Goal: Task Accomplishment & Management: Complete application form

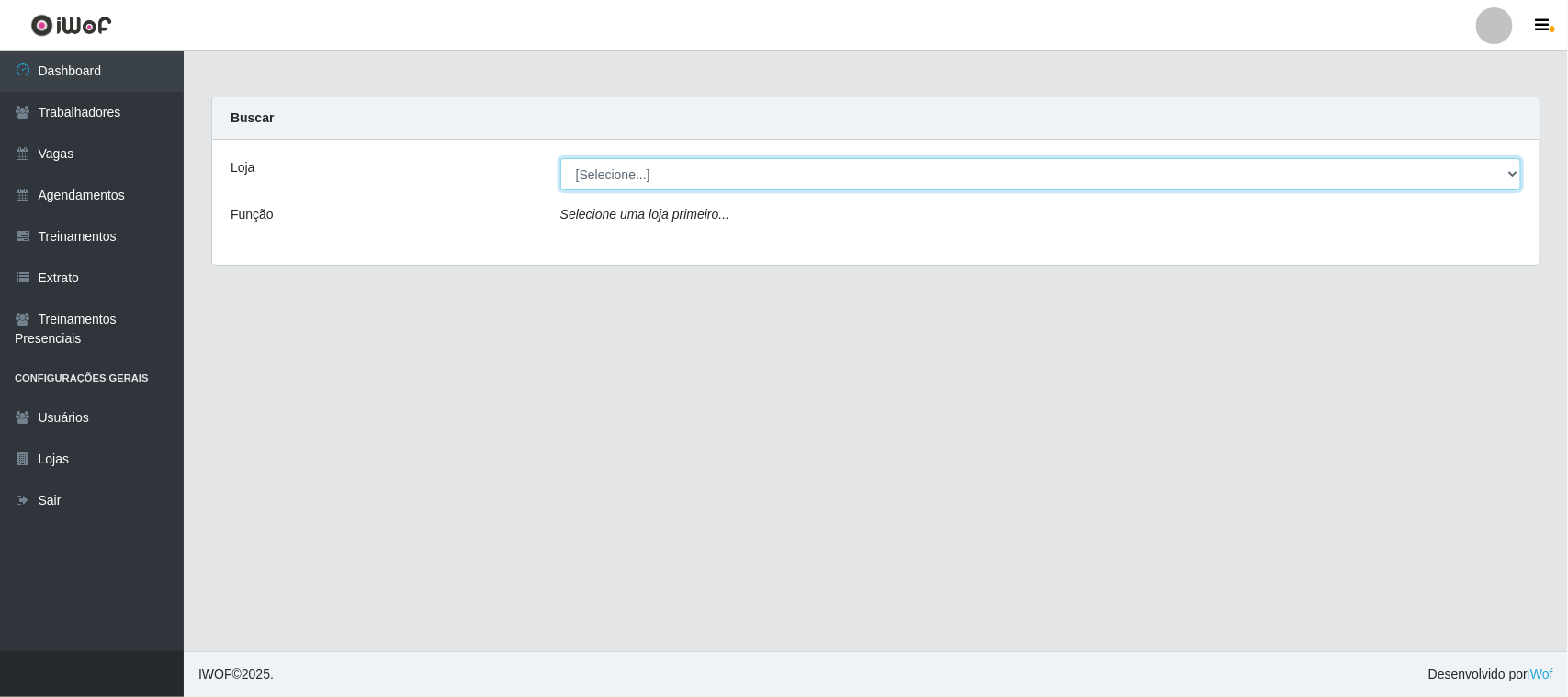
click at [599, 165] on select "[Selecione...] Nordestão - [GEOGRAPHIC_DATA]" at bounding box center [1040, 174] width 961 height 32
select select "420"
click at [560, 158] on select "[Selecione...] Nordestão - [GEOGRAPHIC_DATA]" at bounding box center [1040, 174] width 961 height 32
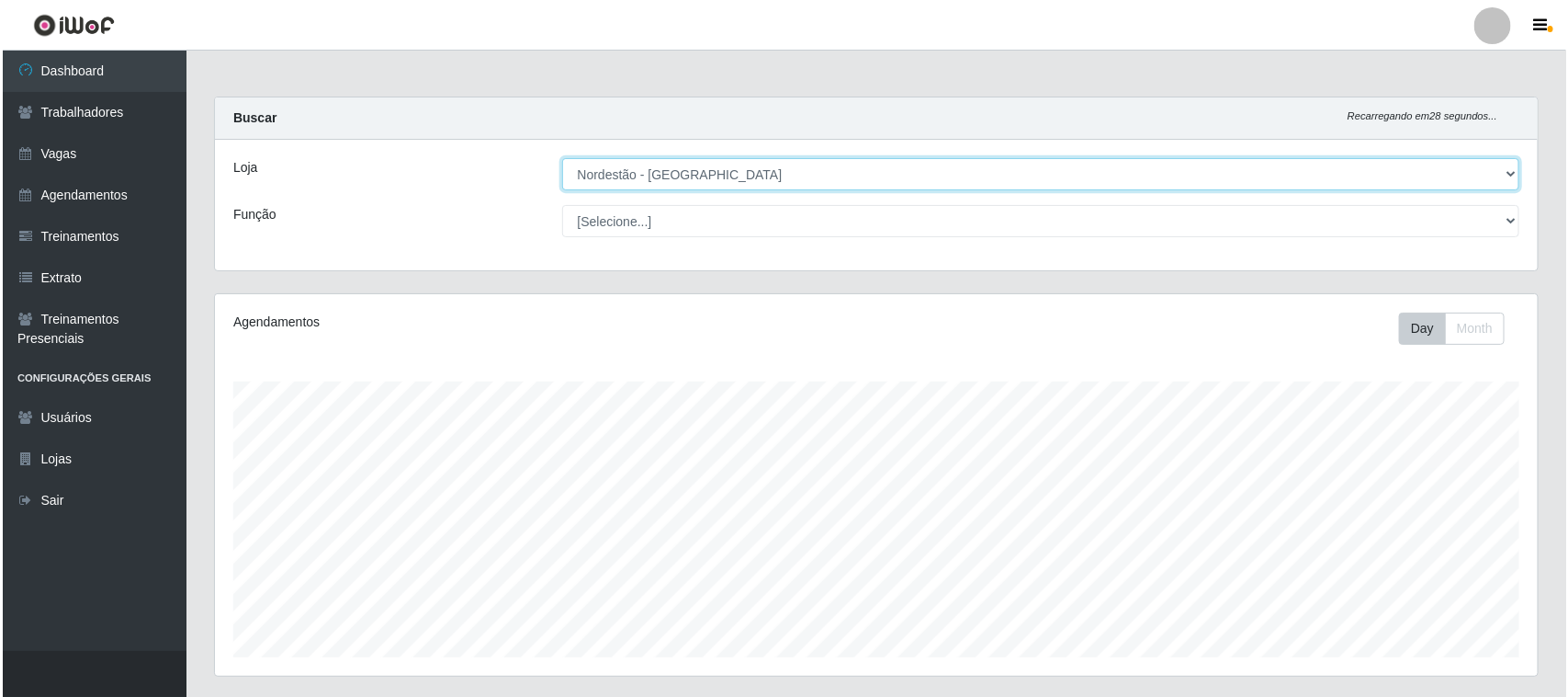
scroll to position [361, 0]
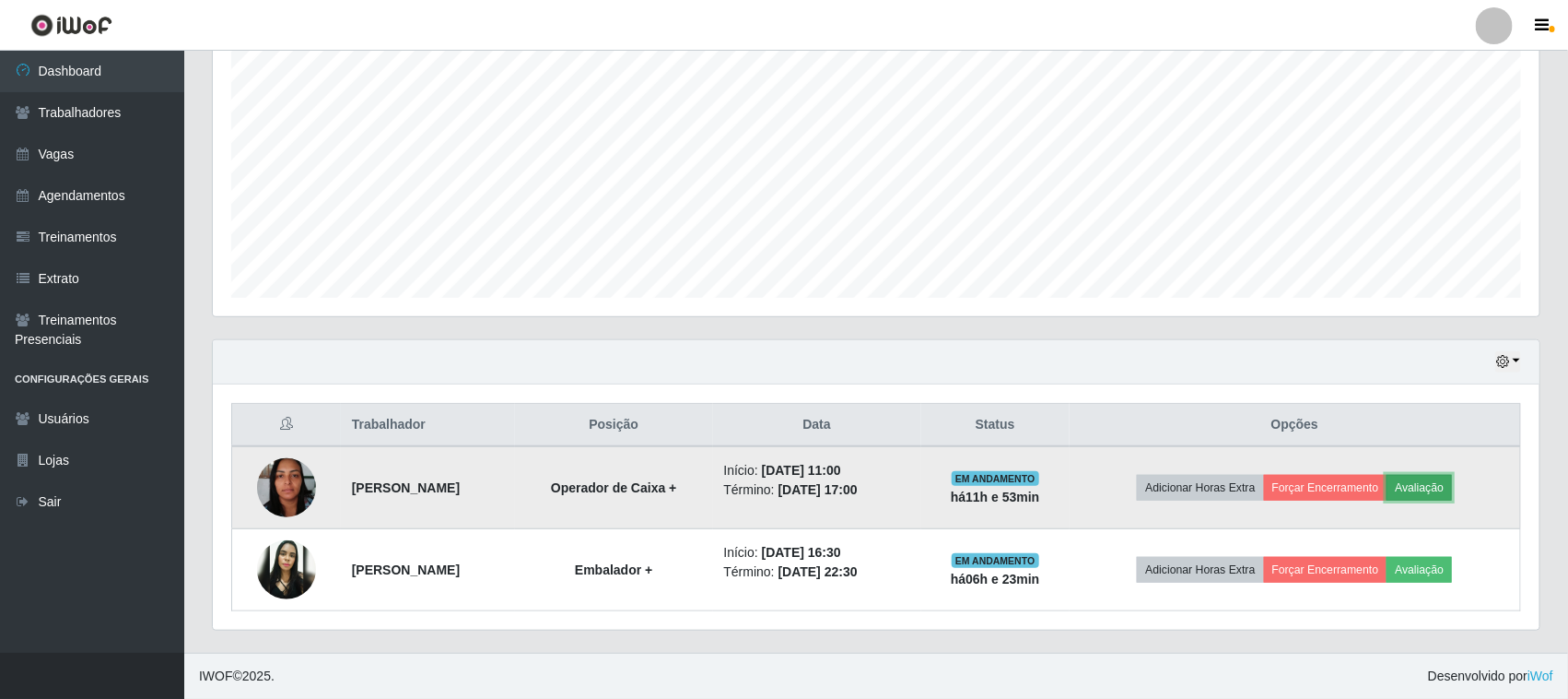
click at [1449, 495] on button "Avaliação" at bounding box center [1419, 487] width 65 height 26
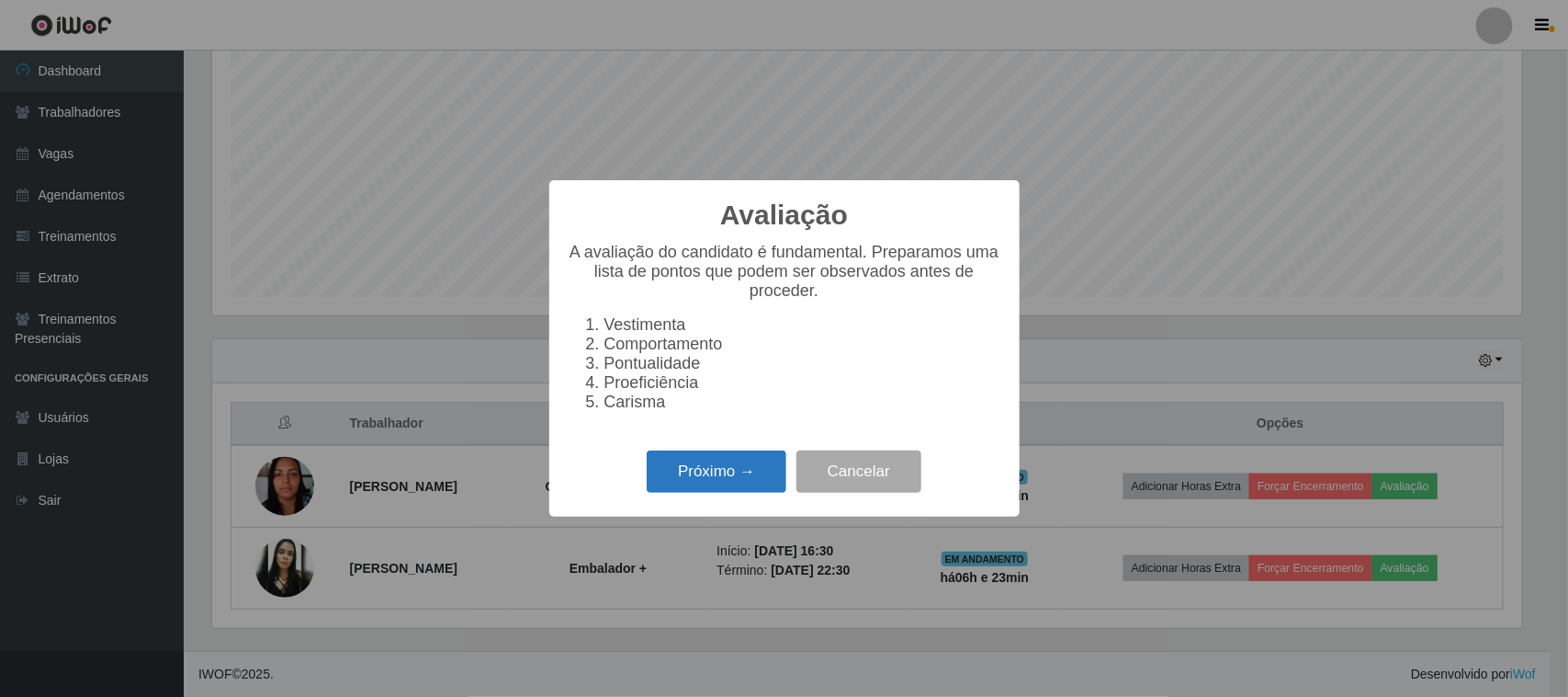
click at [735, 493] on button "Próximo →" at bounding box center [716, 472] width 140 height 43
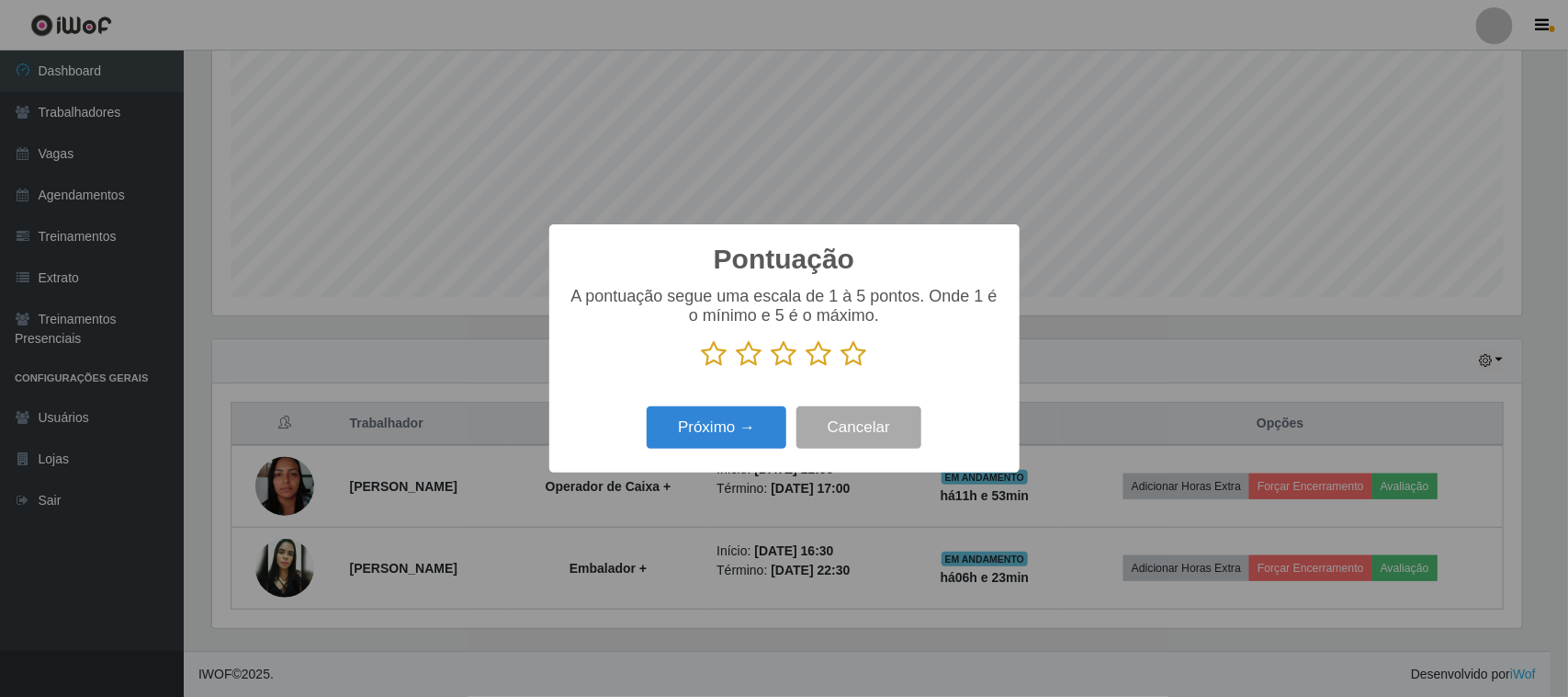
click at [852, 359] on icon at bounding box center [854, 354] width 26 height 28
click at [841, 368] on input "radio" at bounding box center [841, 368] width 0 height 0
click at [744, 430] on button "Próximo →" at bounding box center [716, 428] width 140 height 43
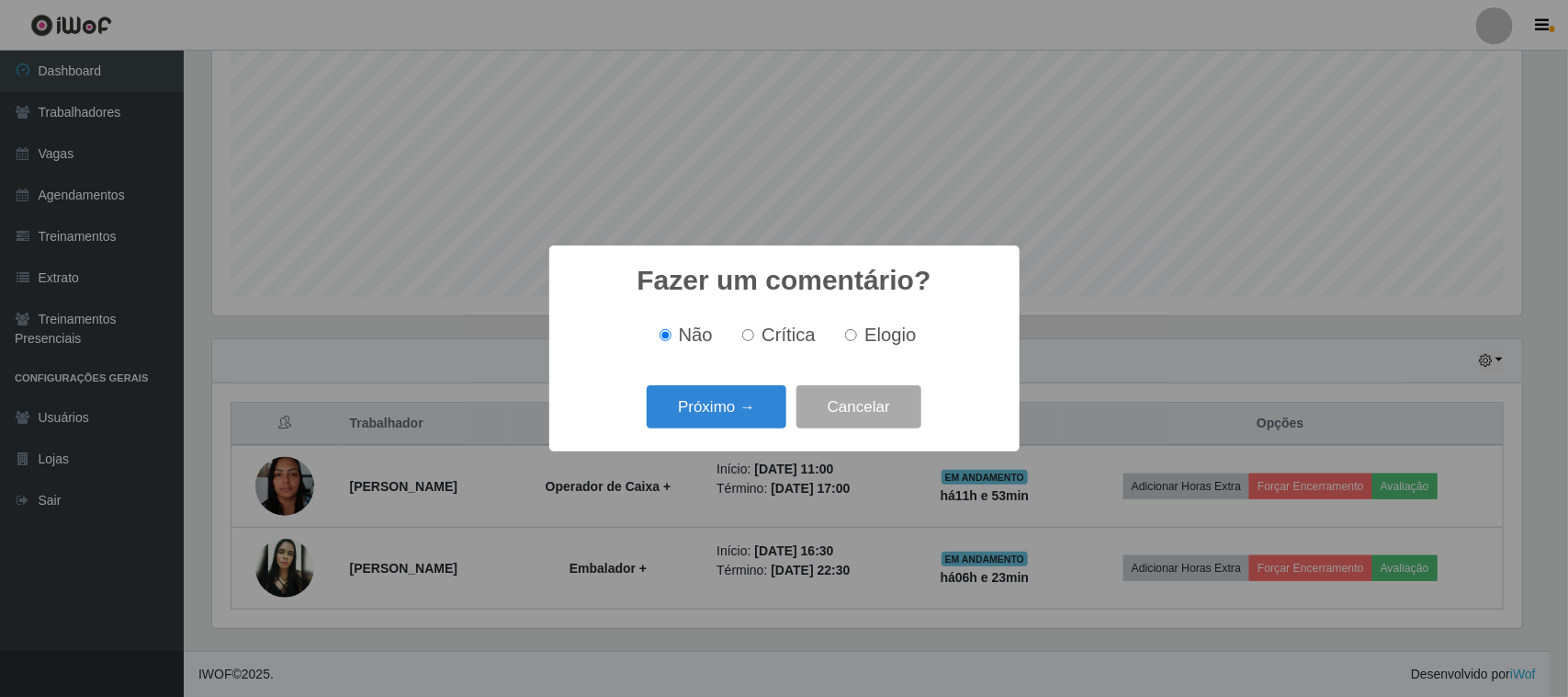
click at [867, 331] on span "Elogio" at bounding box center [890, 334] width 51 height 21
click at [857, 331] on input "Elogio" at bounding box center [851, 335] width 12 height 12
radio input "true"
click at [730, 418] on button "Próximo →" at bounding box center [716, 407] width 140 height 43
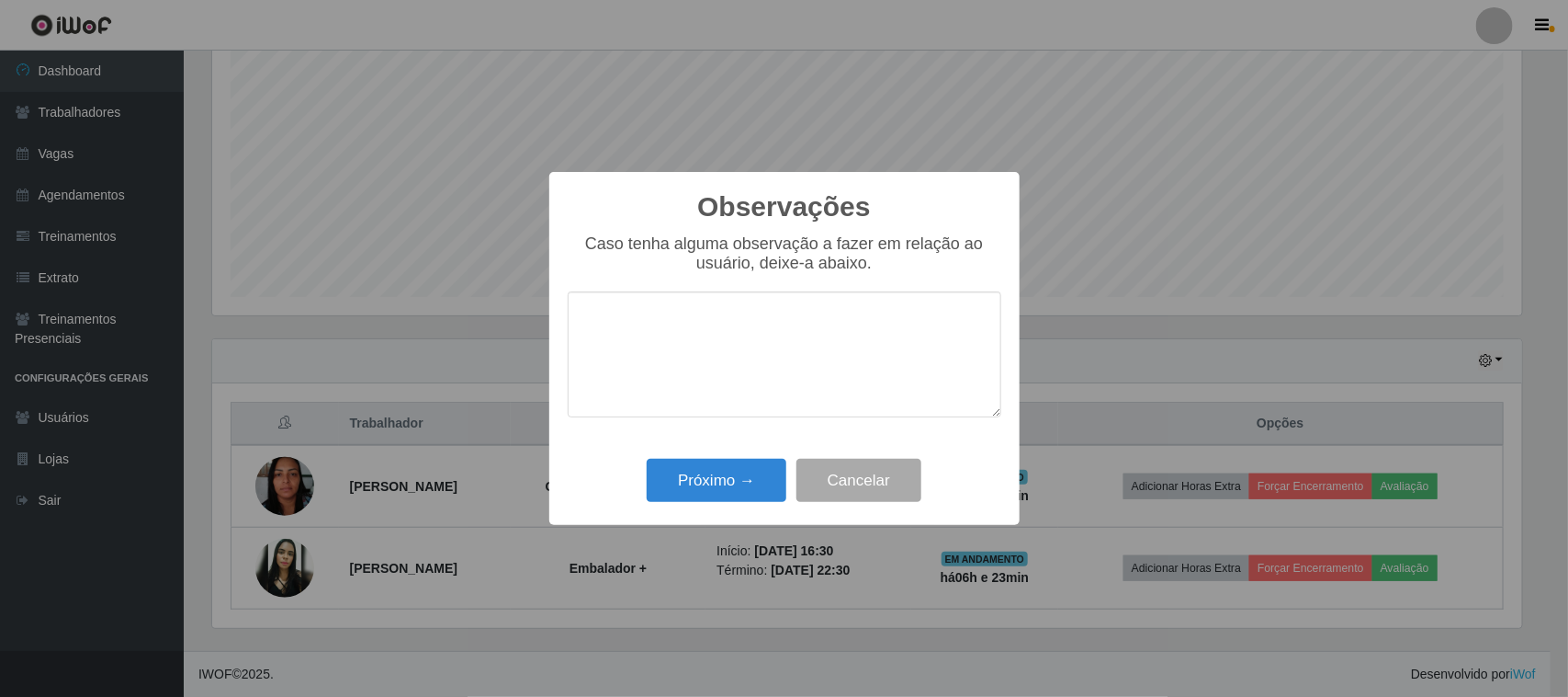
click at [800, 355] on textarea at bounding box center [784, 354] width 433 height 126
type textarea "pontual"
click at [749, 484] on button "Próximo →" at bounding box center [716, 480] width 140 height 43
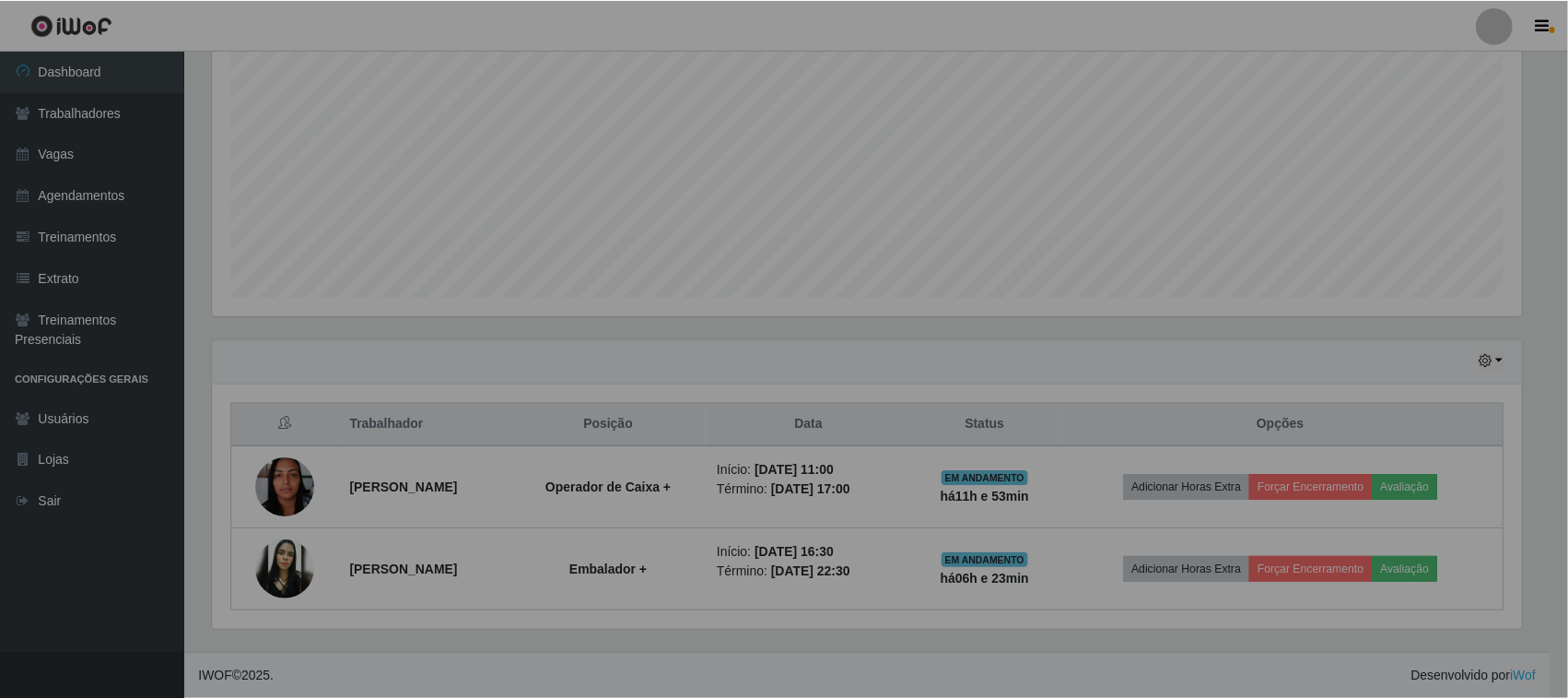
scroll to position [384, 1327]
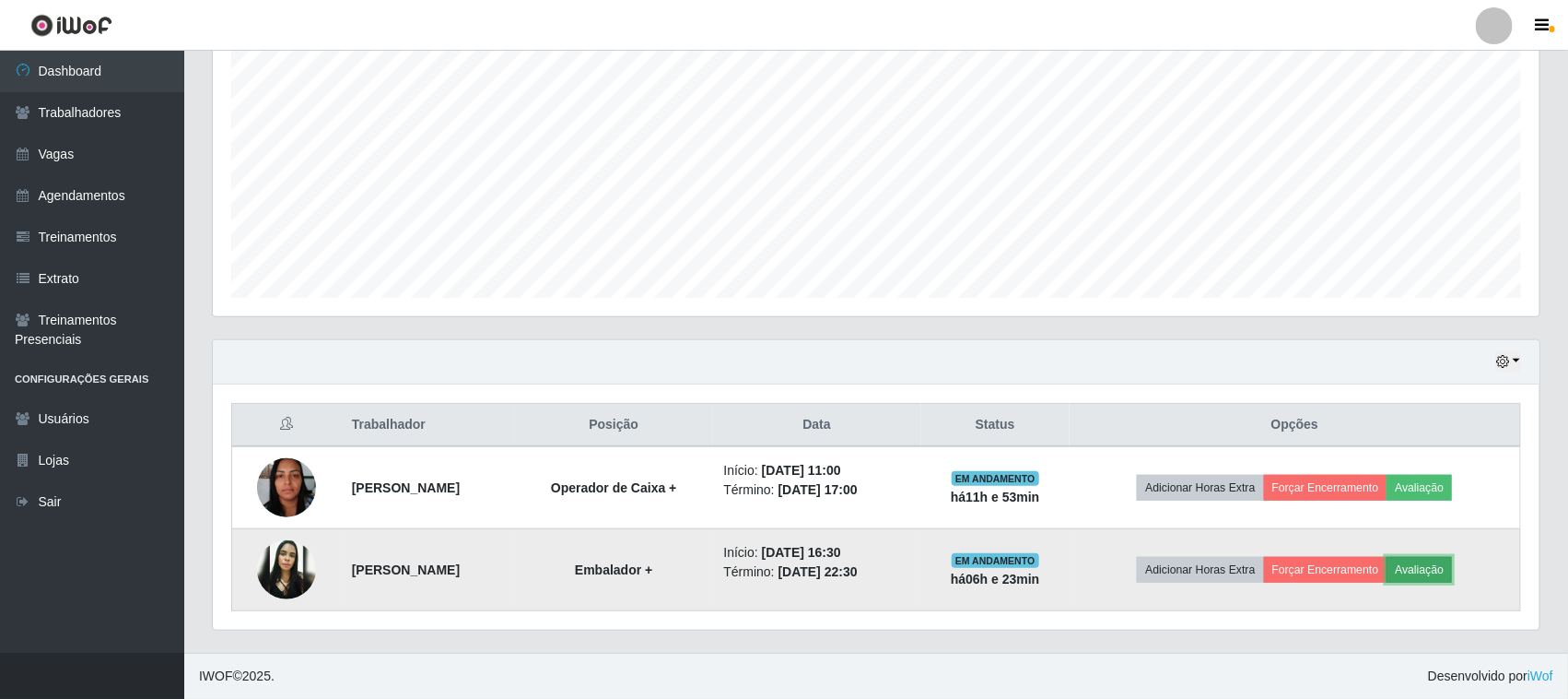
click at [1452, 564] on button "Avaliação" at bounding box center [1419, 570] width 65 height 26
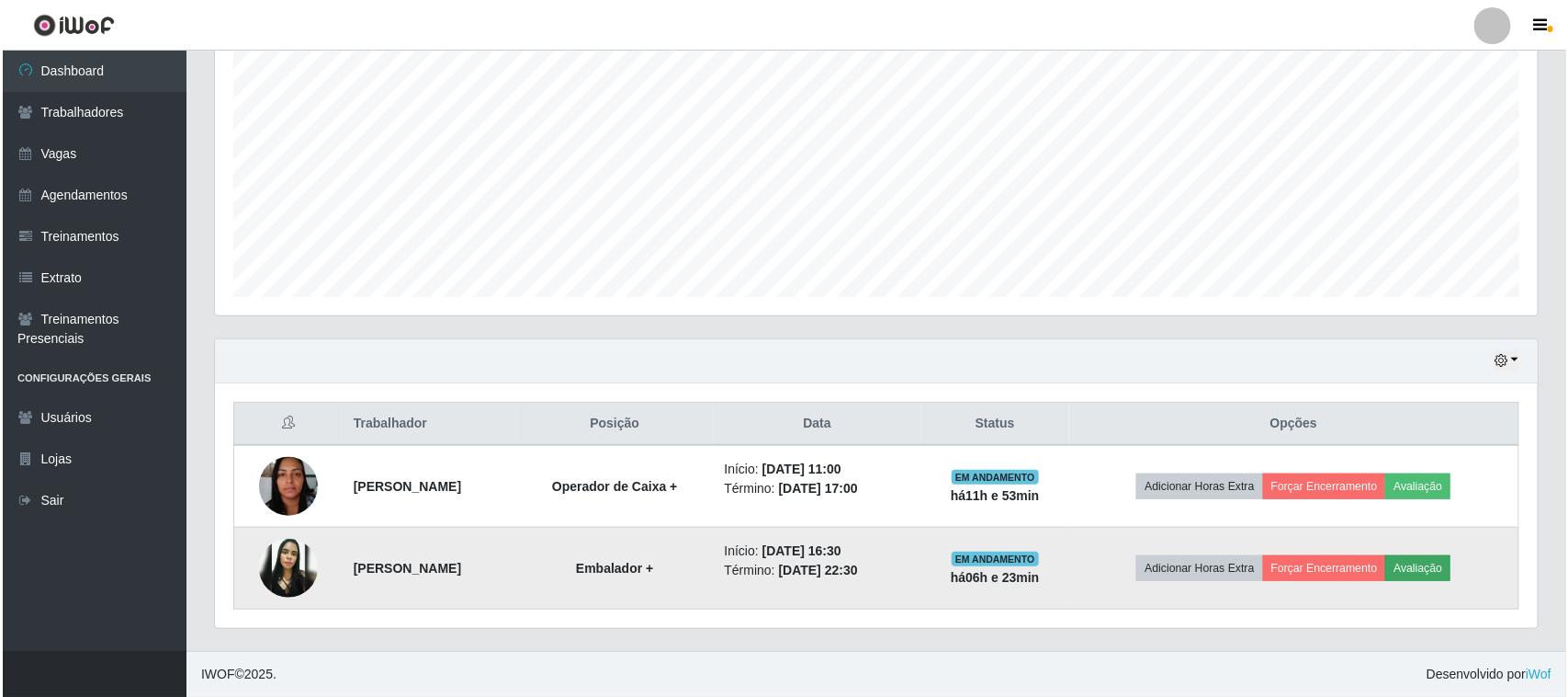
scroll to position [382, 1310]
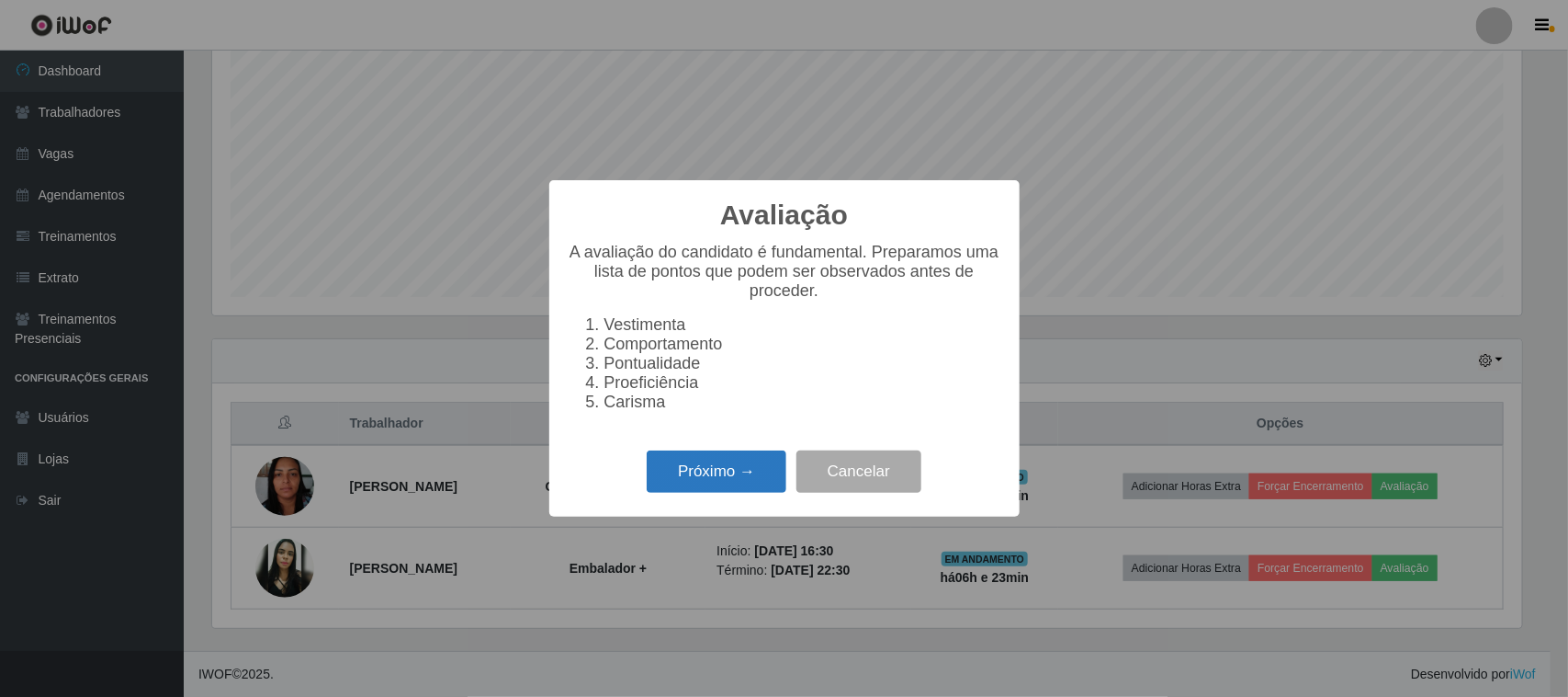
click at [759, 480] on button "Próximo →" at bounding box center [716, 472] width 140 height 43
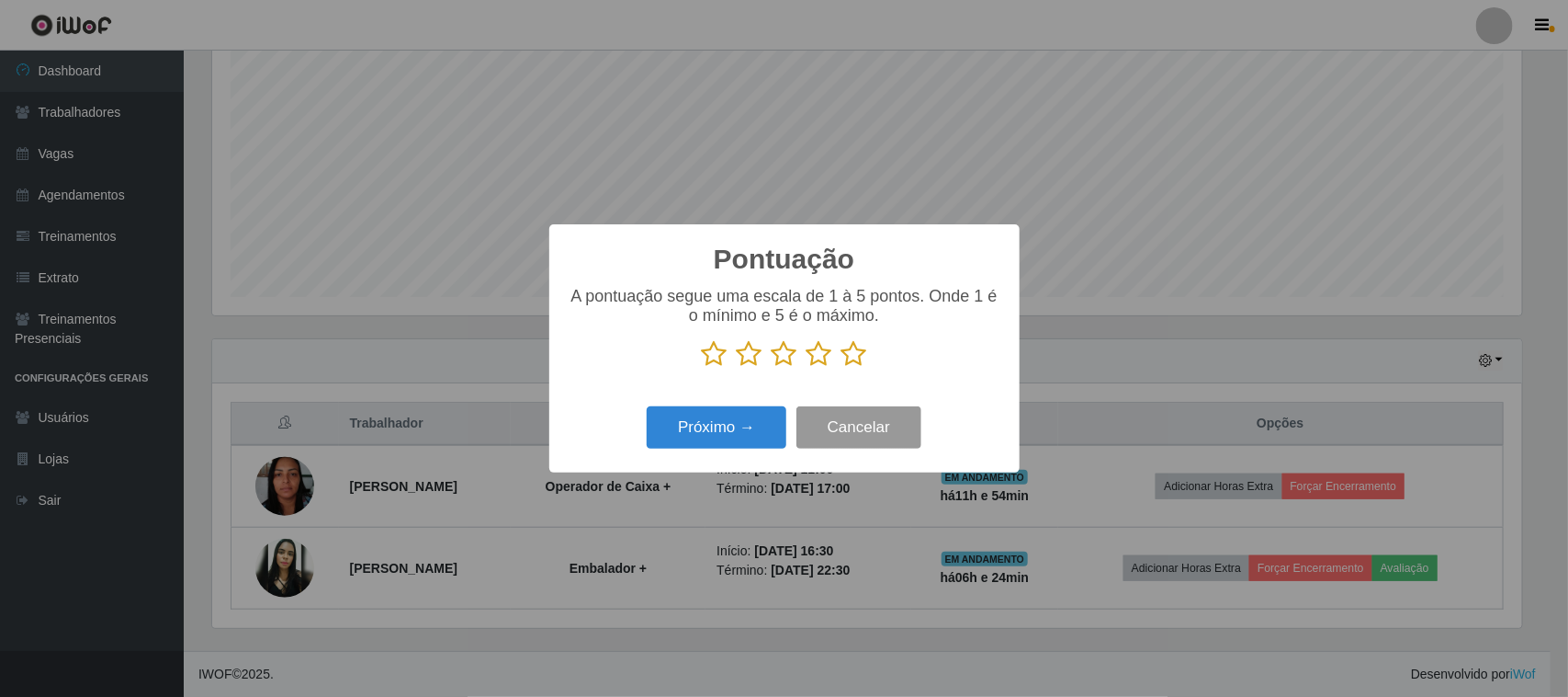
scroll to position [918623, 917116]
click at [859, 347] on icon at bounding box center [854, 354] width 26 height 28
click at [841, 368] on input "radio" at bounding box center [841, 368] width 0 height 0
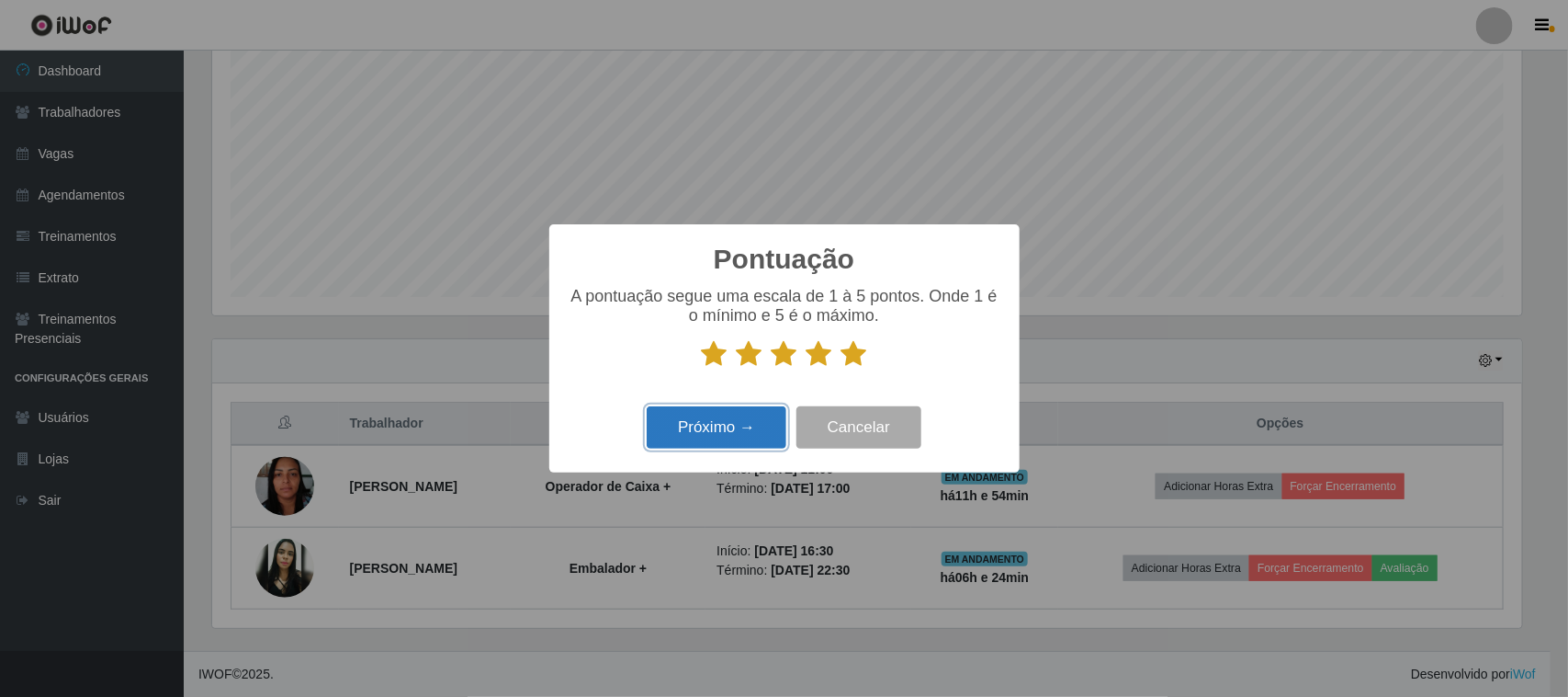
click at [757, 416] on button "Próximo →" at bounding box center [716, 428] width 140 height 43
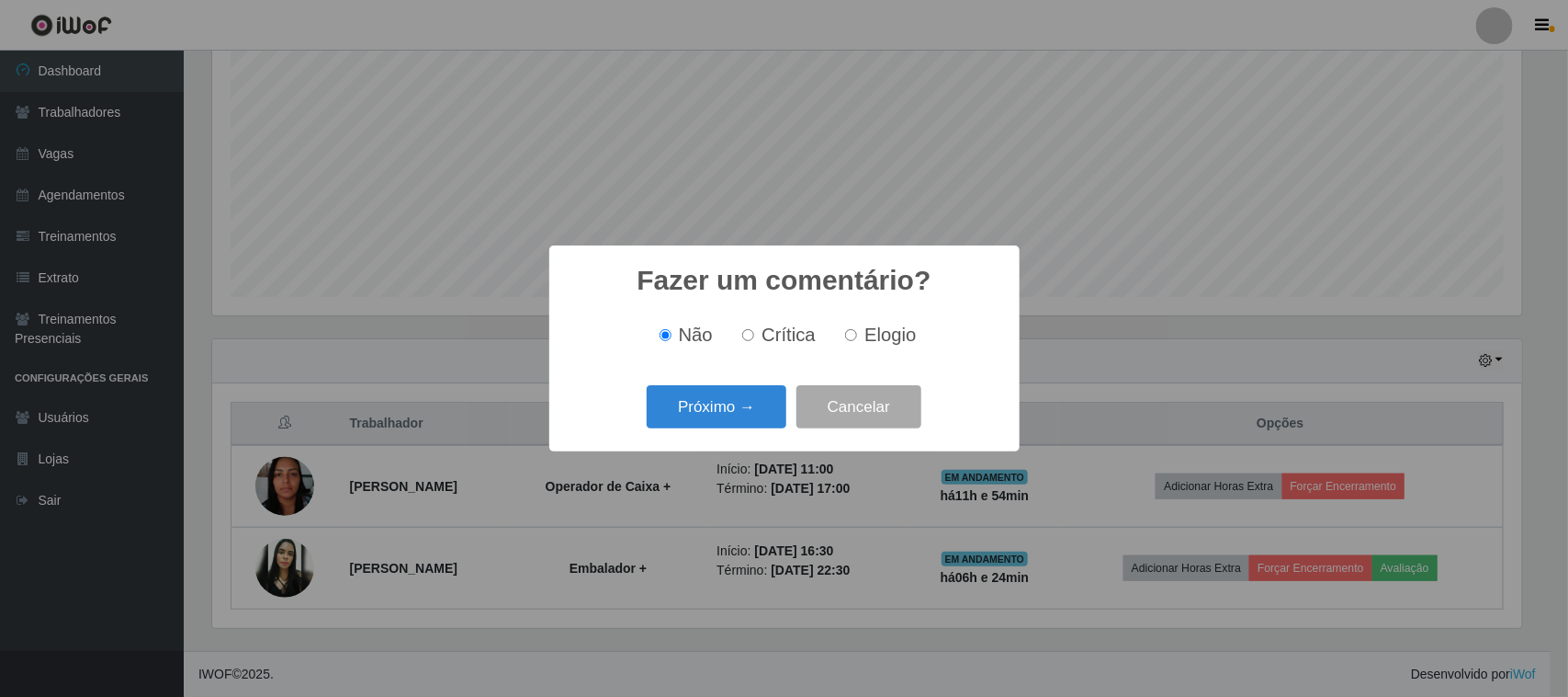
click at [868, 336] on span "Elogio" at bounding box center [890, 334] width 51 height 21
click at [857, 336] on input "Elogio" at bounding box center [851, 335] width 12 height 12
radio input "true"
click at [777, 396] on button "Próximo →" at bounding box center [716, 407] width 140 height 43
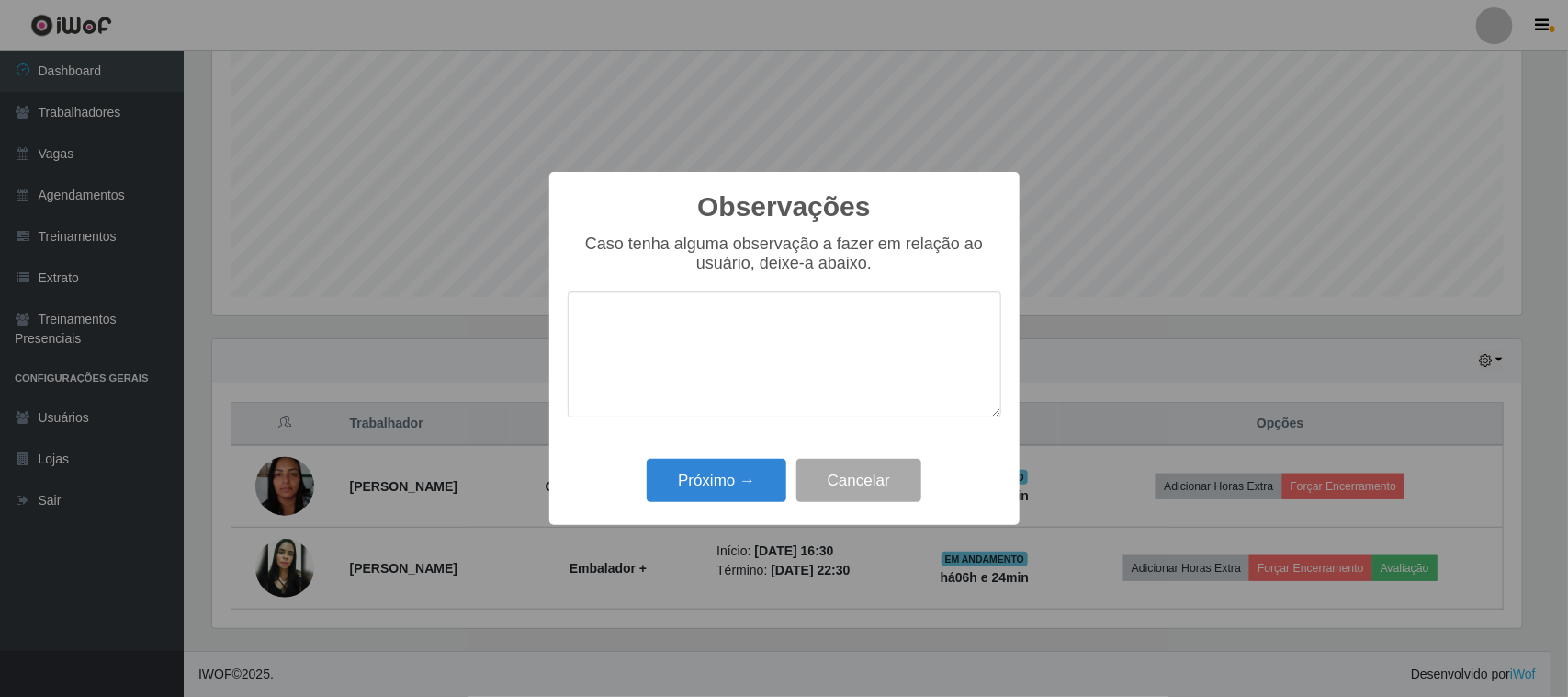
click at [822, 333] on textarea at bounding box center [784, 354] width 433 height 126
type textarea "pontual"
click at [726, 476] on button "Próximo →" at bounding box center [716, 480] width 140 height 43
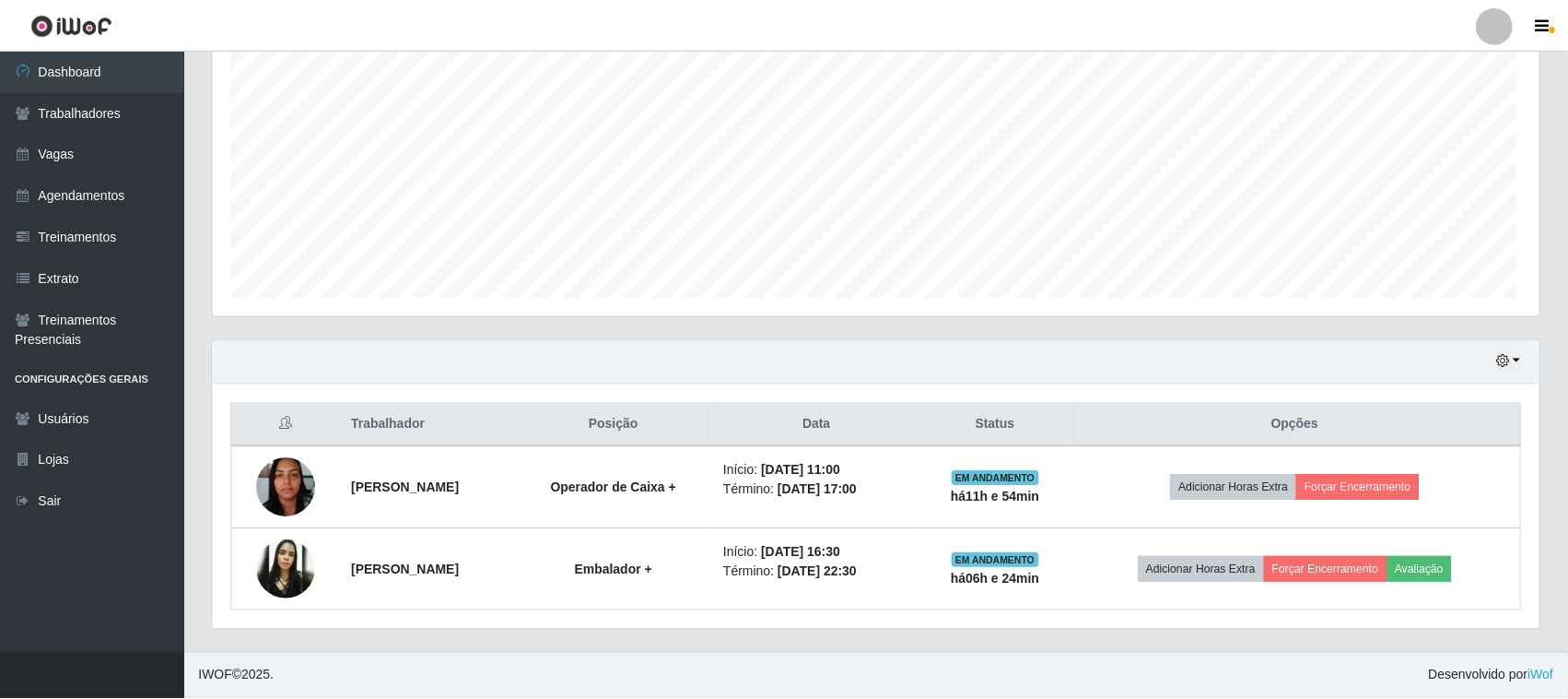
scroll to position [384, 1327]
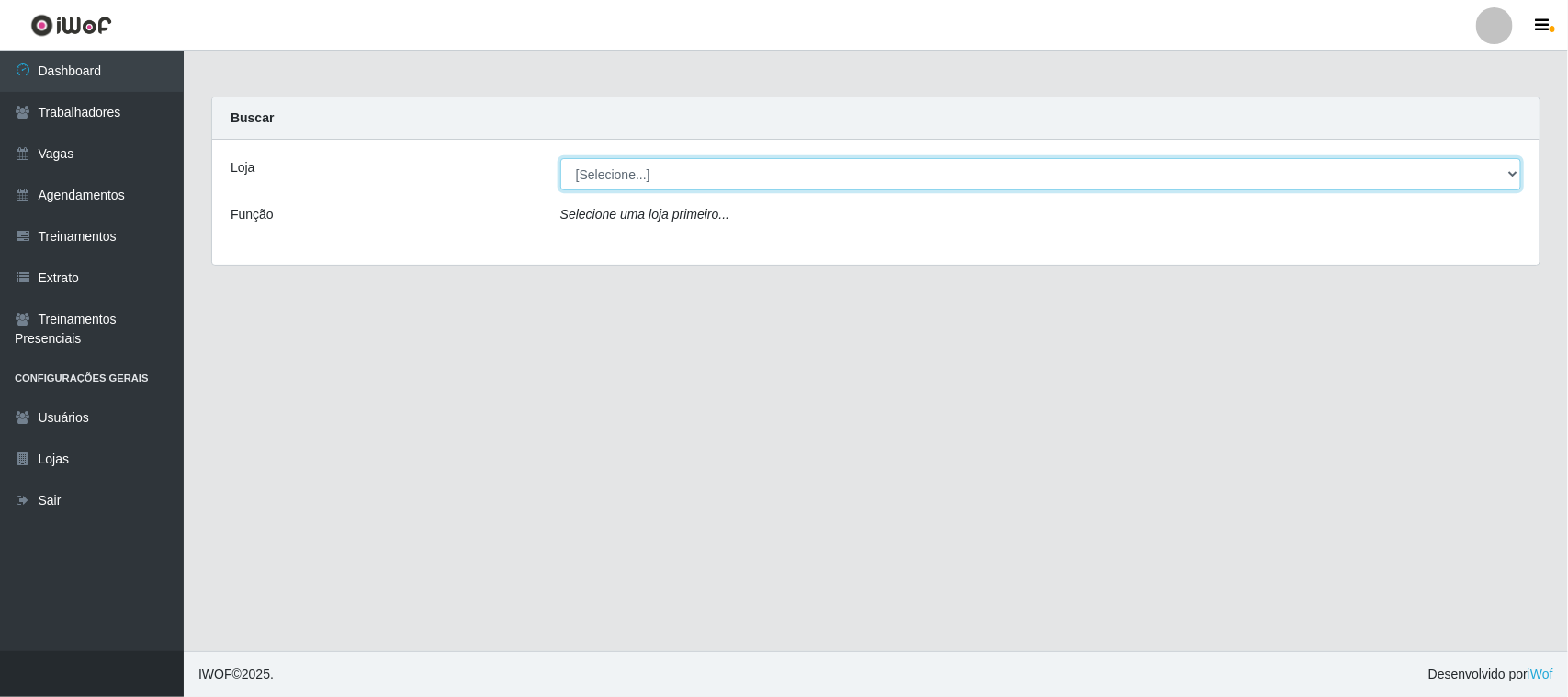
click at [592, 170] on select "[Selecione...] Nordestão - [GEOGRAPHIC_DATA]" at bounding box center [1040, 174] width 961 height 32
select select "420"
click at [560, 158] on select "[Selecione...] Nordestão - [GEOGRAPHIC_DATA]" at bounding box center [1040, 174] width 961 height 32
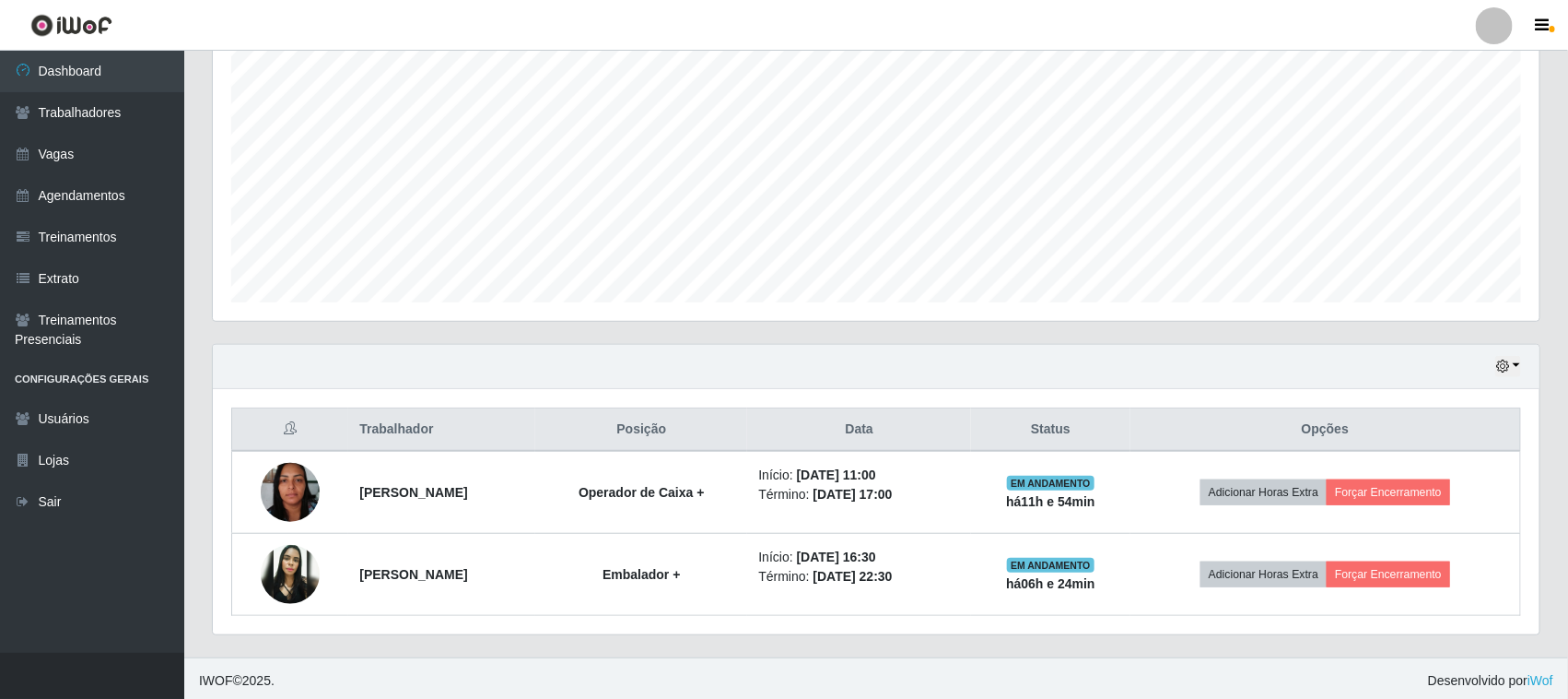
scroll to position [362, 0]
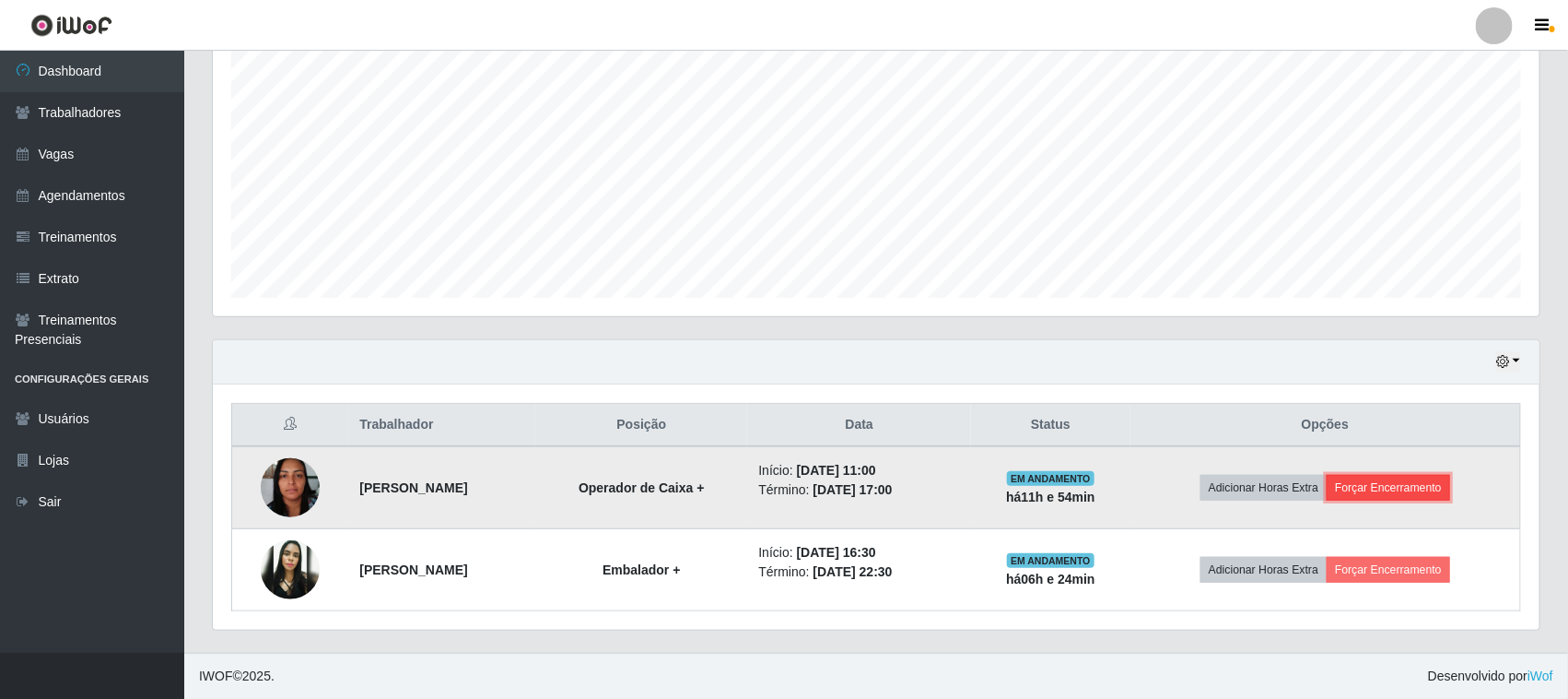
click at [1401, 487] on button "Forçar Encerramento" at bounding box center [1388, 487] width 123 height 26
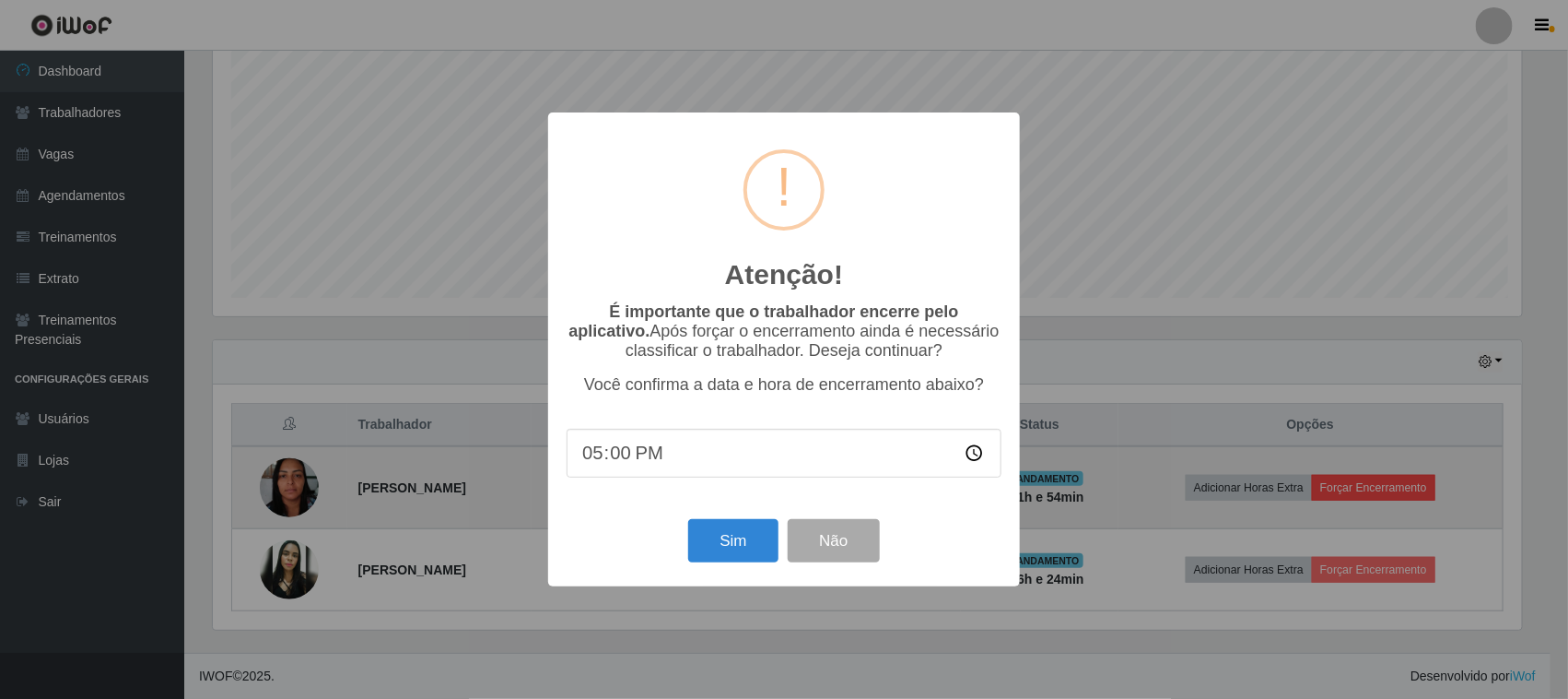
scroll to position [384, 1314]
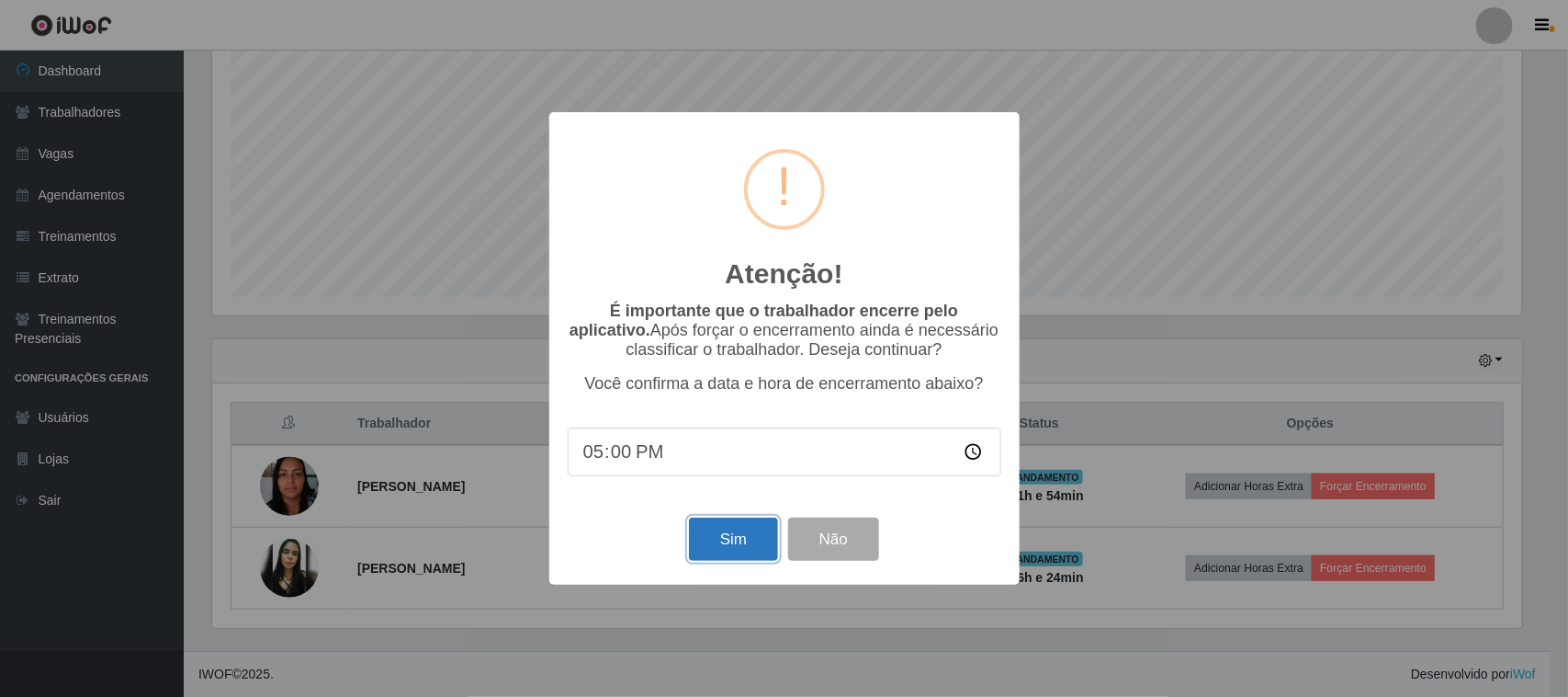
click at [737, 525] on button "Sim" at bounding box center [733, 539] width 89 height 43
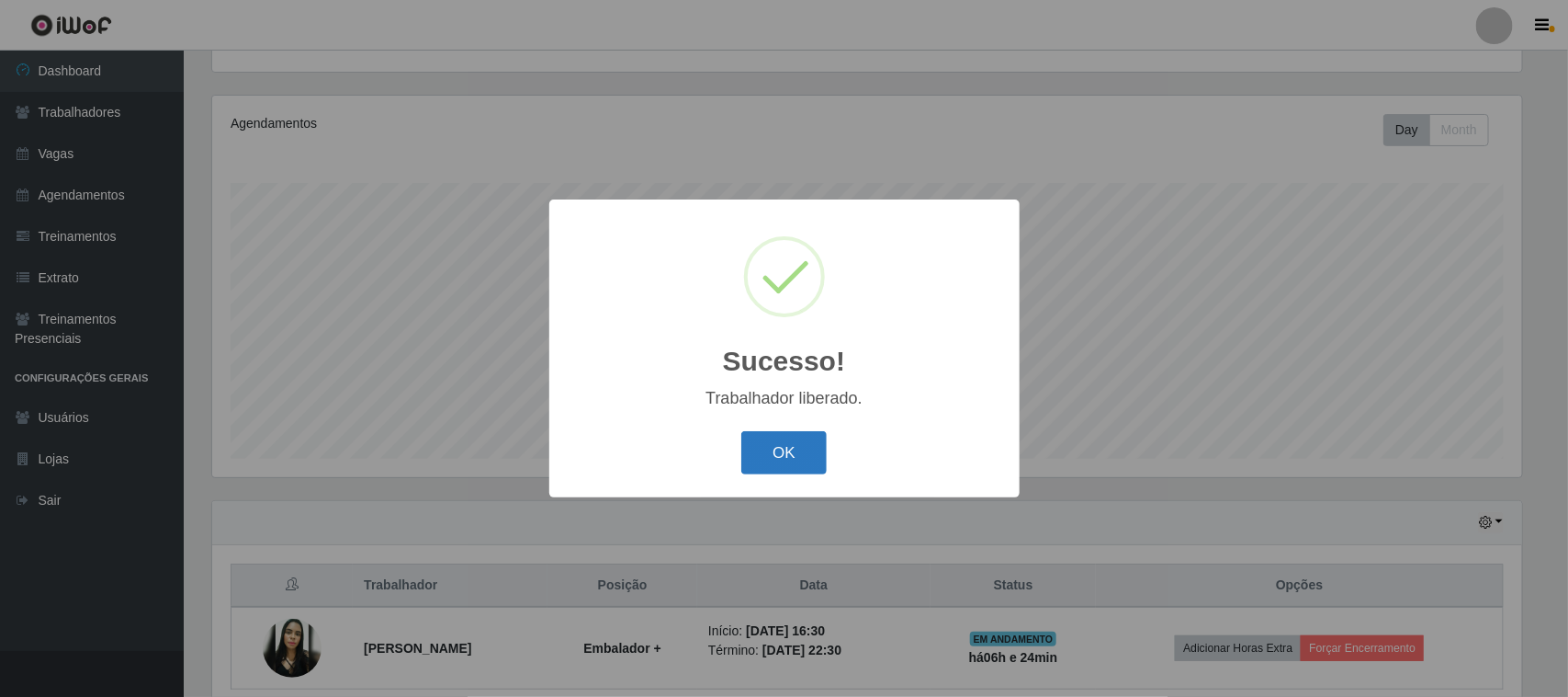
click at [796, 461] on button "OK" at bounding box center [783, 452] width 85 height 43
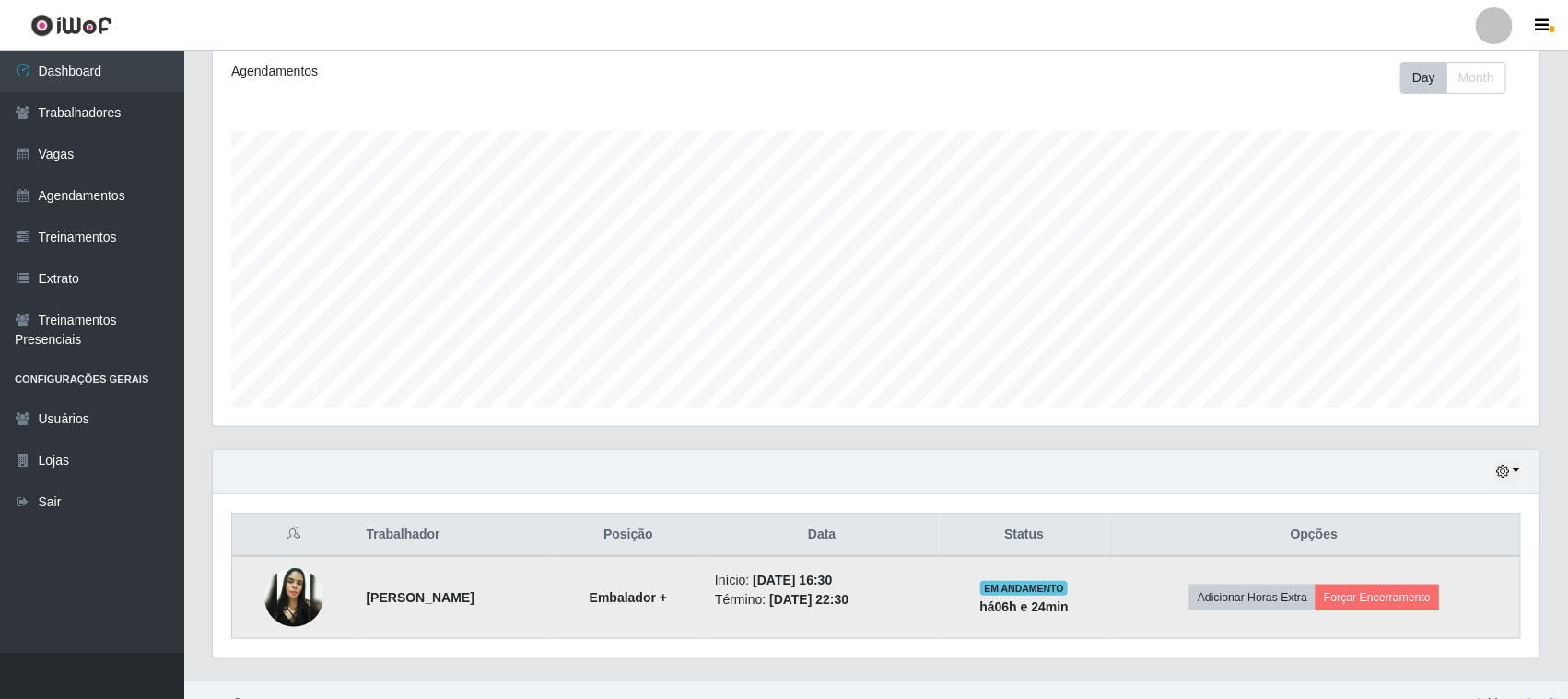
scroll to position [281, 0]
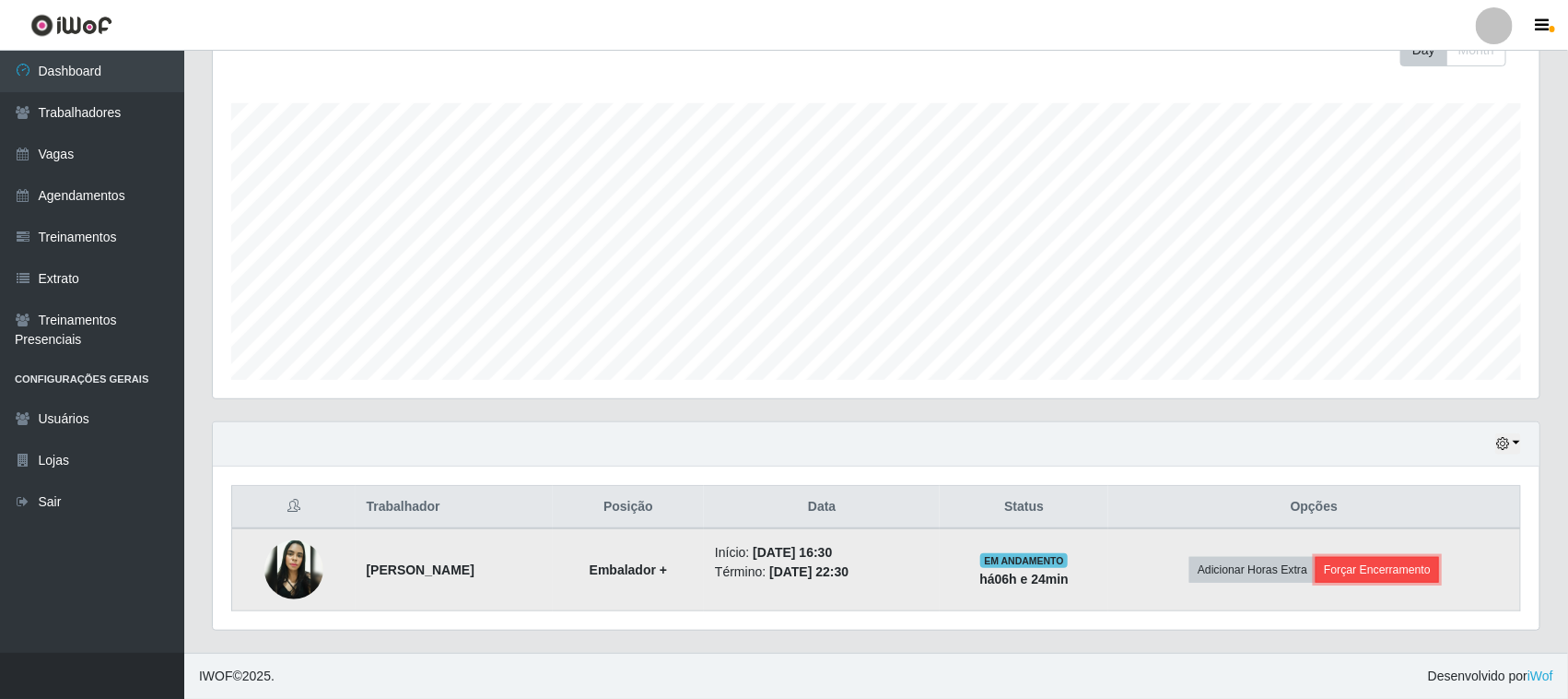
click at [1362, 565] on button "Forçar Encerramento" at bounding box center [1377, 570] width 123 height 26
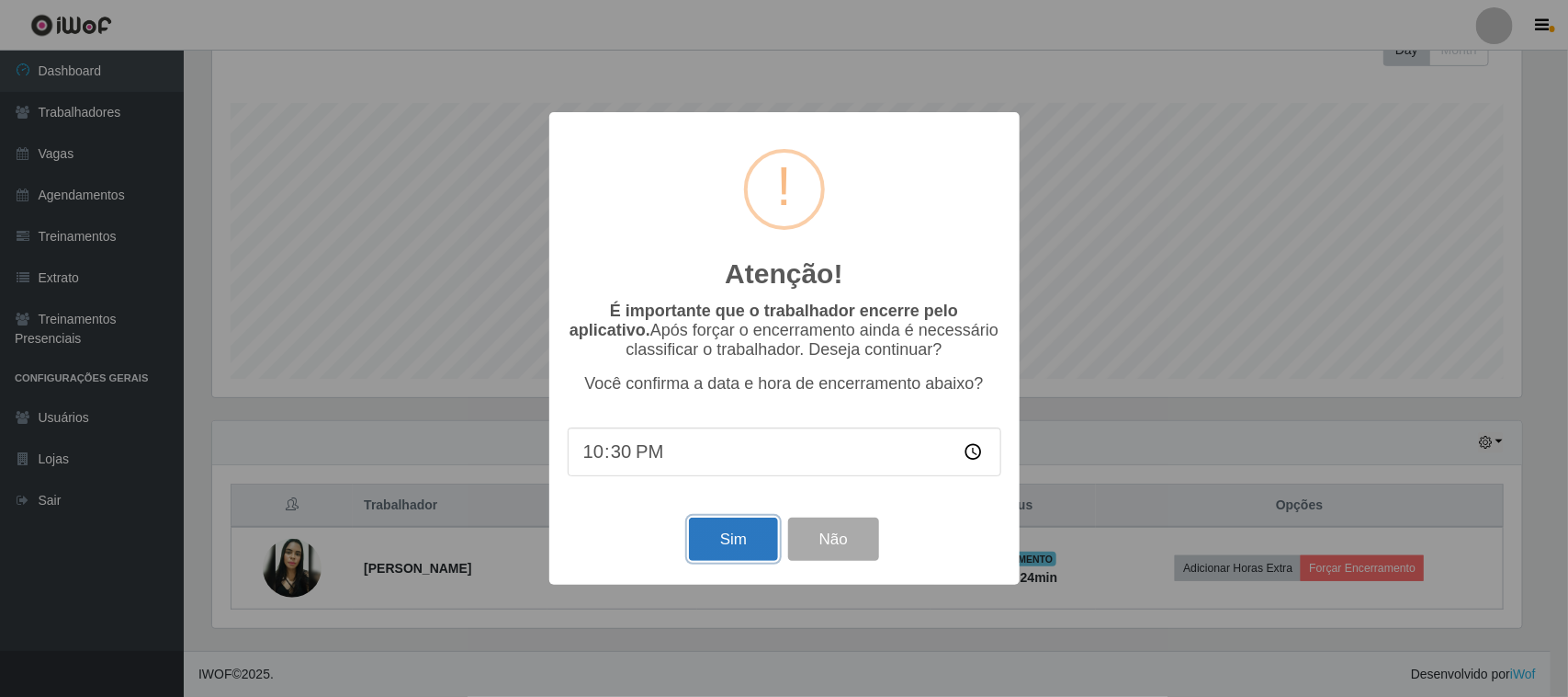
click at [707, 529] on button "Sim" at bounding box center [733, 539] width 89 height 43
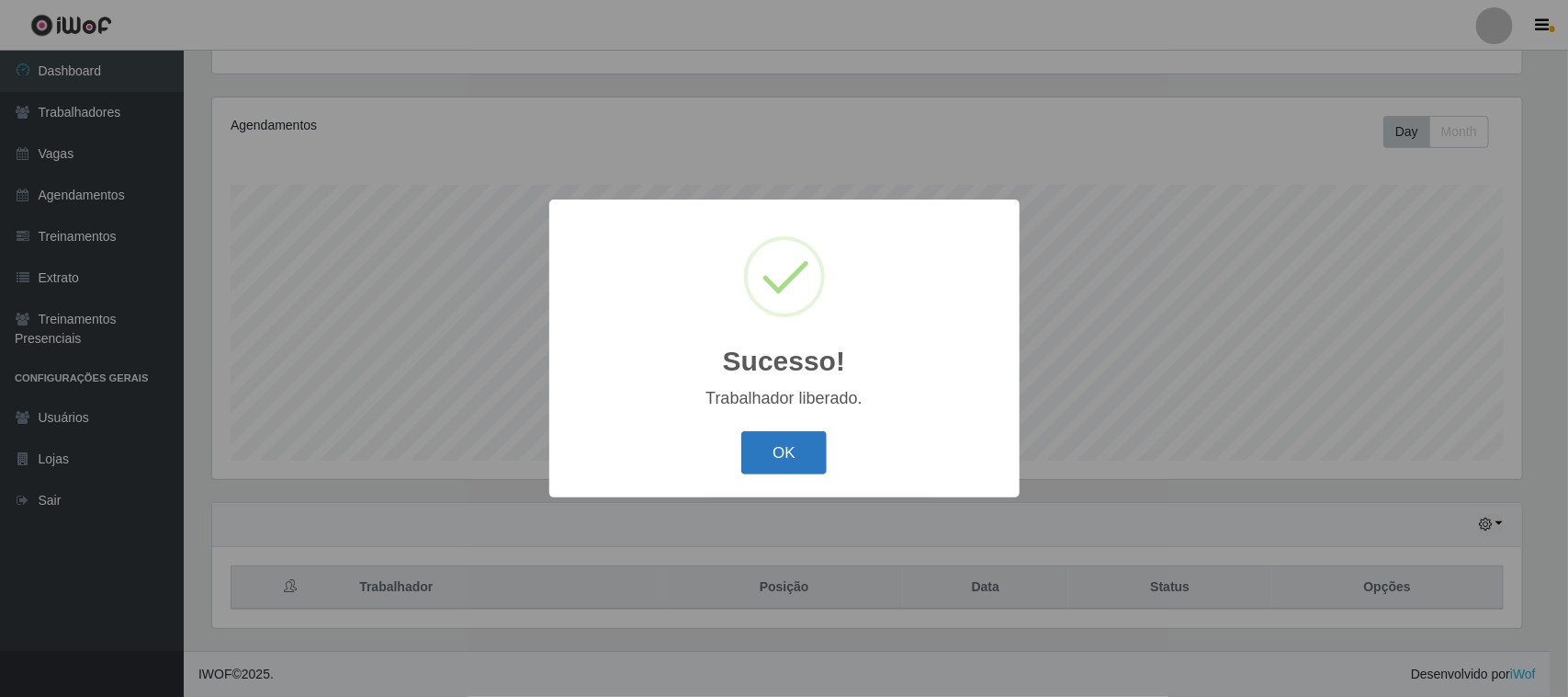
click at [796, 446] on button "OK" at bounding box center [783, 452] width 85 height 43
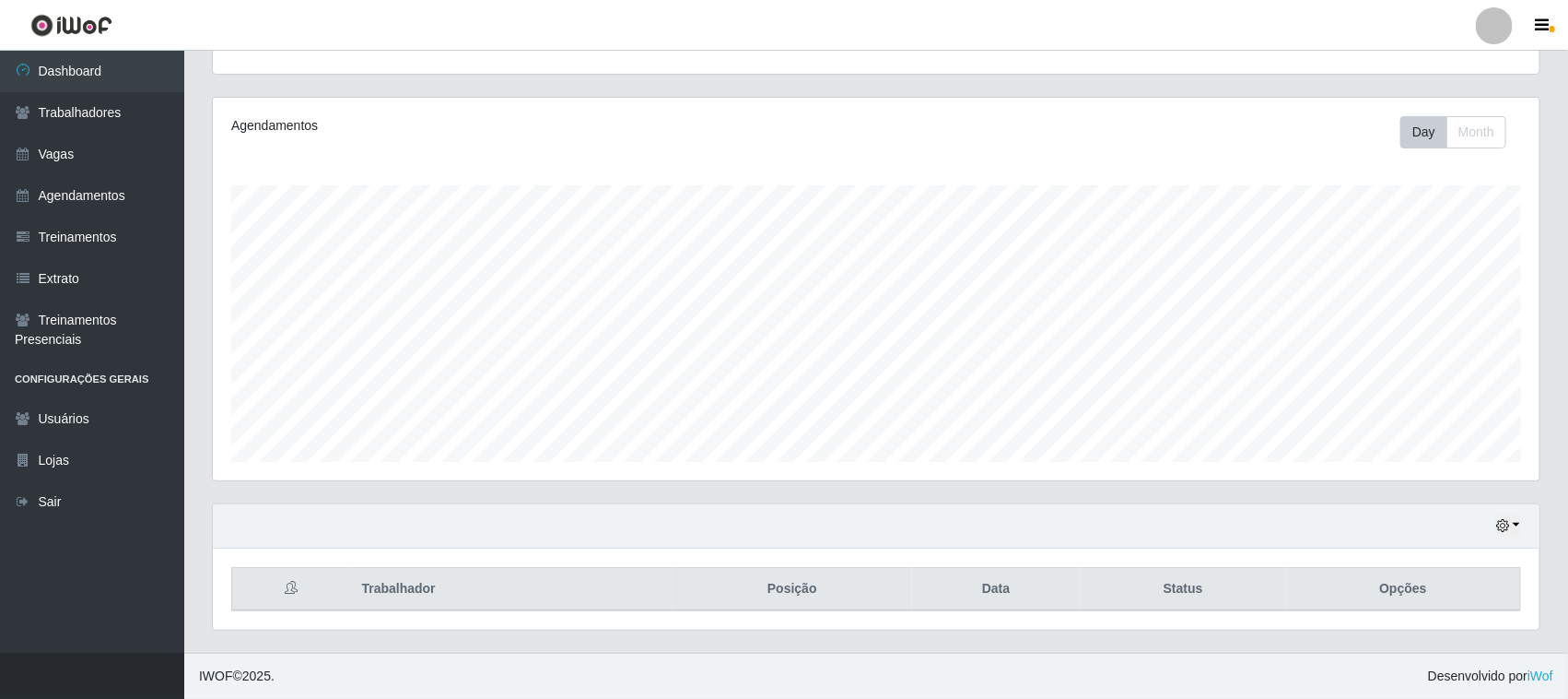
scroll to position [0, 0]
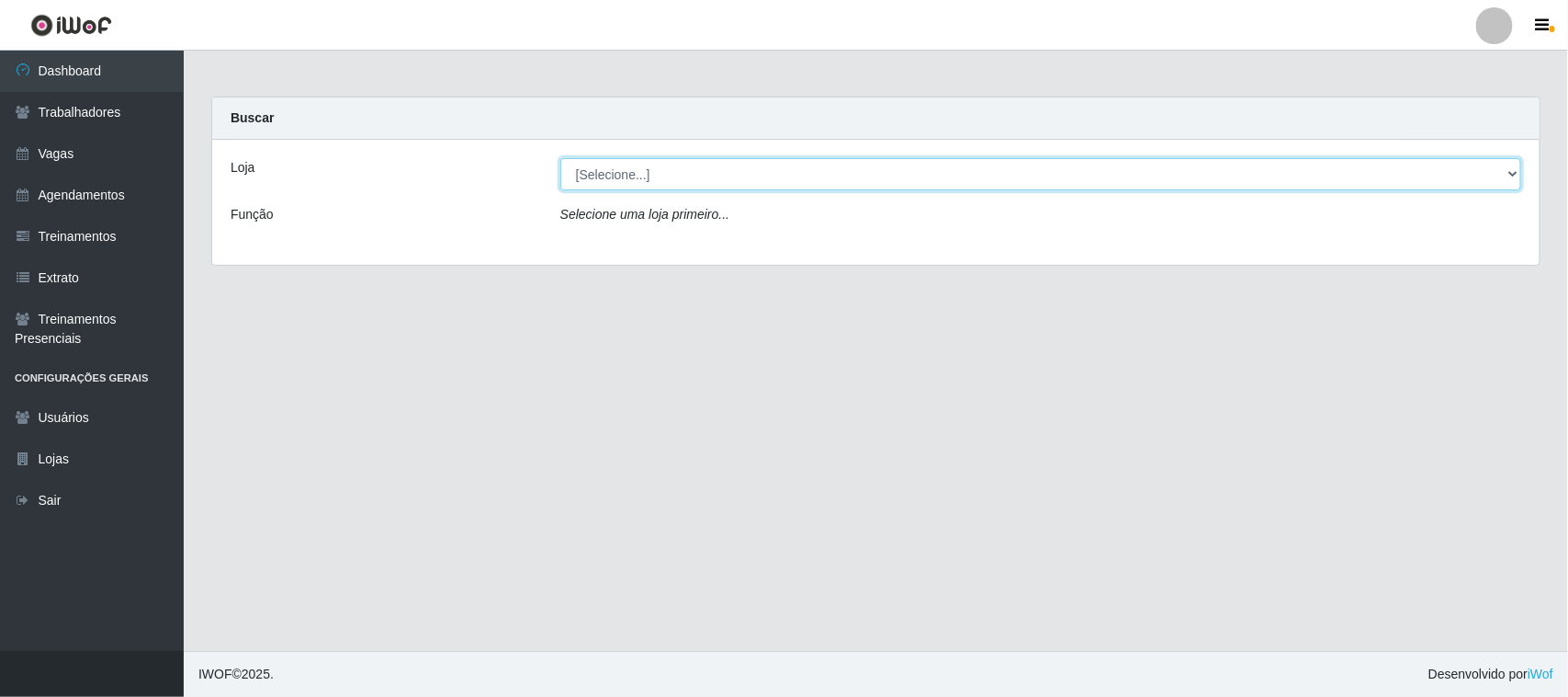
click at [924, 172] on select "[Selecione...] Nordestão - [GEOGRAPHIC_DATA]" at bounding box center [1040, 174] width 961 height 32
select select "420"
click at [560, 158] on select "[Selecione...] Nordestão - [GEOGRAPHIC_DATA]" at bounding box center [1040, 174] width 961 height 32
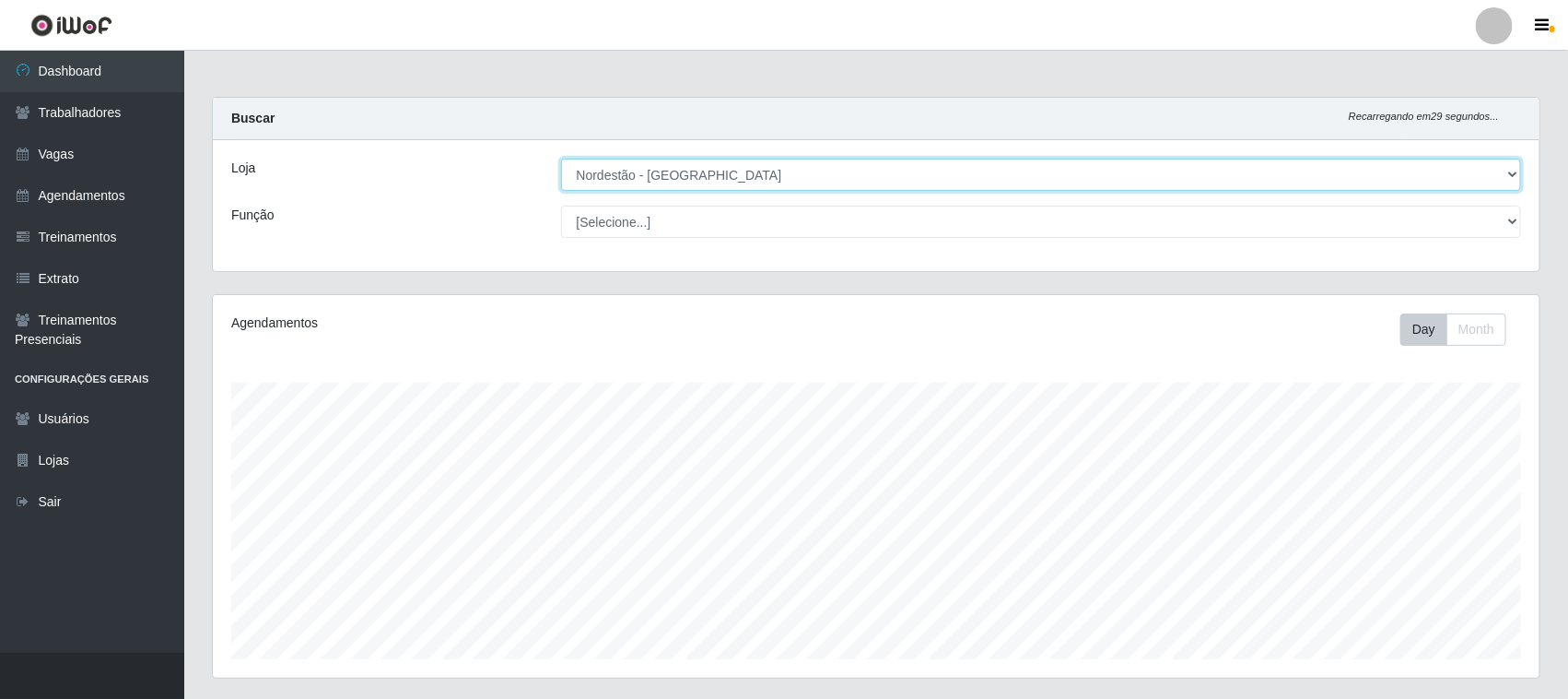
scroll to position [199, 0]
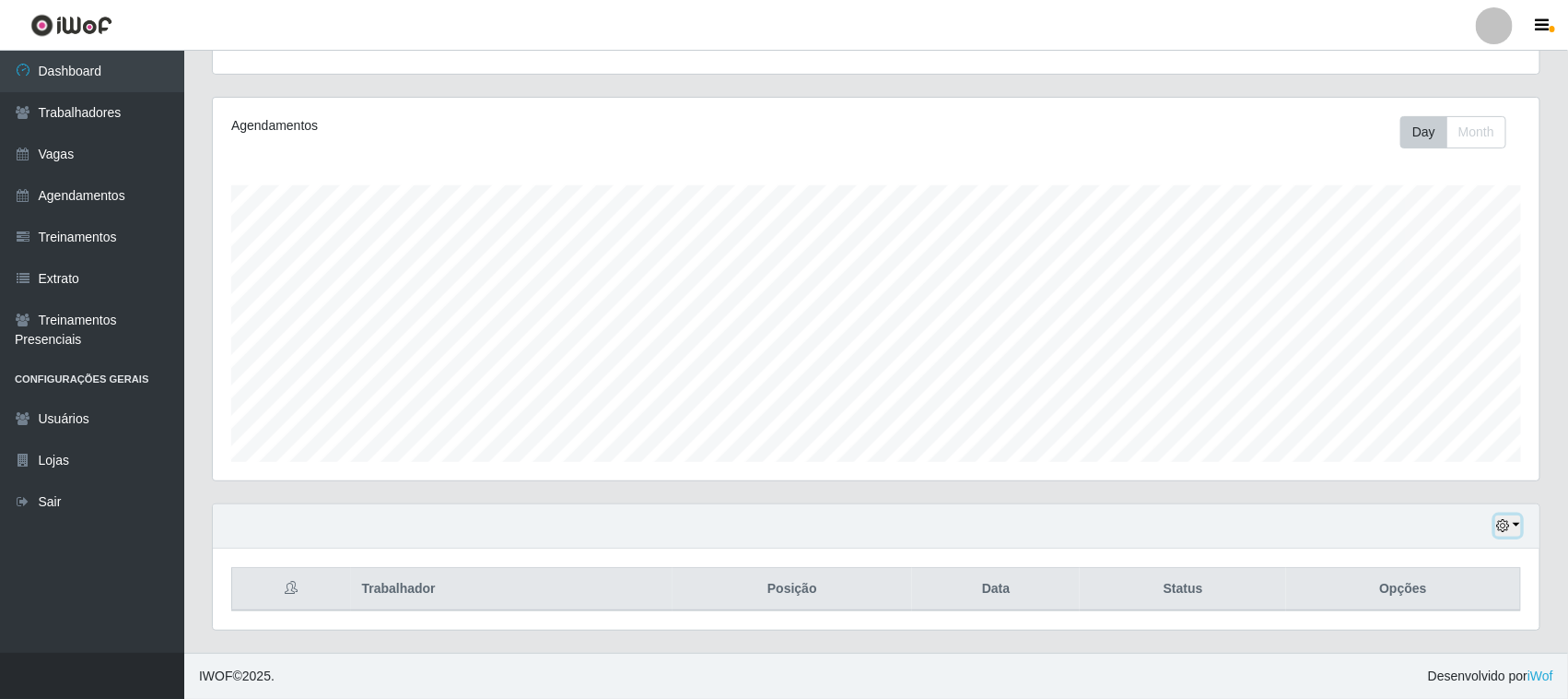
click at [1499, 528] on icon "button" at bounding box center [1502, 524] width 13 height 13
click at [1421, 383] on button "1 dia" at bounding box center [1447, 379] width 146 height 38
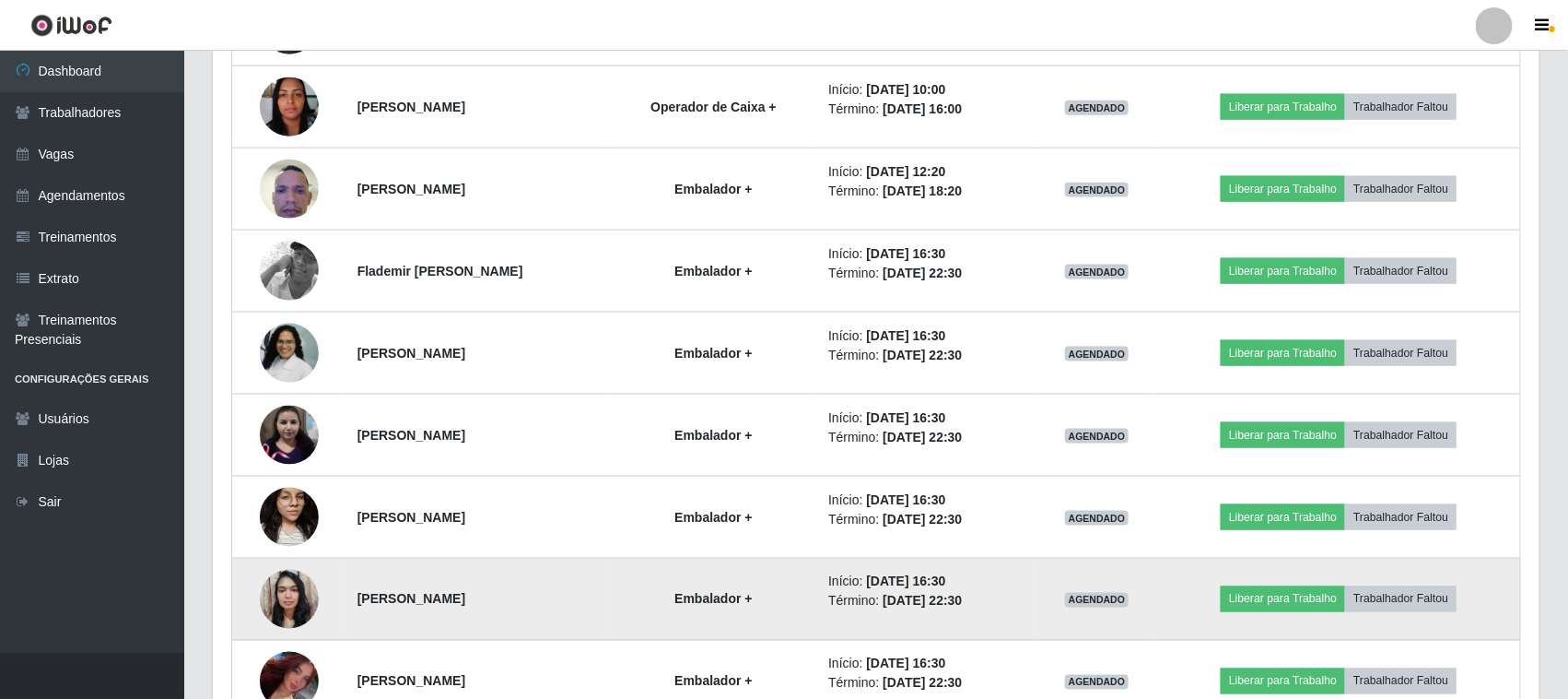
scroll to position [1103, 0]
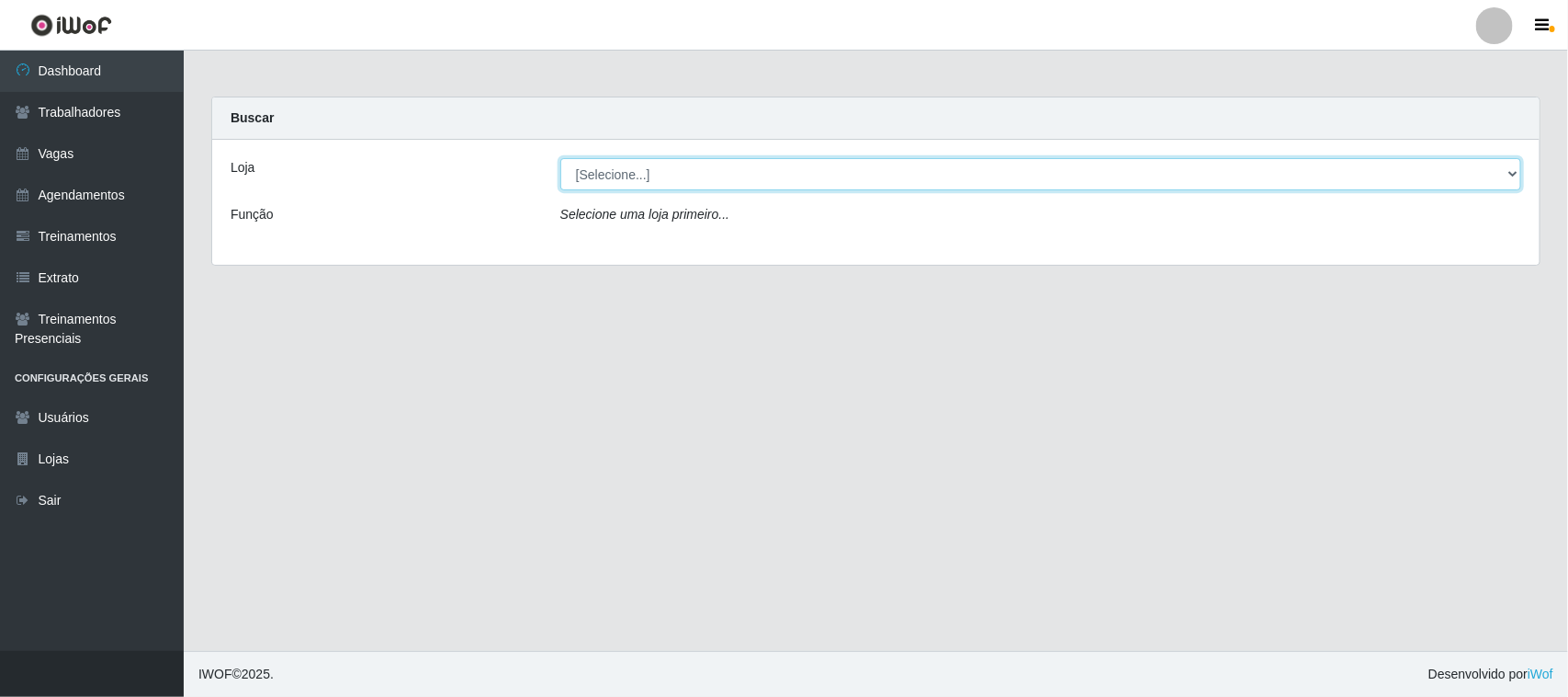
drag, startPoint x: 705, startPoint y: 173, endPoint x: 705, endPoint y: 184, distance: 11.0
click at [705, 173] on select "[Selecione...] Nordestão - [GEOGRAPHIC_DATA]" at bounding box center [1040, 174] width 961 height 32
select select "420"
click at [560, 158] on select "[Selecione...] Nordestão - [GEOGRAPHIC_DATA]" at bounding box center [1040, 174] width 961 height 32
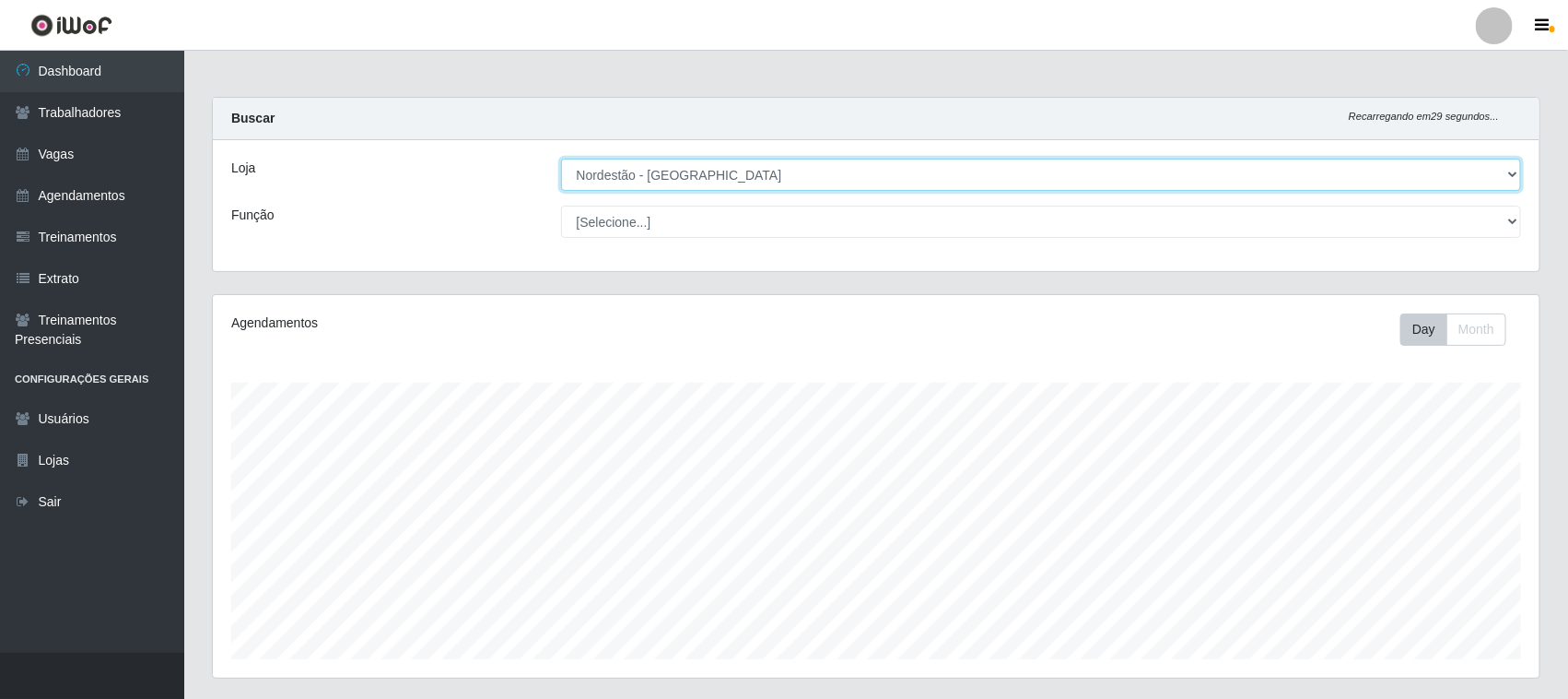
scroll to position [384, 1327]
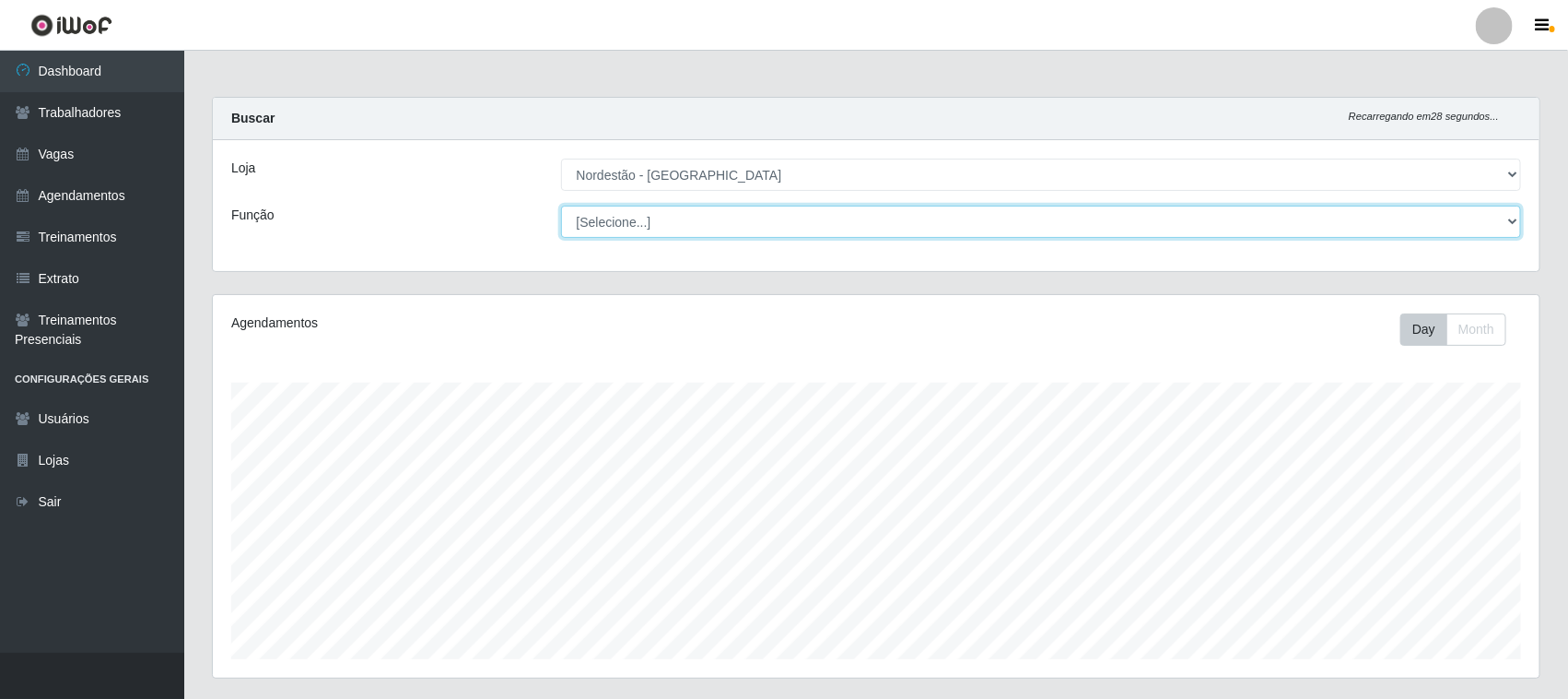
click at [798, 221] on select "[Selecione...] Embalador Embalador + Embalador ++ Operador de Caixa Operador de…" at bounding box center [1041, 221] width 961 height 33
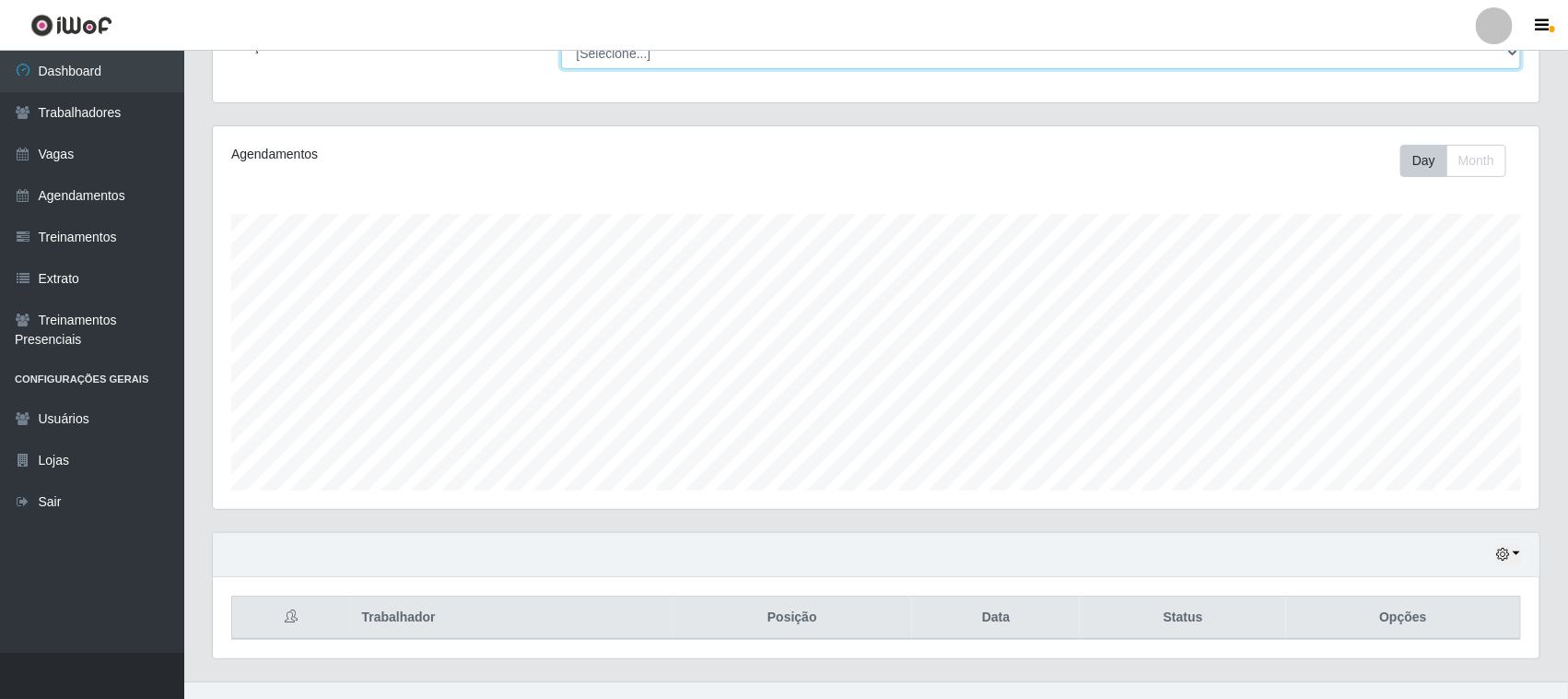
scroll to position [199, 0]
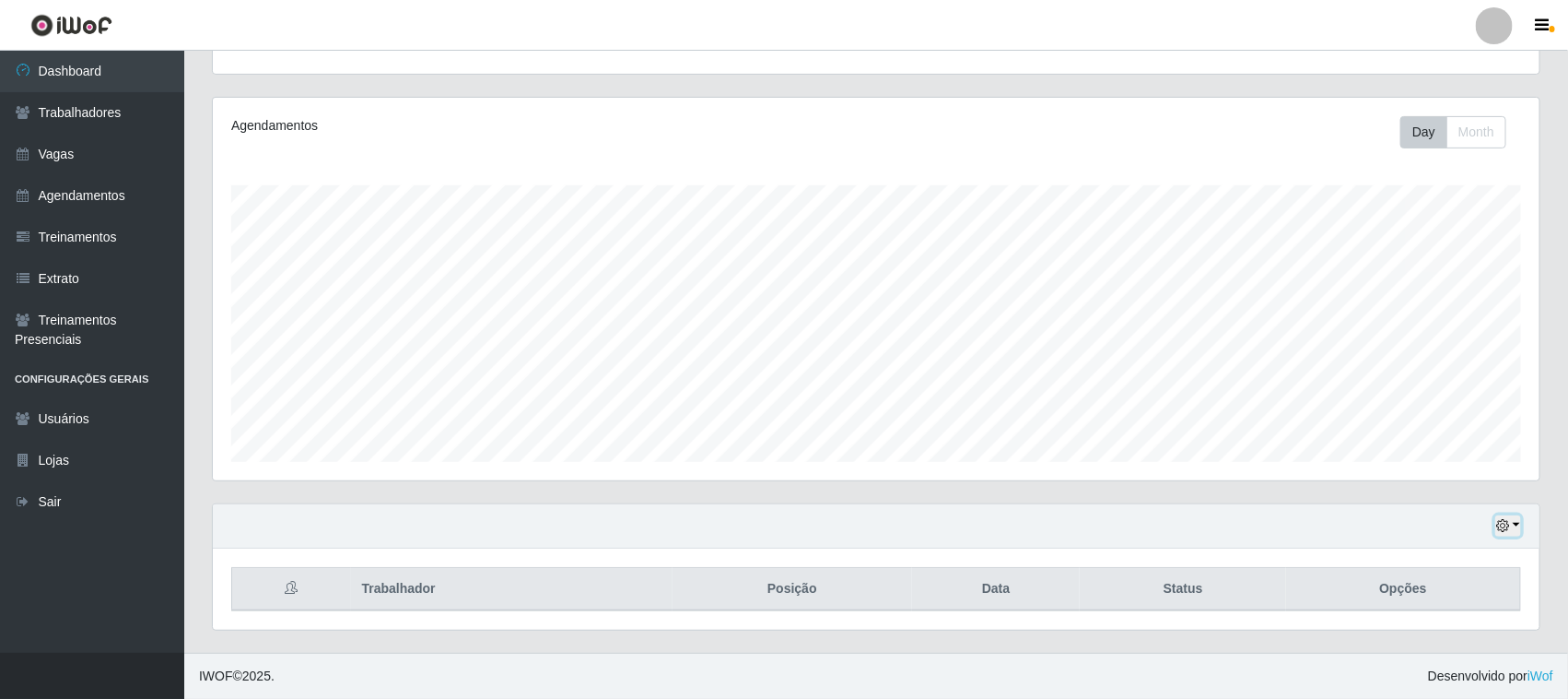
click at [1508, 526] on icon "button" at bounding box center [1502, 524] width 13 height 13
click at [1420, 387] on button "1 dia" at bounding box center [1447, 379] width 146 height 38
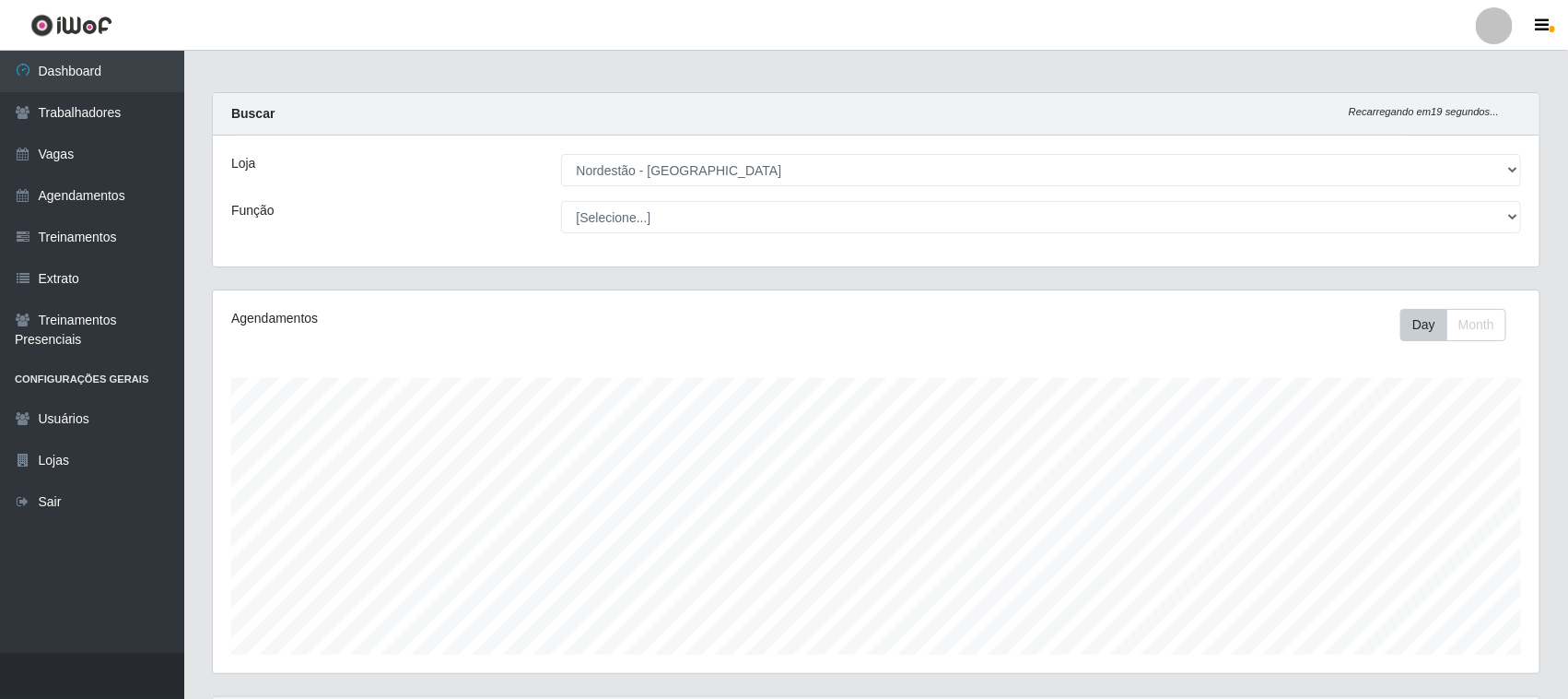
scroll to position [0, 0]
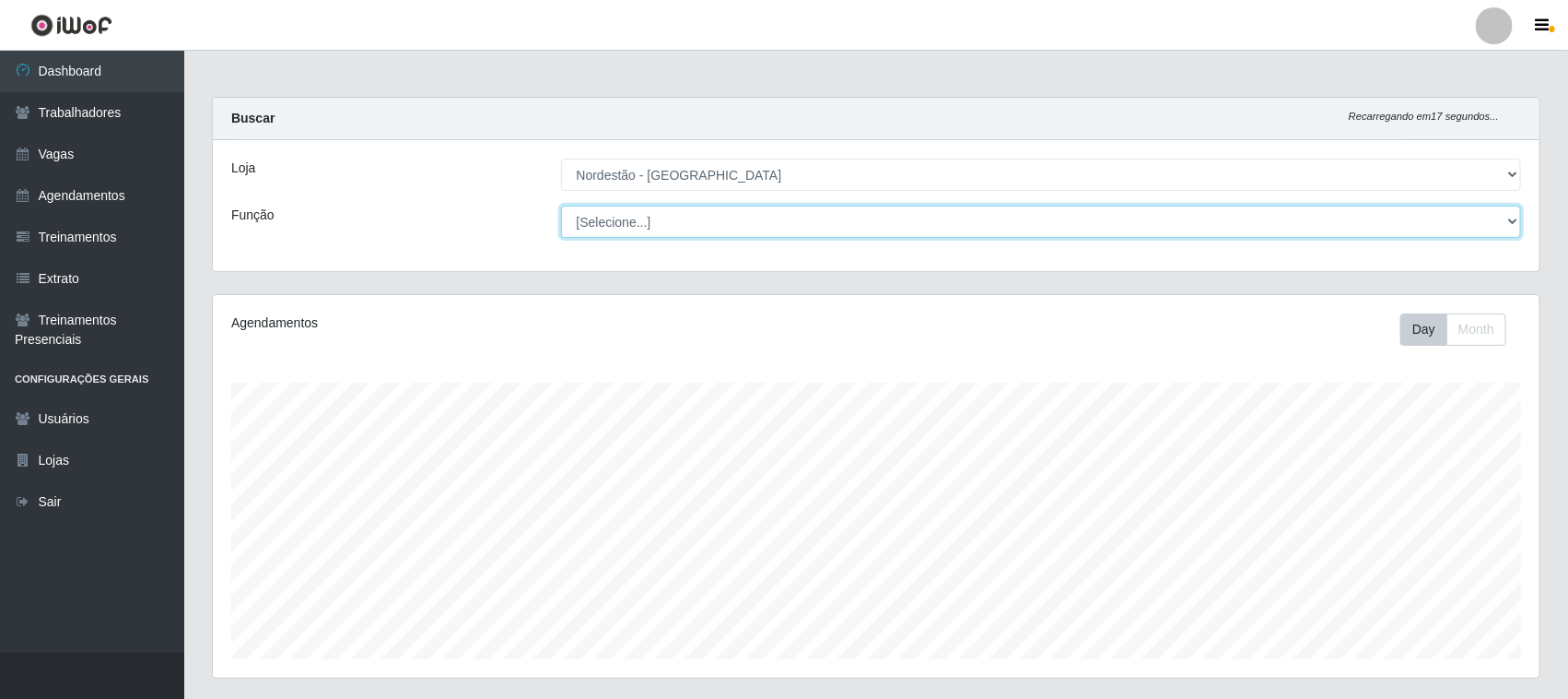
click at [794, 228] on select "[Selecione...] Embalador Embalador + Embalador ++ Operador de Caixa Operador de…" at bounding box center [1041, 221] width 961 height 33
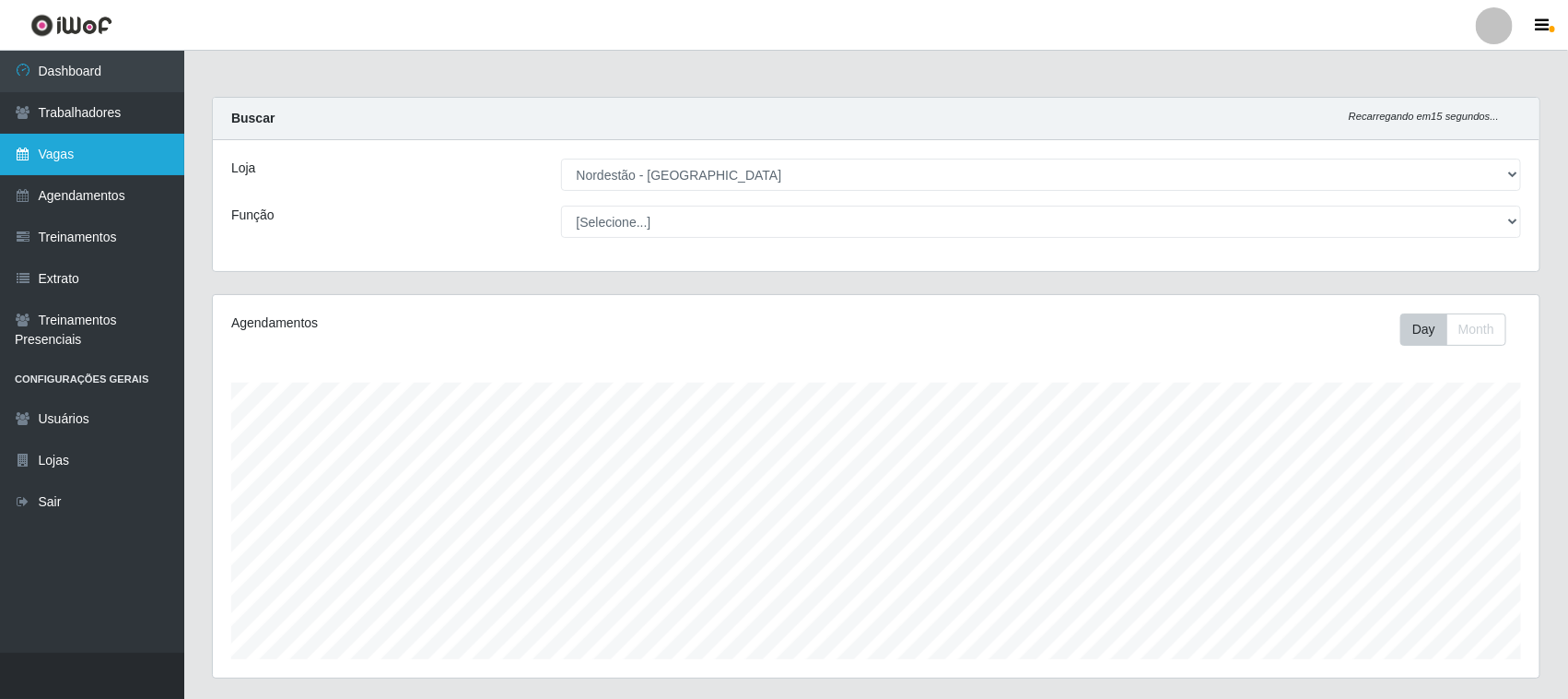
click at [48, 154] on link "Vagas" at bounding box center [92, 155] width 184 height 41
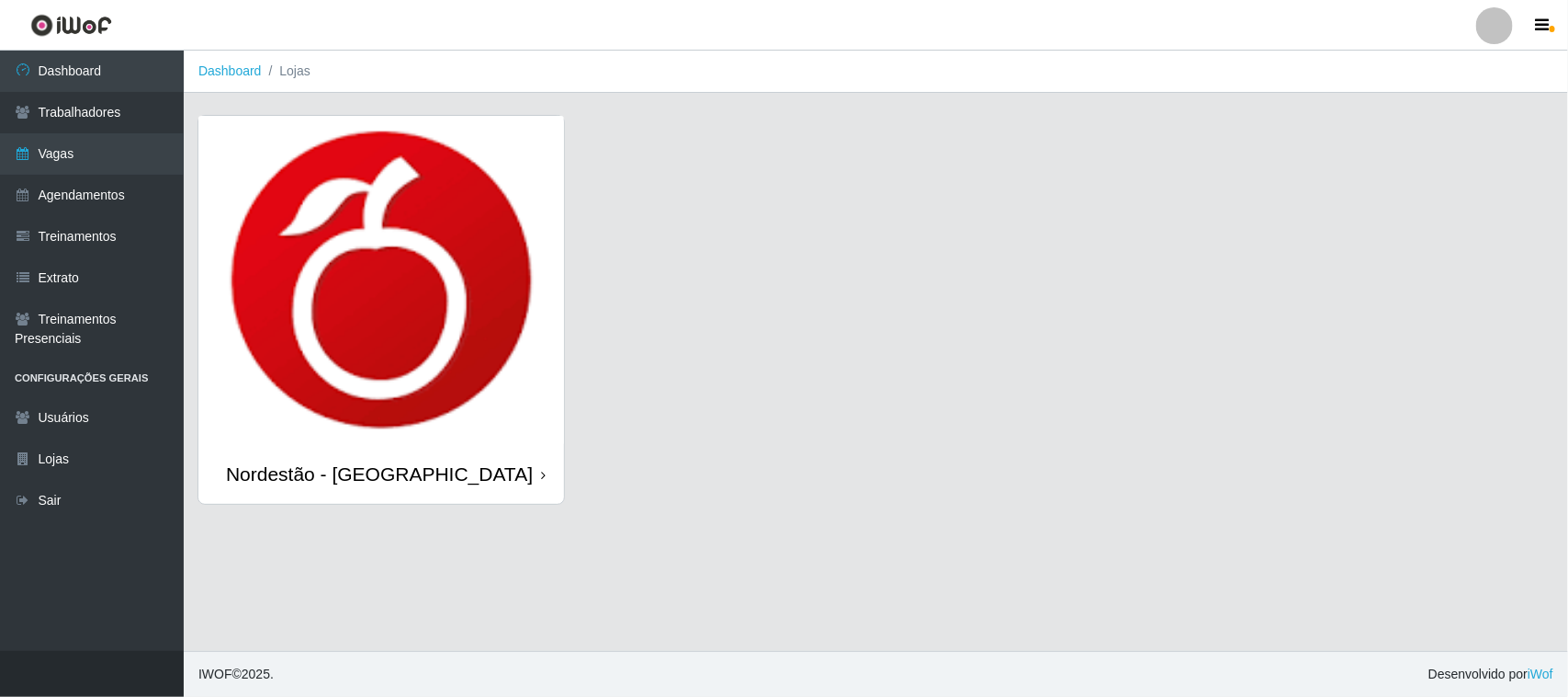
click at [469, 337] on img at bounding box center [381, 280] width 365 height 328
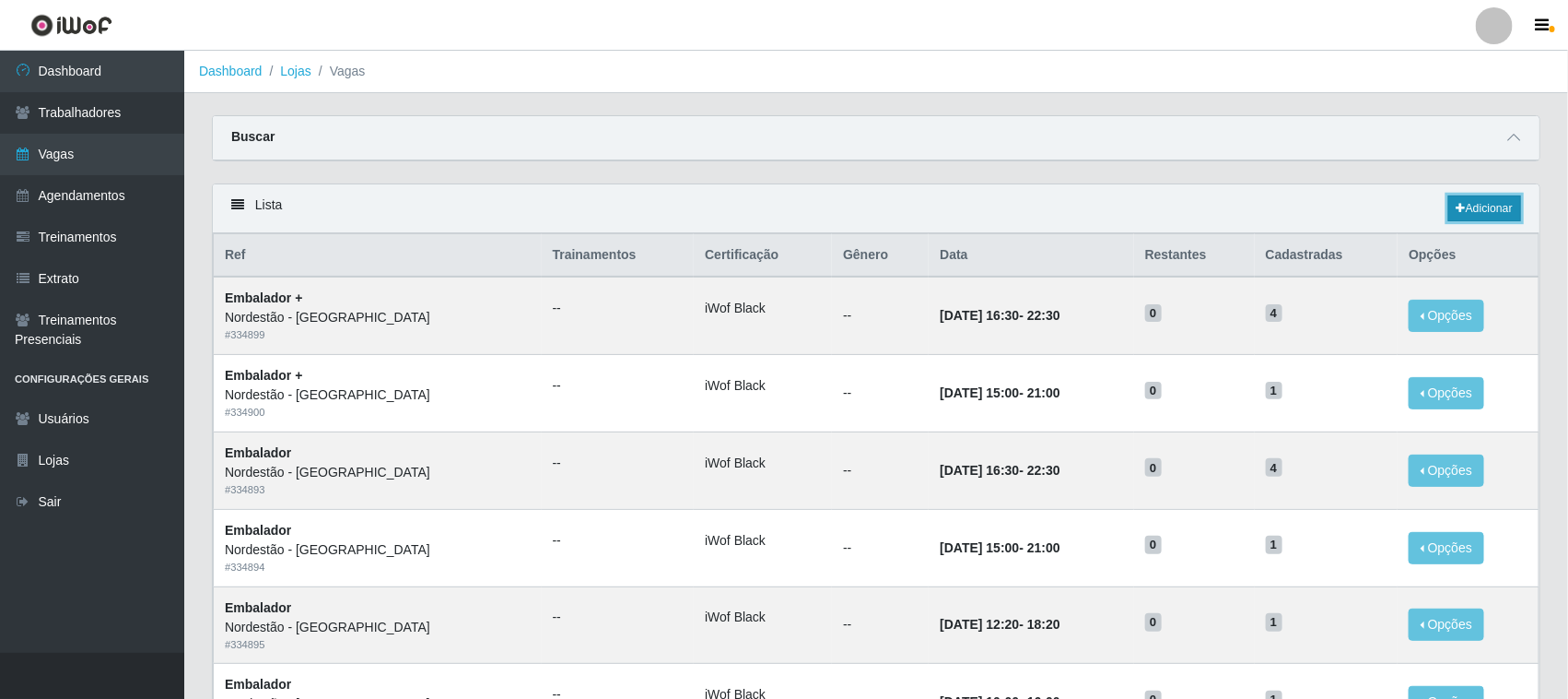
click at [1478, 203] on link "Adicionar" at bounding box center [1485, 208] width 73 height 26
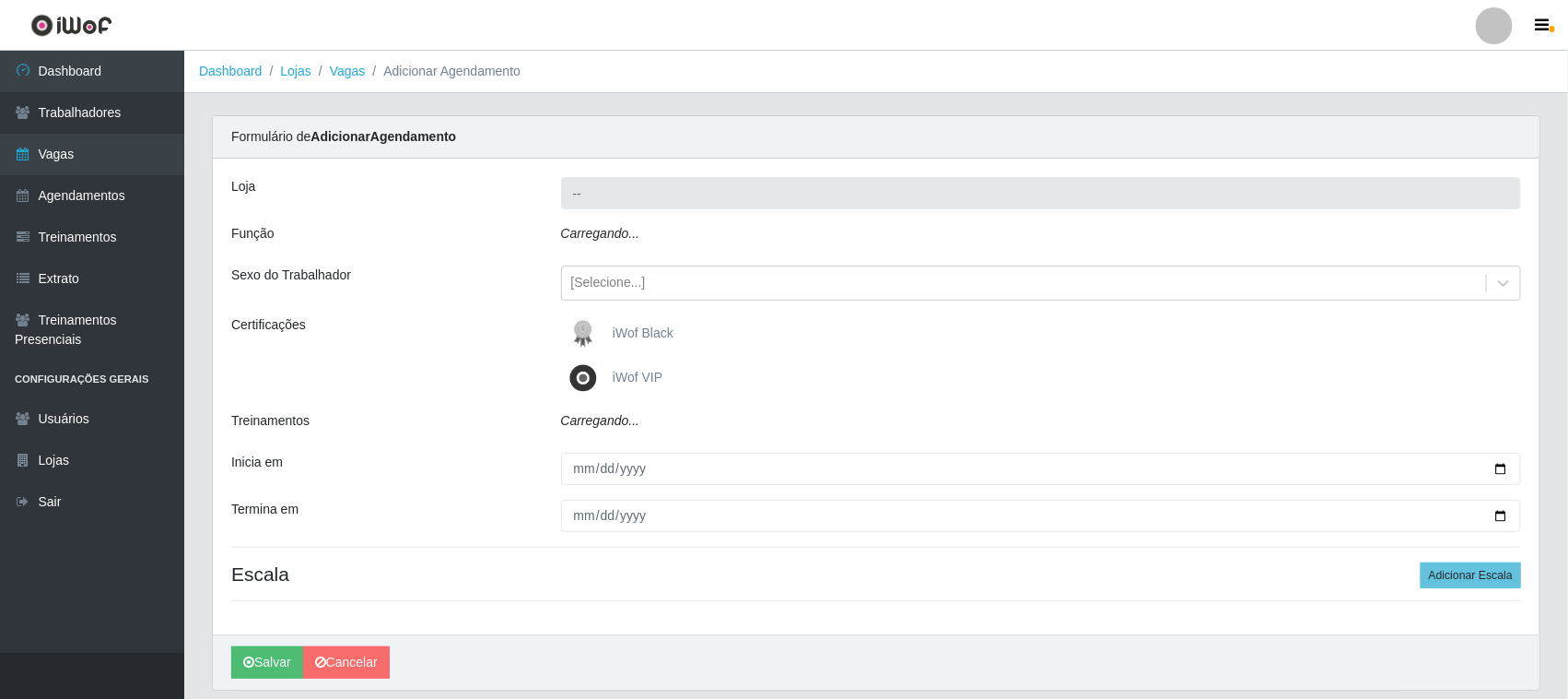
type input "Nordestão - [GEOGRAPHIC_DATA]"
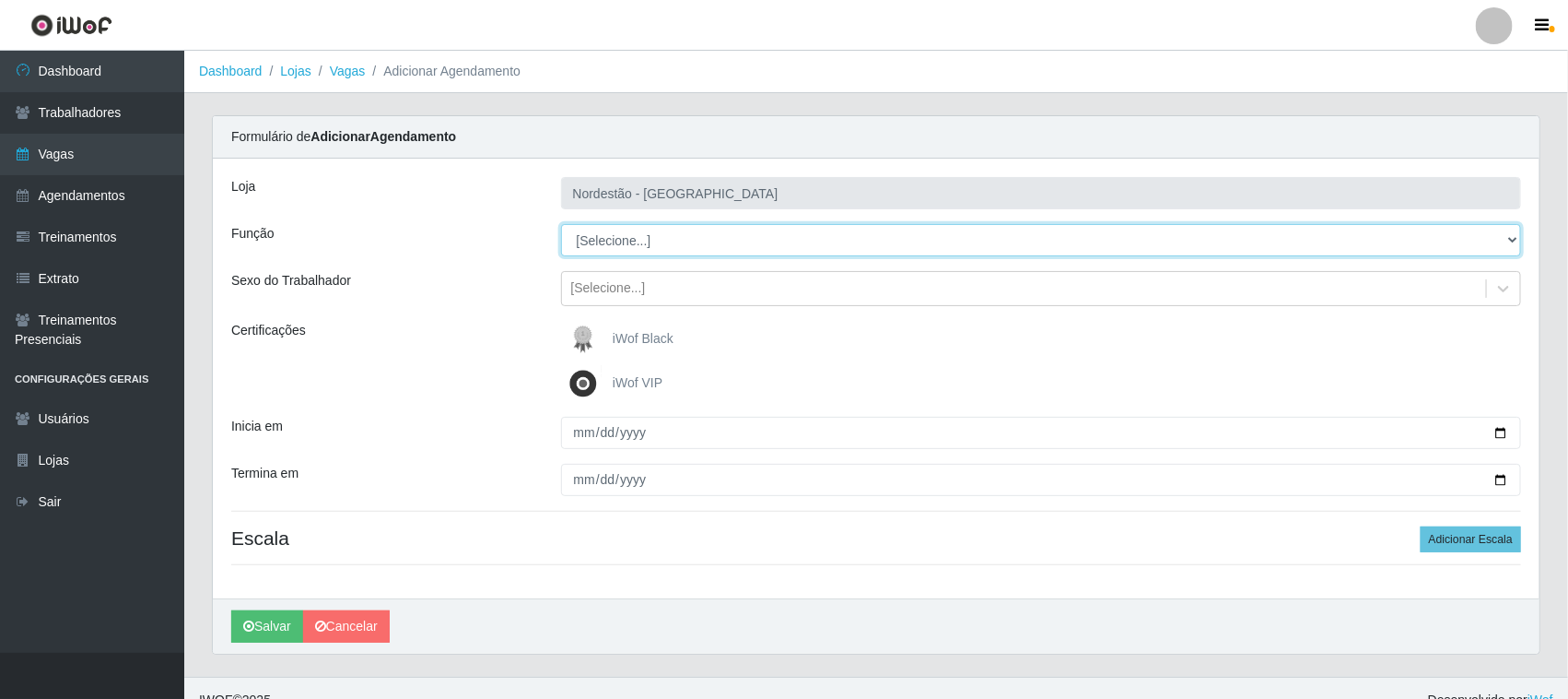
click at [775, 232] on select "[Selecione...] Embalador Embalador + Embalador ++ Operador de Caixa Operador de…" at bounding box center [1041, 240] width 961 height 33
select select "72"
click at [561, 224] on select "[Selecione...] Embalador Embalador + Embalador ++ Operador de Caixa Operador de…" at bounding box center [1041, 240] width 961 height 33
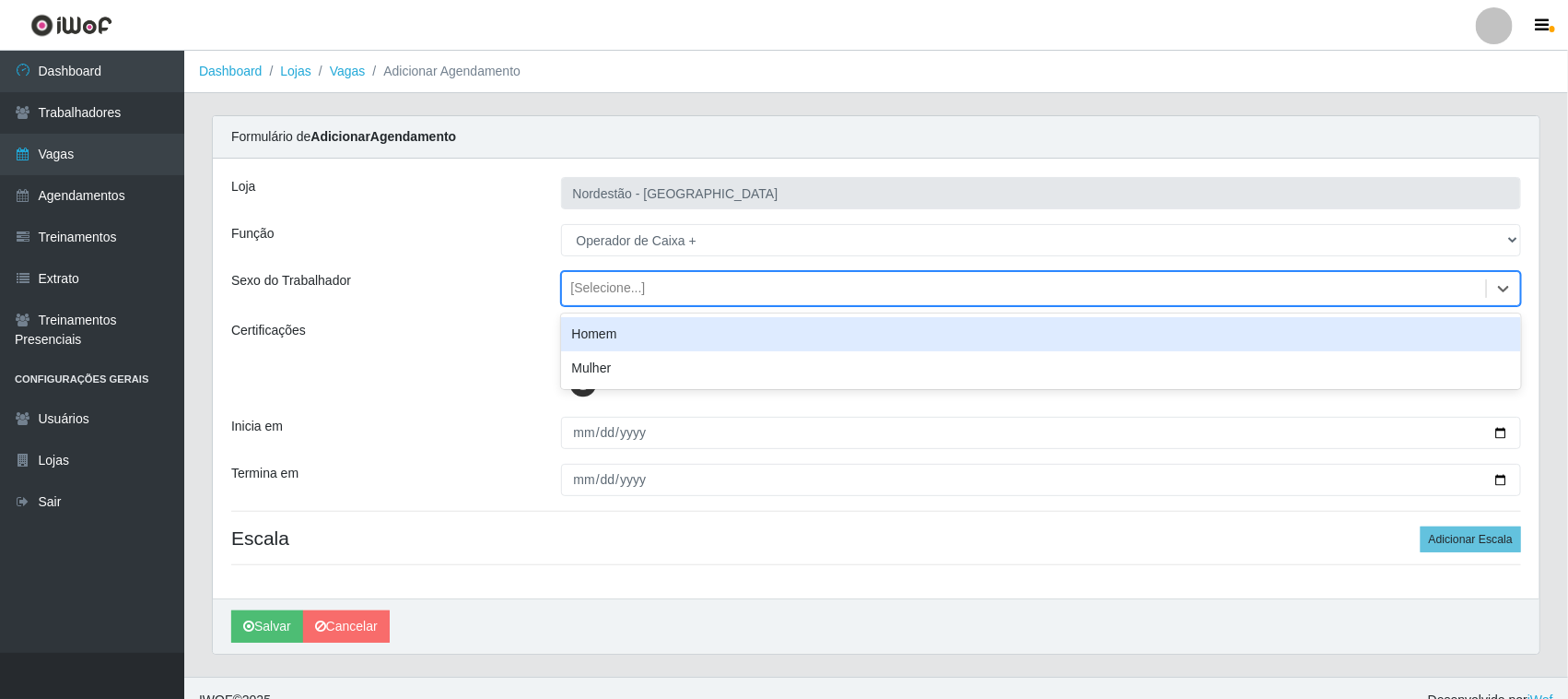
click at [633, 287] on div "[Selecione...]" at bounding box center [609, 289] width 75 height 20
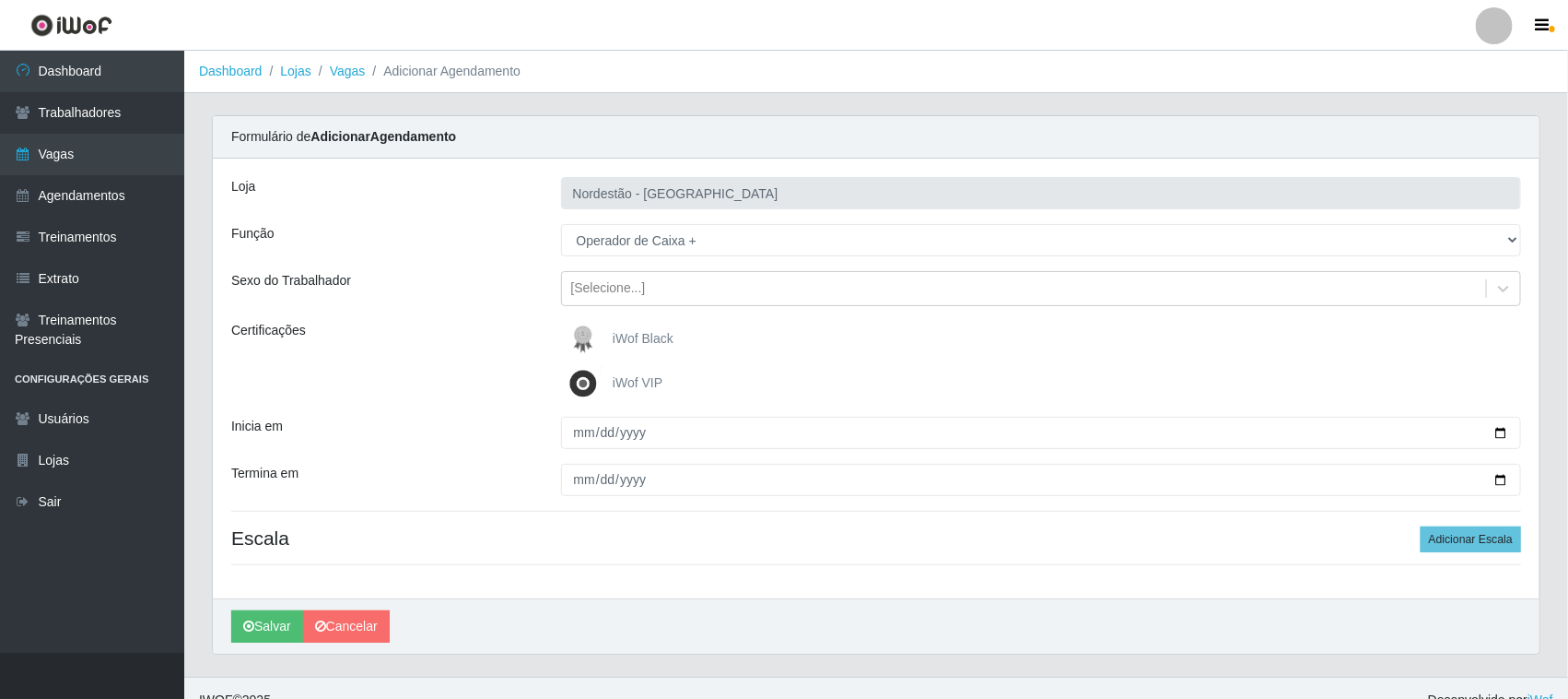
click at [503, 292] on div "Sexo do Trabalhador" at bounding box center [382, 289] width 330 height 35
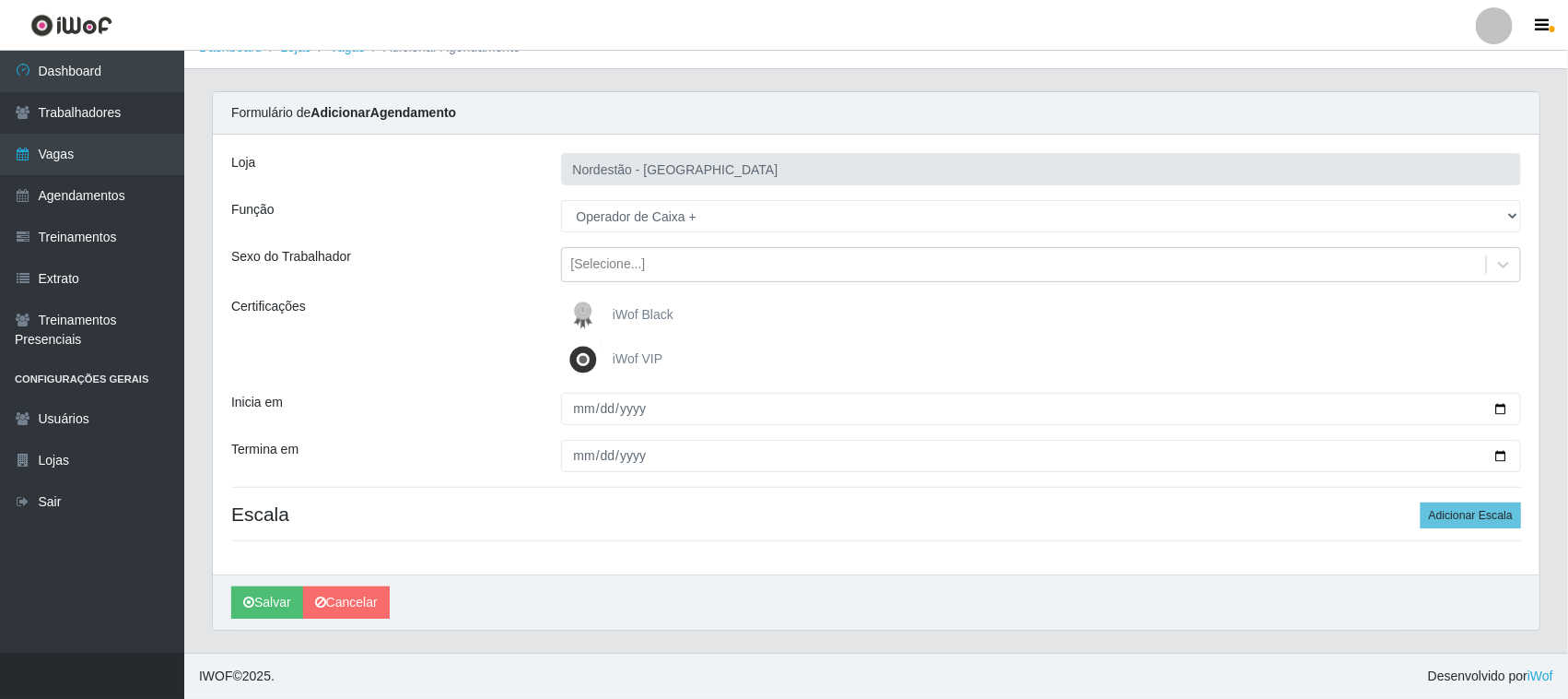
click at [587, 304] on img at bounding box center [586, 315] width 44 height 36
click at [0, 0] on input "iWof Black" at bounding box center [0, 0] width 0 height 0
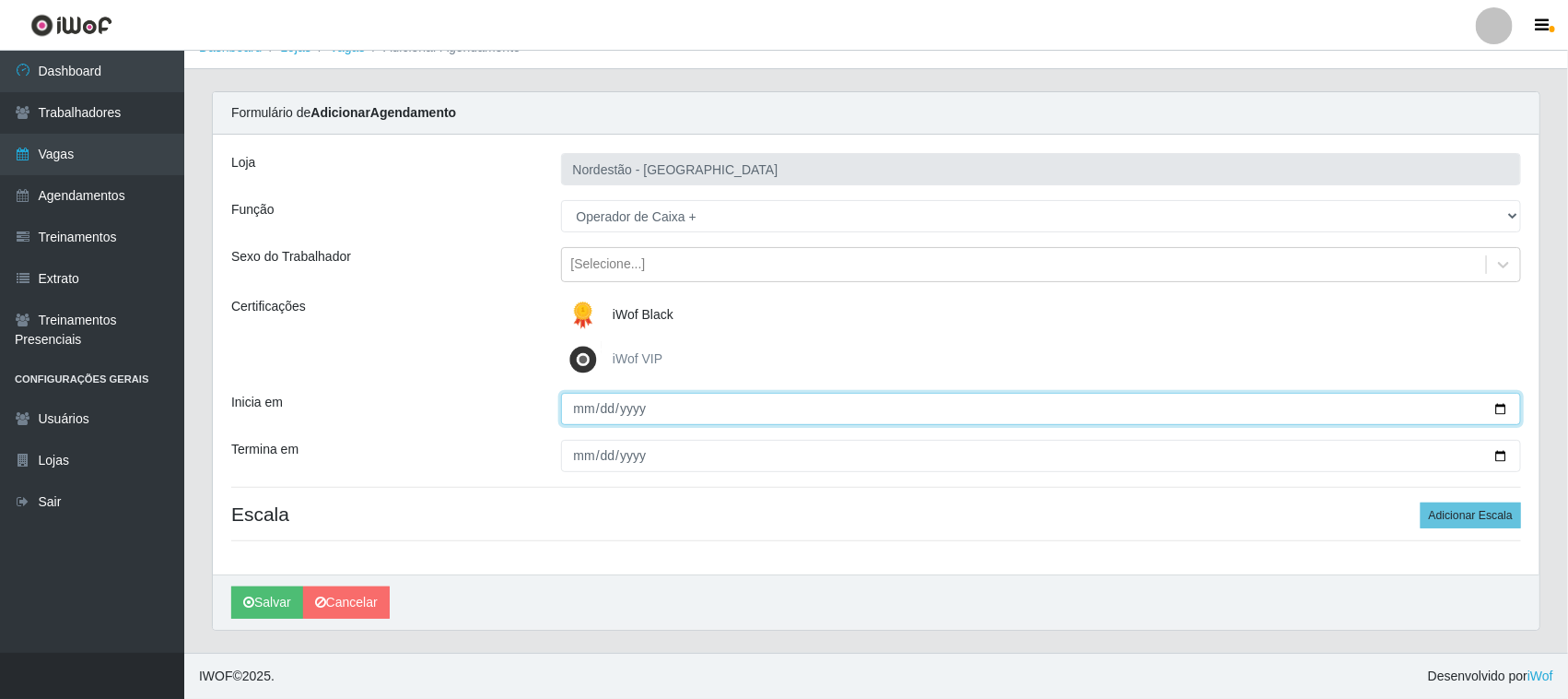
click at [1503, 403] on input "Inicia em" at bounding box center [1041, 408] width 961 height 33
type input "2025-08-24"
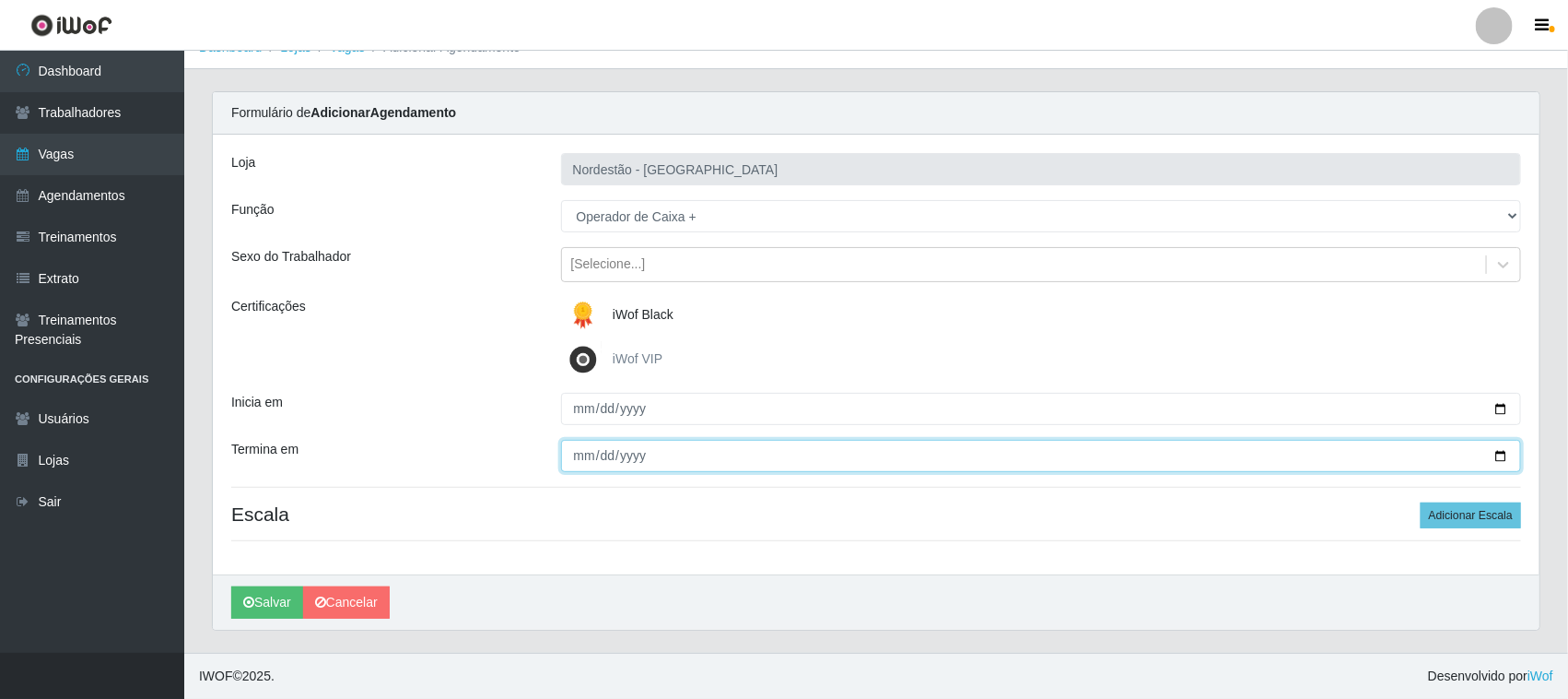
click at [674, 458] on input "Termina em" at bounding box center [1041, 455] width 961 height 33
click at [1502, 462] on input "Termina em" at bounding box center [1041, 455] width 961 height 33
type input "2025-08-24"
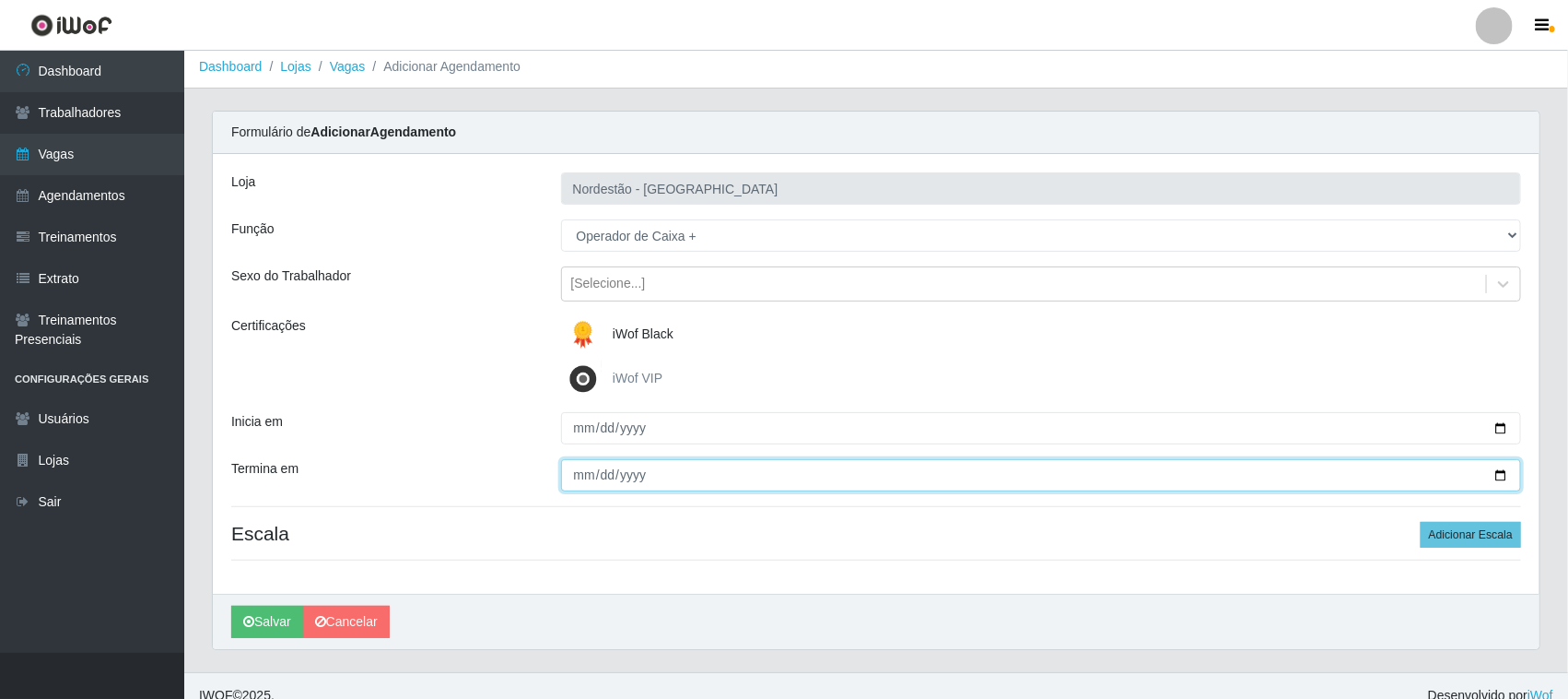
scroll to position [0, 0]
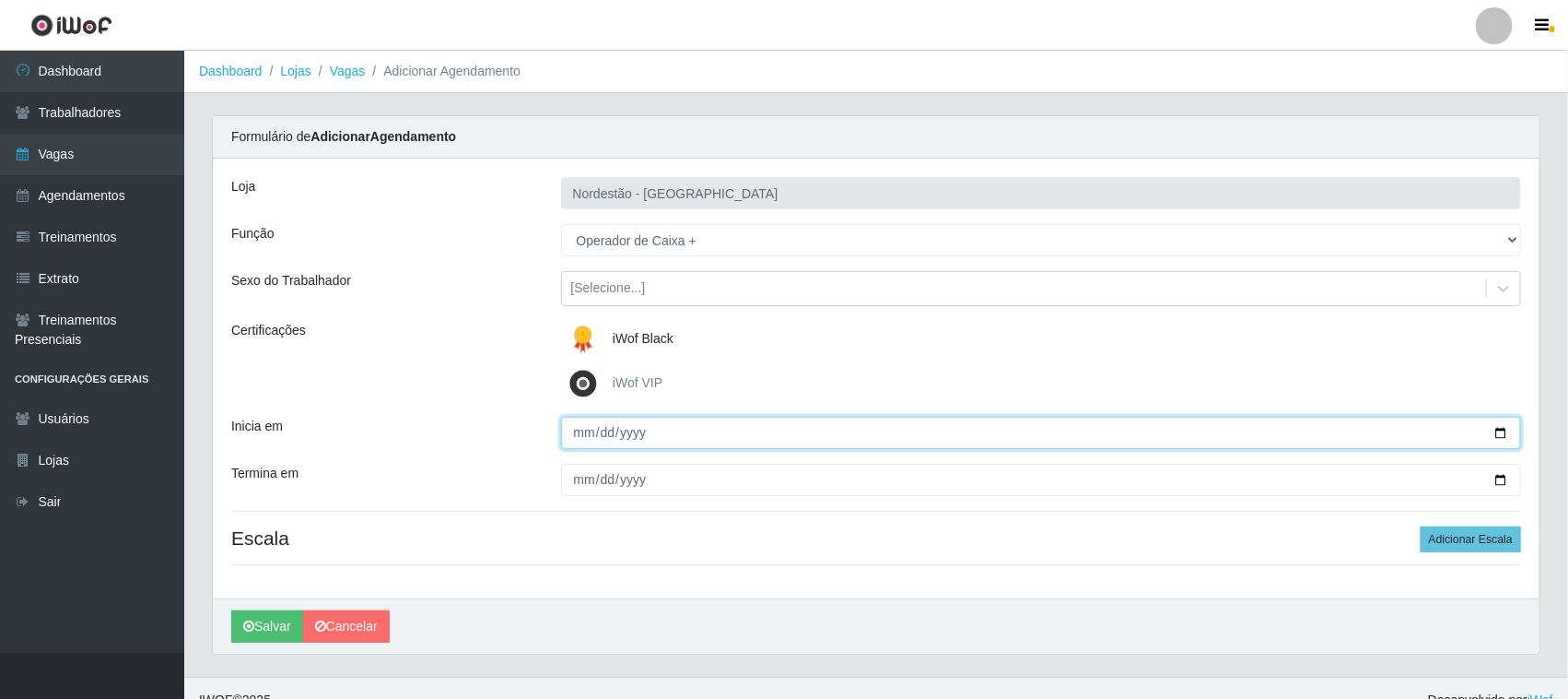
click at [1506, 431] on input "2025-08-24" at bounding box center [1041, 433] width 961 height 33
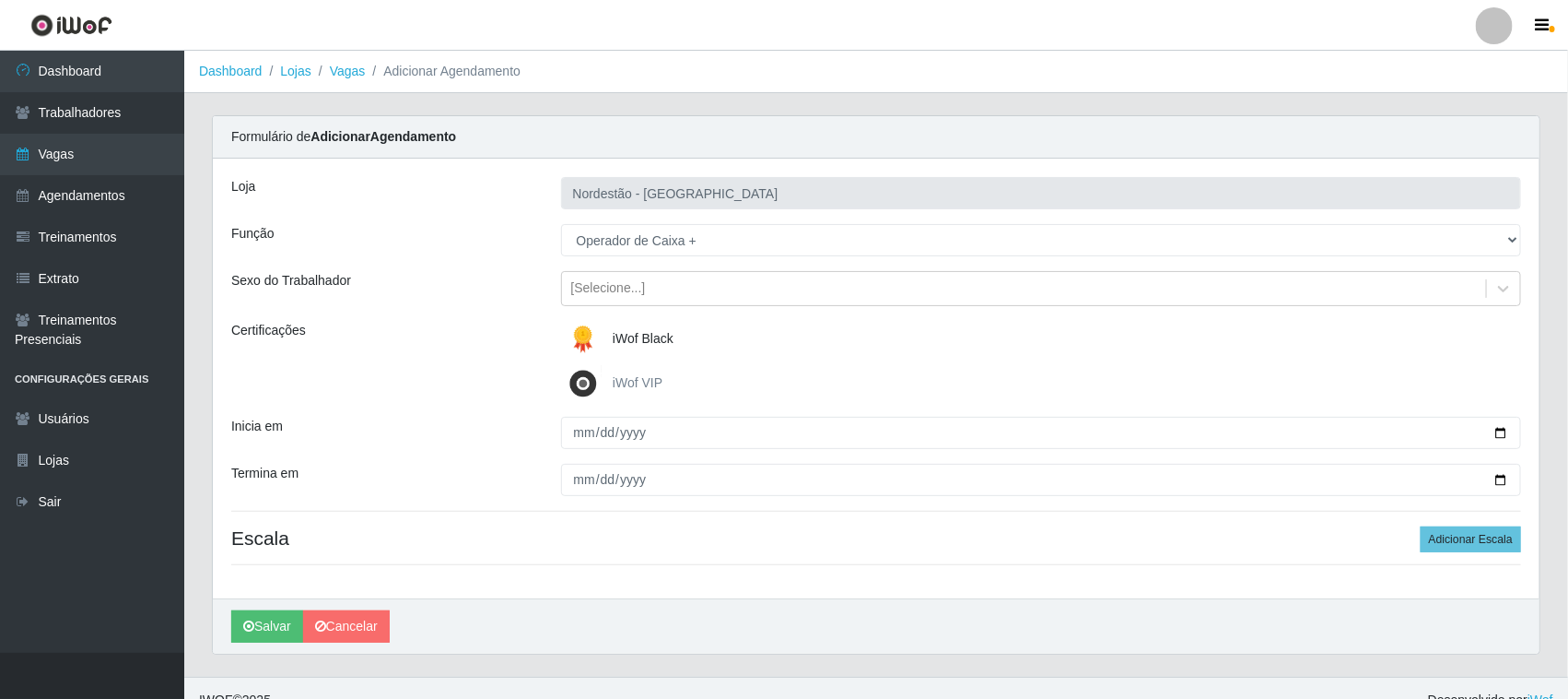
click at [909, 347] on div "iWof Black" at bounding box center [1041, 338] width 961 height 36
click at [1484, 544] on button "Adicionar Escala" at bounding box center [1471, 539] width 101 height 26
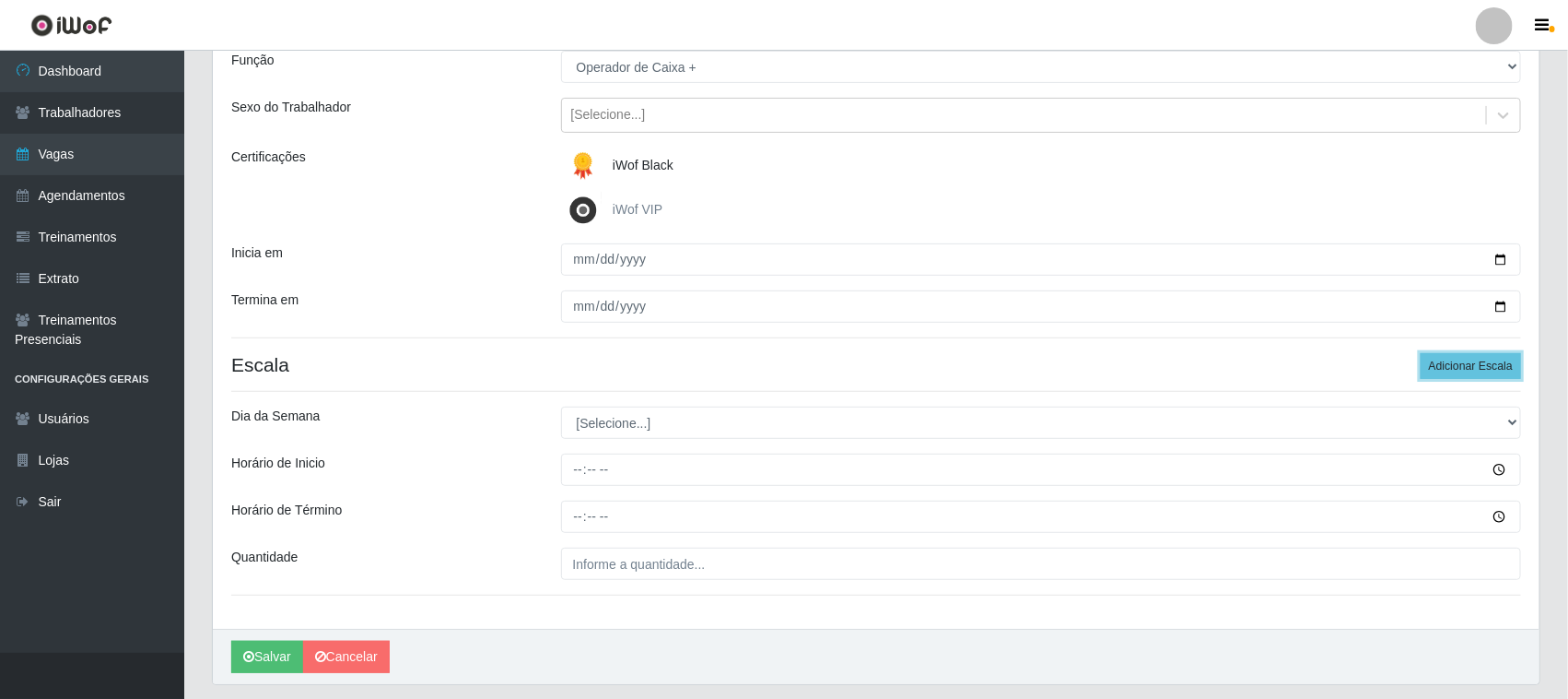
scroll to position [229, 0]
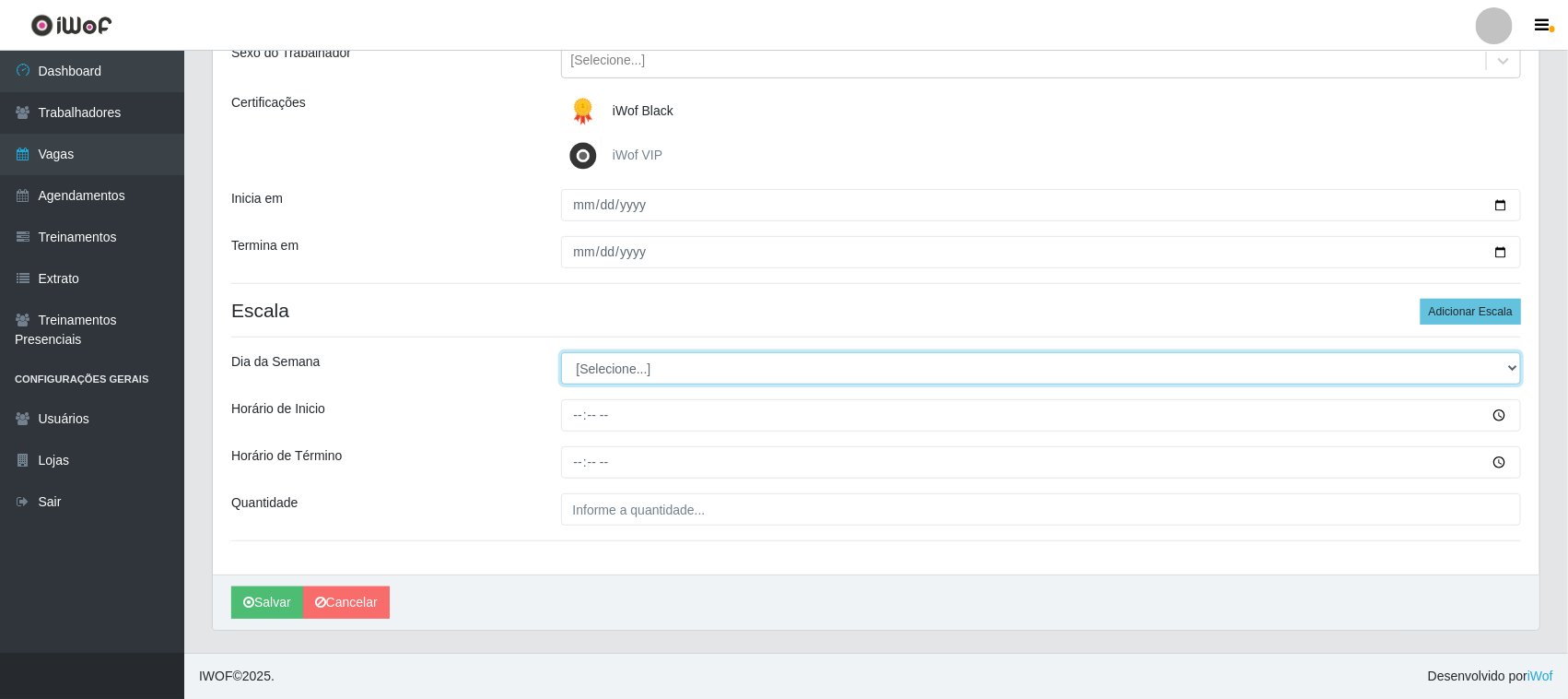
click at [1292, 364] on select "[Selecione...] Segunda Terça Quarta Quinta Sexta Sábado Domingo" at bounding box center [1041, 368] width 961 height 33
select select "0"
click at [561, 352] on select "[Selecione...] Segunda Terça Quarta Quinta Sexta Sábado Domingo" at bounding box center [1041, 368] width 961 height 33
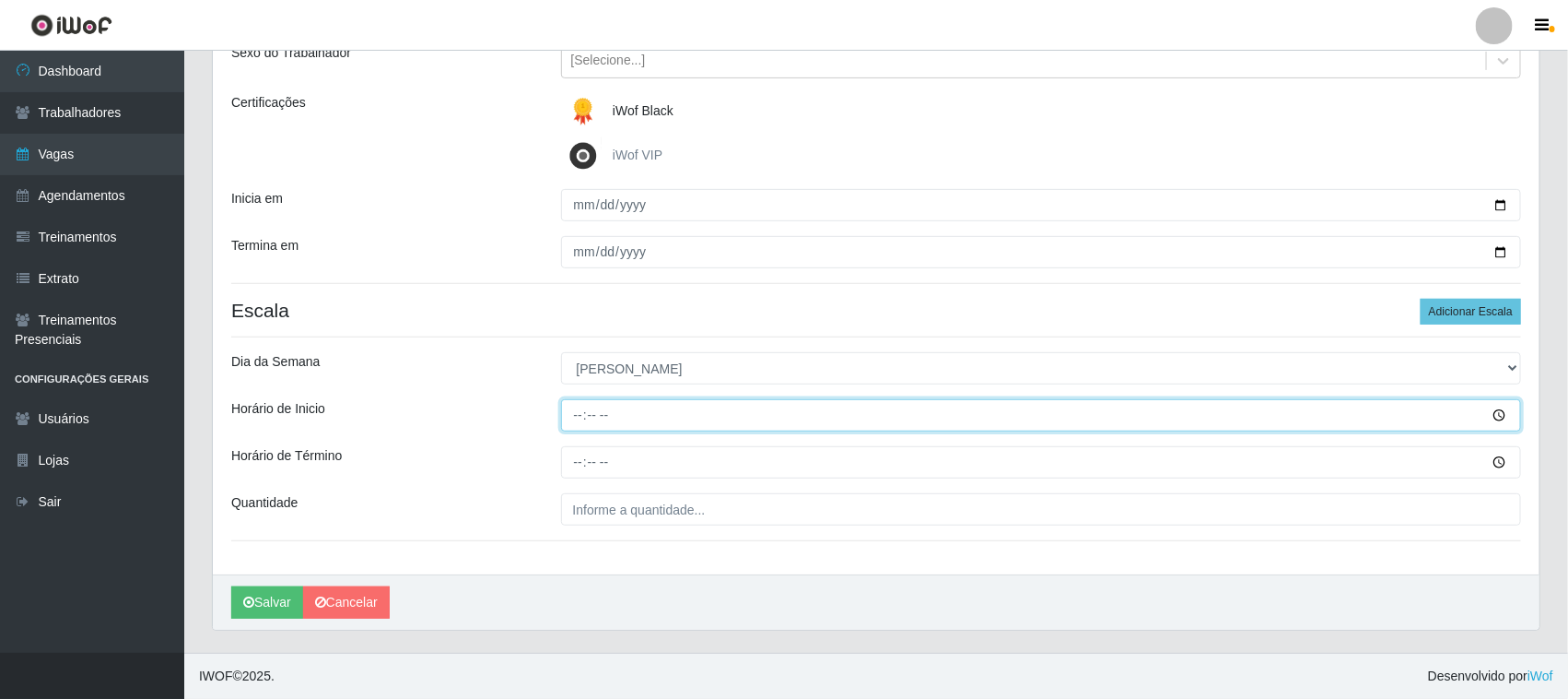
click at [1498, 411] on input "Horário de Inicio" at bounding box center [1041, 415] width 961 height 33
click at [623, 416] on input "16:19" at bounding box center [1041, 415] width 961 height 33
type input "16:30"
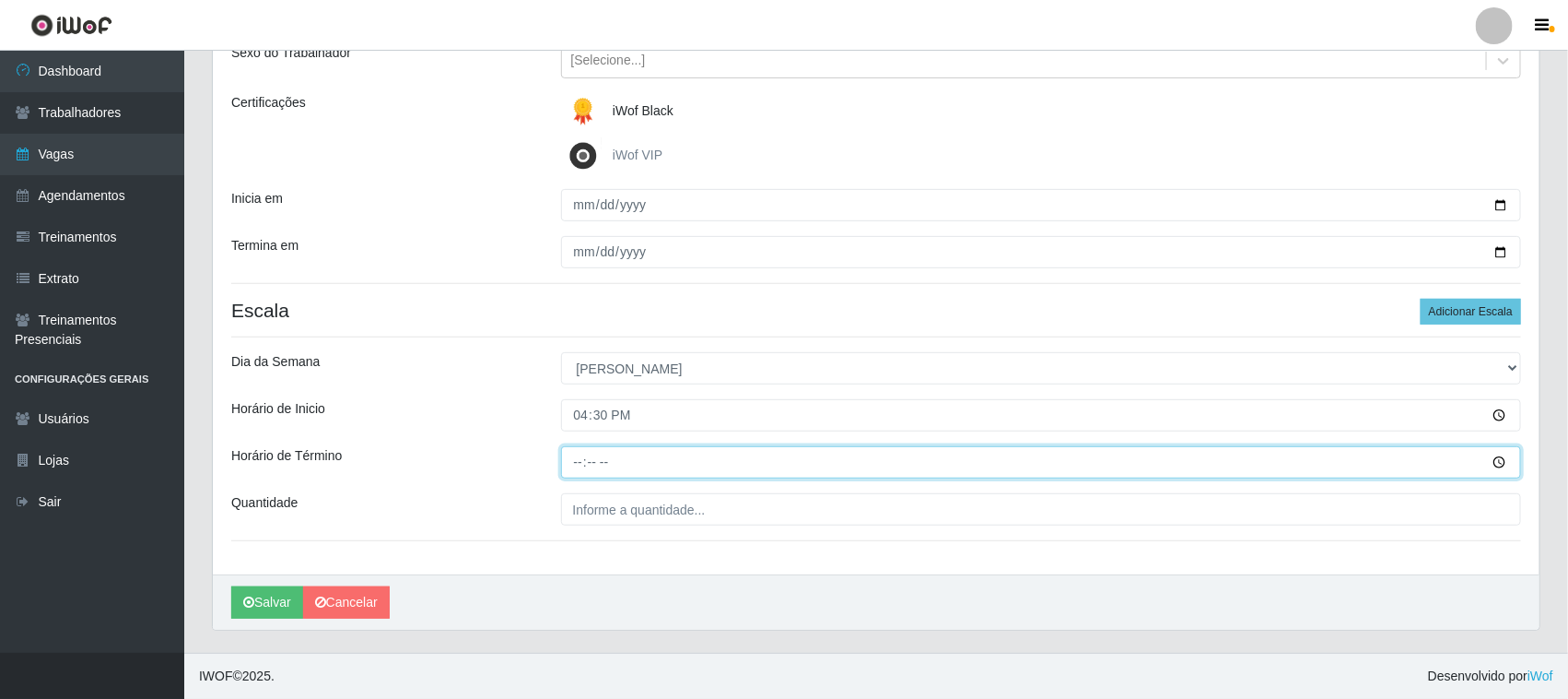
click at [608, 467] on input "Horário de Término" at bounding box center [1041, 461] width 961 height 33
type input "22:30"
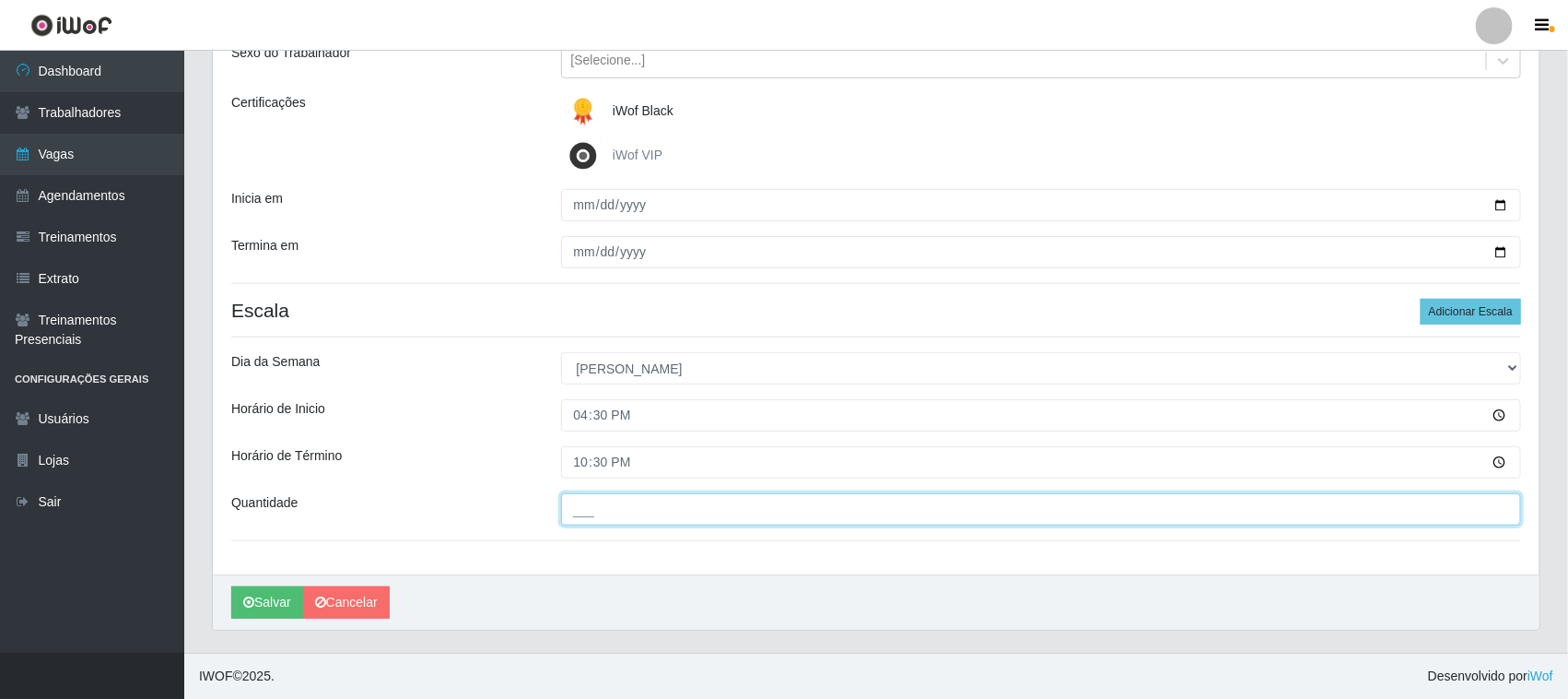
click at [631, 510] on input "___" at bounding box center [1041, 509] width 961 height 33
type input "01_"
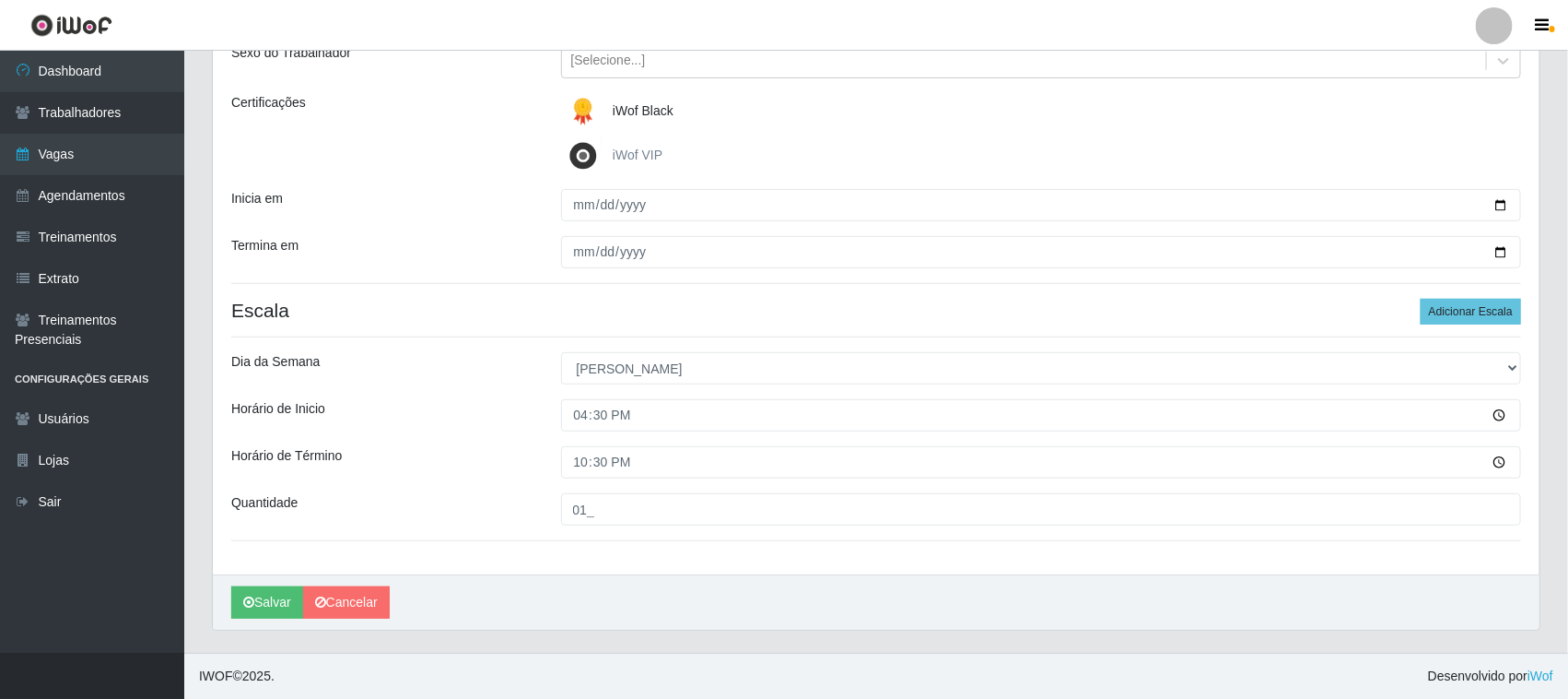
click at [493, 362] on div "Dia da Semana" at bounding box center [382, 368] width 330 height 33
click at [278, 605] on button "Salvar" at bounding box center [267, 602] width 72 height 33
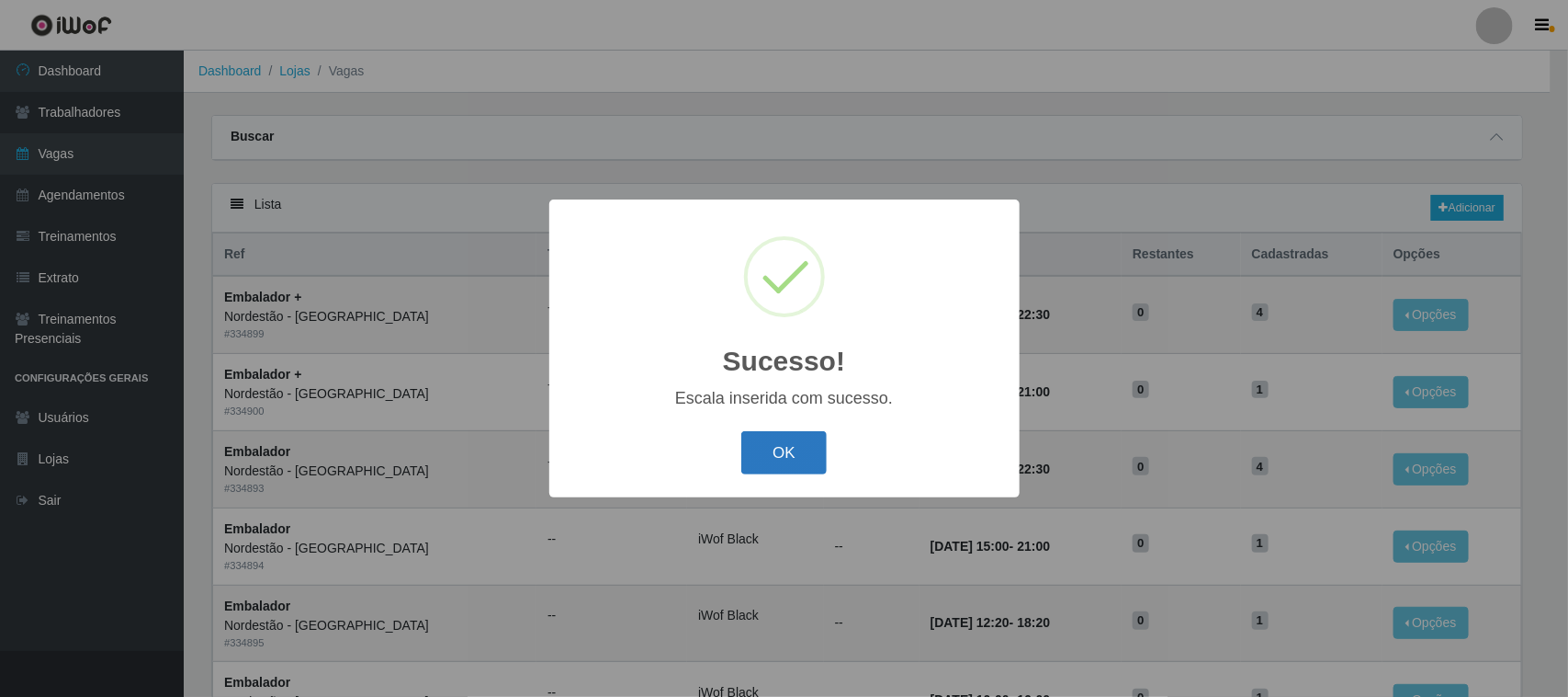
click at [790, 460] on button "OK" at bounding box center [783, 452] width 85 height 43
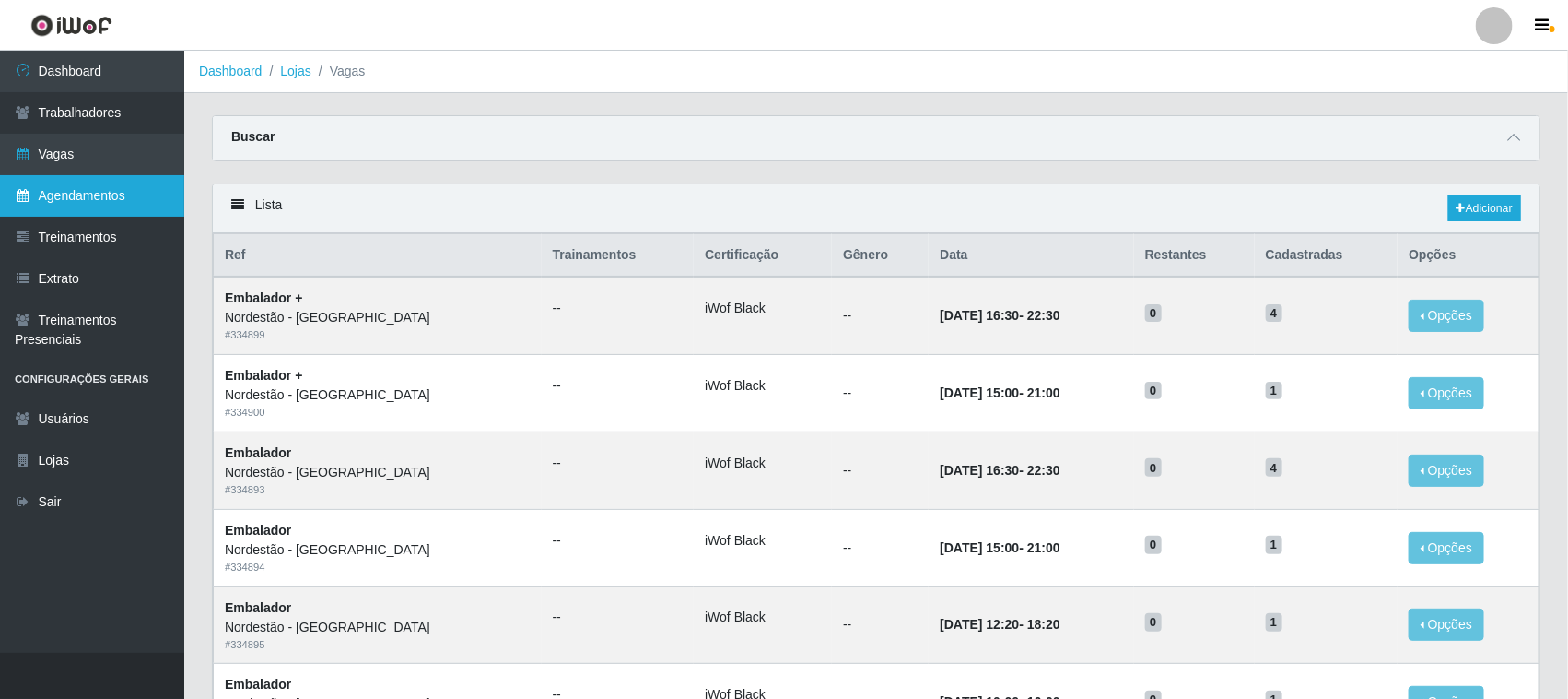
click at [100, 196] on link "Agendamentos" at bounding box center [92, 196] width 184 height 41
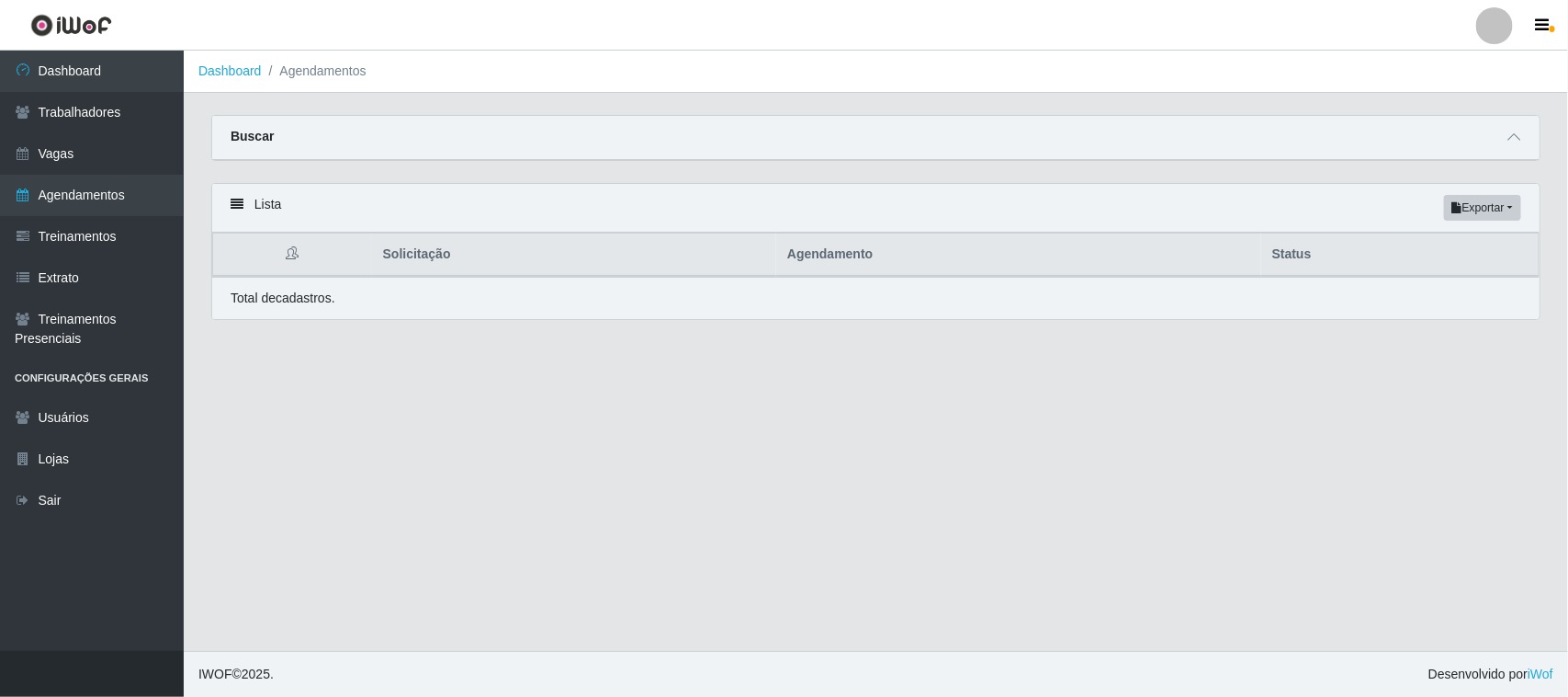
click at [336, 306] on div "Total de cadastros." at bounding box center [875, 299] width 1290 height 20
click at [97, 204] on link "Agendamentos" at bounding box center [91, 196] width 184 height 41
click at [1476, 211] on button "Exportar" at bounding box center [1483, 207] width 78 height 26
click at [1511, 139] on icon at bounding box center [1513, 137] width 13 height 13
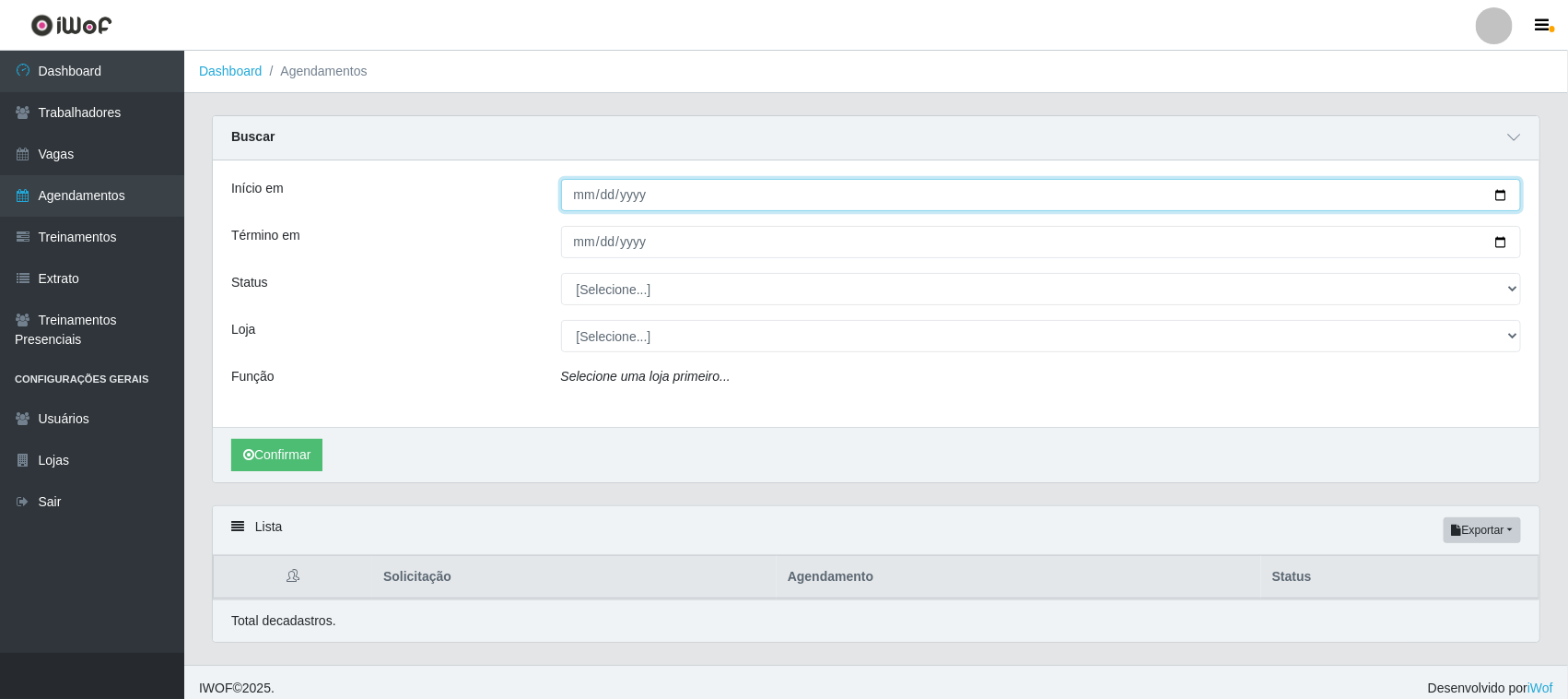
click at [1505, 201] on input "Início em" at bounding box center [1041, 194] width 961 height 33
type input "2025-08-24"
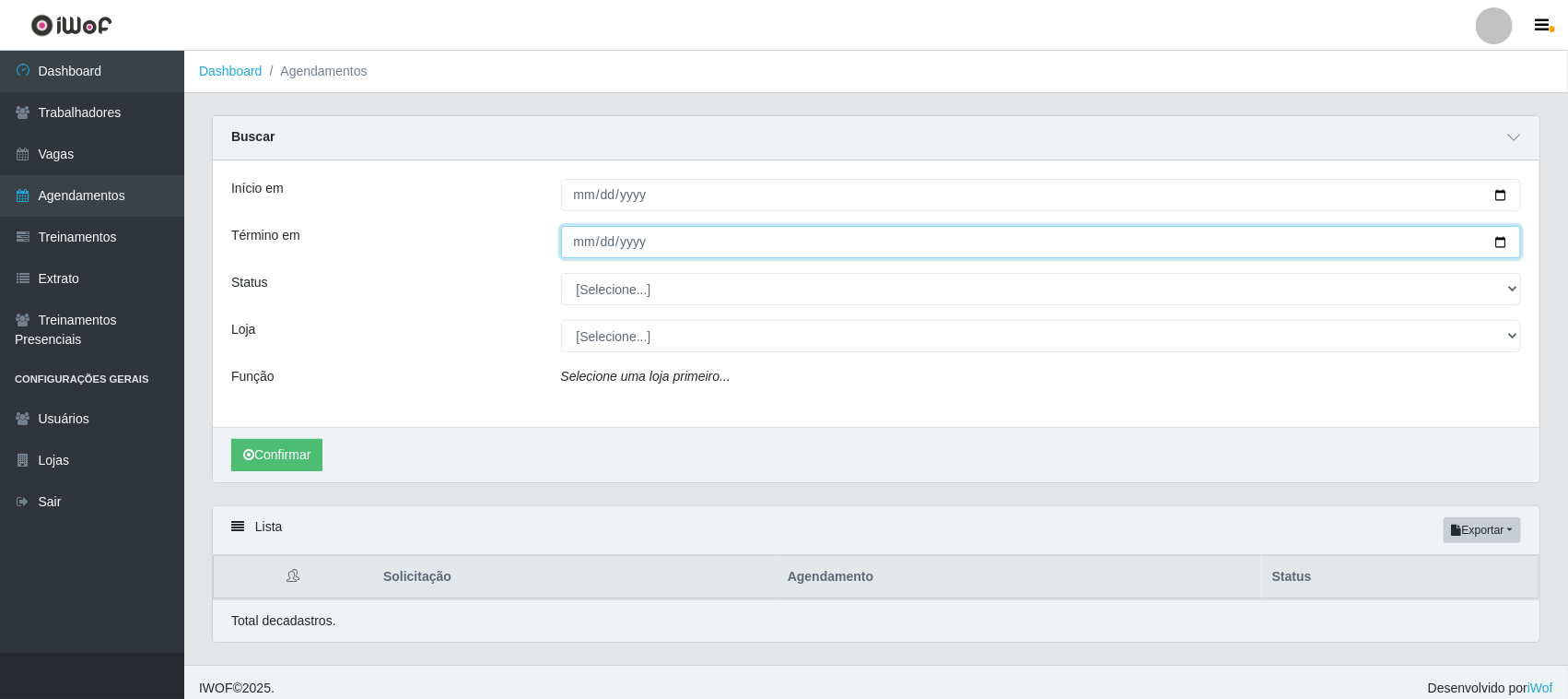
click at [1370, 228] on input "Término em" at bounding box center [1041, 242] width 961 height 33
click at [606, 245] on input "Término em" at bounding box center [1041, 242] width 961 height 33
click at [585, 249] on input "Término em" at bounding box center [1041, 242] width 961 height 33
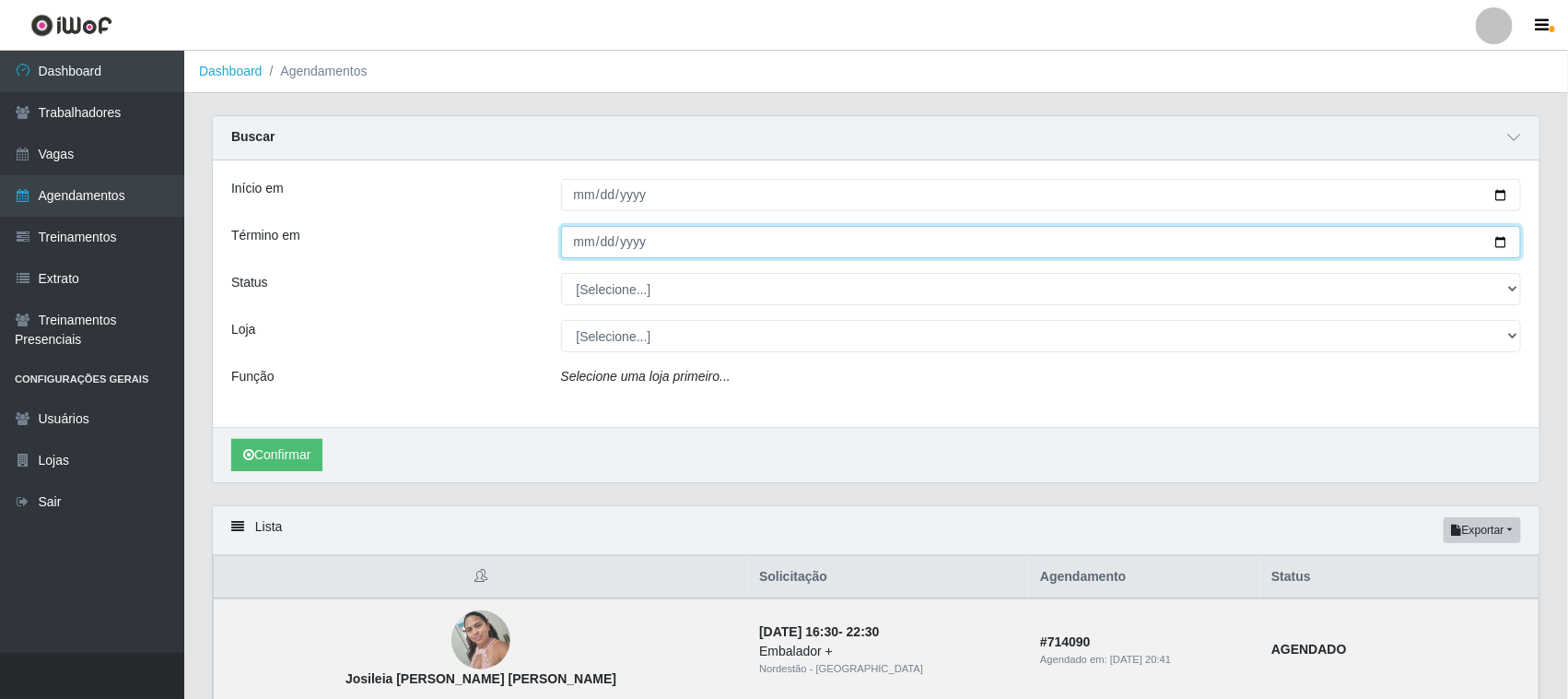
click at [1503, 237] on input "Término em" at bounding box center [1041, 242] width 961 height 33
type input "2025-08-24"
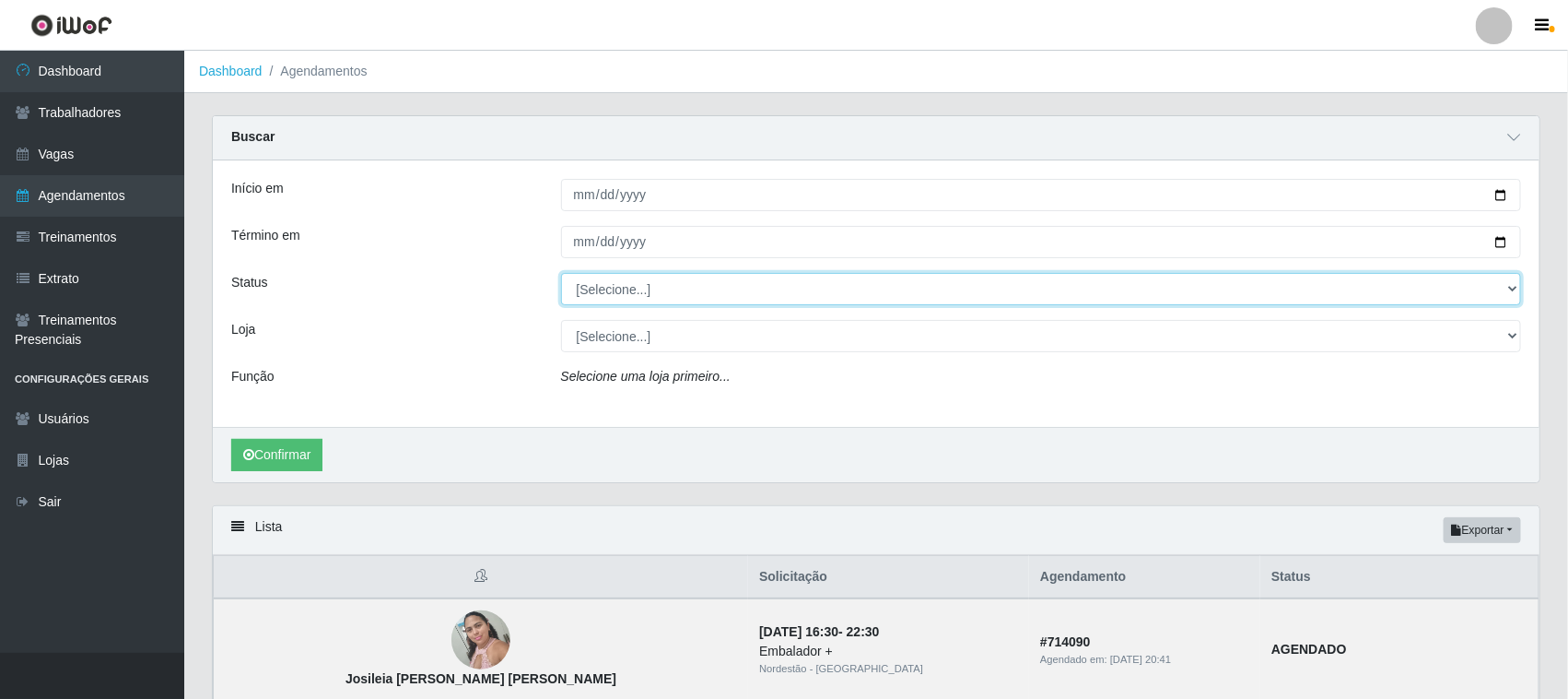
click at [700, 282] on select "[Selecione...] AGENDADO AGUARDANDO LIBERAR EM ANDAMENTO EM REVISÃO FINALIZADO C…" at bounding box center [1041, 289] width 961 height 33
select select "AGENDADO"
click at [561, 274] on select "[Selecione...] AGENDADO AGUARDANDO LIBERAR EM ANDAMENTO EM REVISÃO FINALIZADO C…" at bounding box center [1041, 289] width 961 height 33
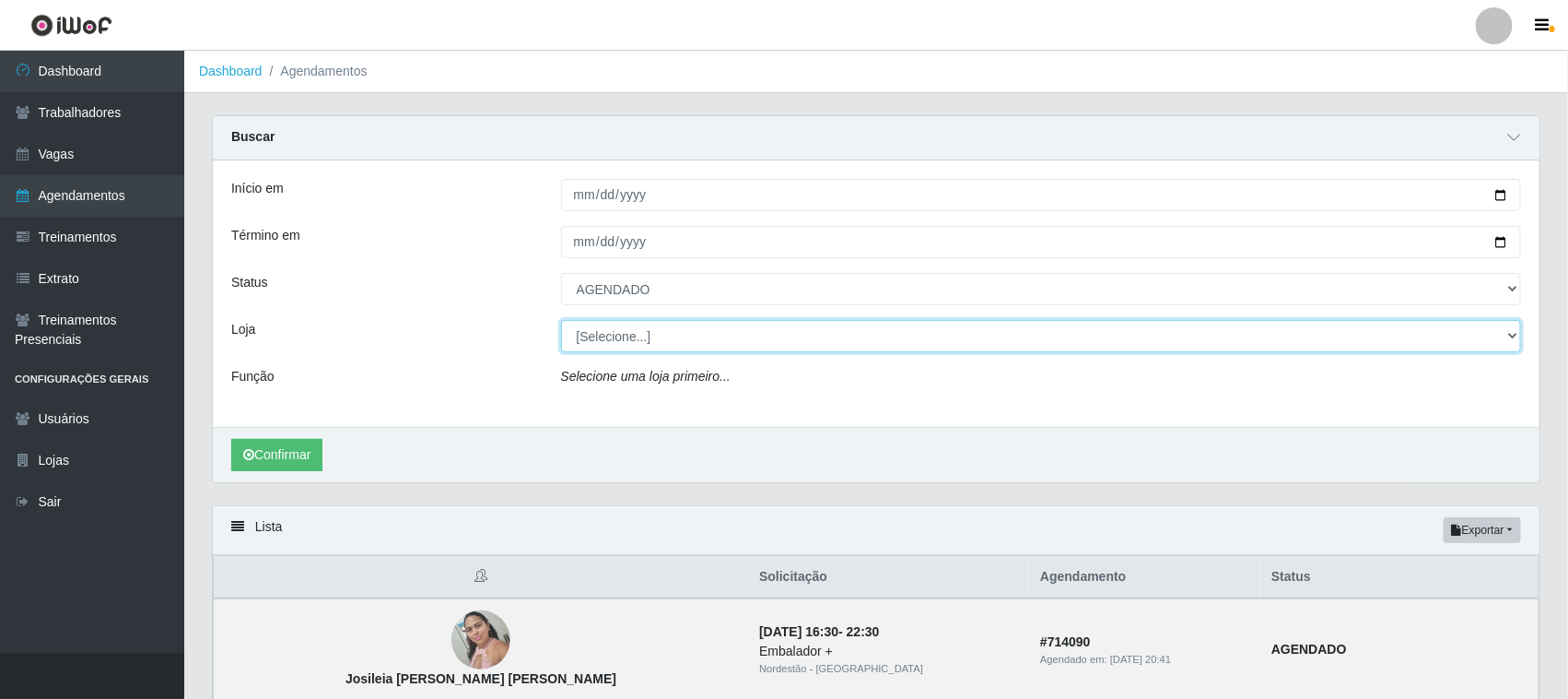
click at [675, 344] on select "[Selecione...] Nordestão - [GEOGRAPHIC_DATA]" at bounding box center [1041, 335] width 961 height 33
select select "420"
click at [561, 320] on select "[Selecione...] Nordestão - [GEOGRAPHIC_DATA]" at bounding box center [1041, 335] width 961 height 33
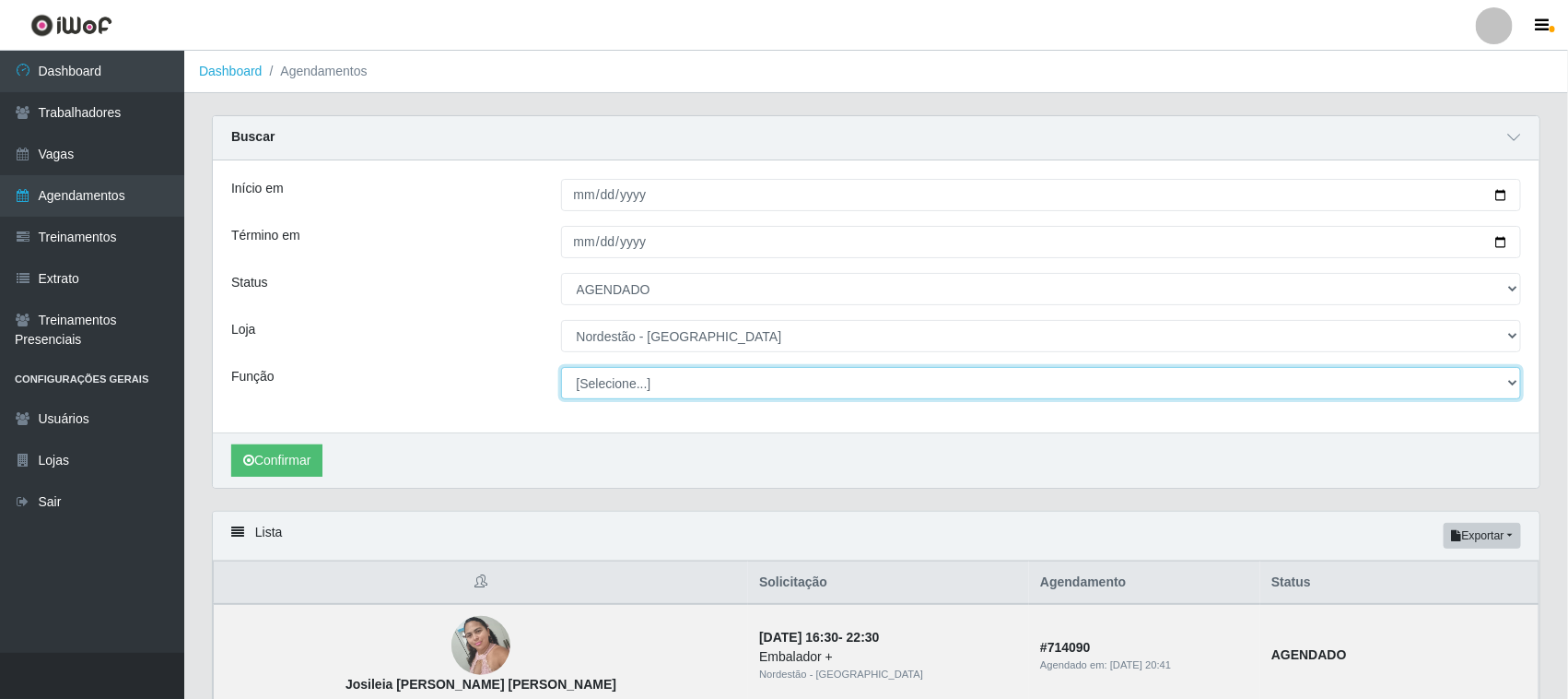
drag, startPoint x: 675, startPoint y: 351, endPoint x: 675, endPoint y: 388, distance: 37.0
click at [675, 388] on select "[Selecione...] Embalador Embalador + Embalador ++ Operador de Caixa Operador de…" at bounding box center [1041, 383] width 961 height 33
select select "72"
click at [561, 368] on select "[Selecione...] Embalador Embalador + Embalador ++ Operador de Caixa Operador de…" at bounding box center [1041, 383] width 961 height 33
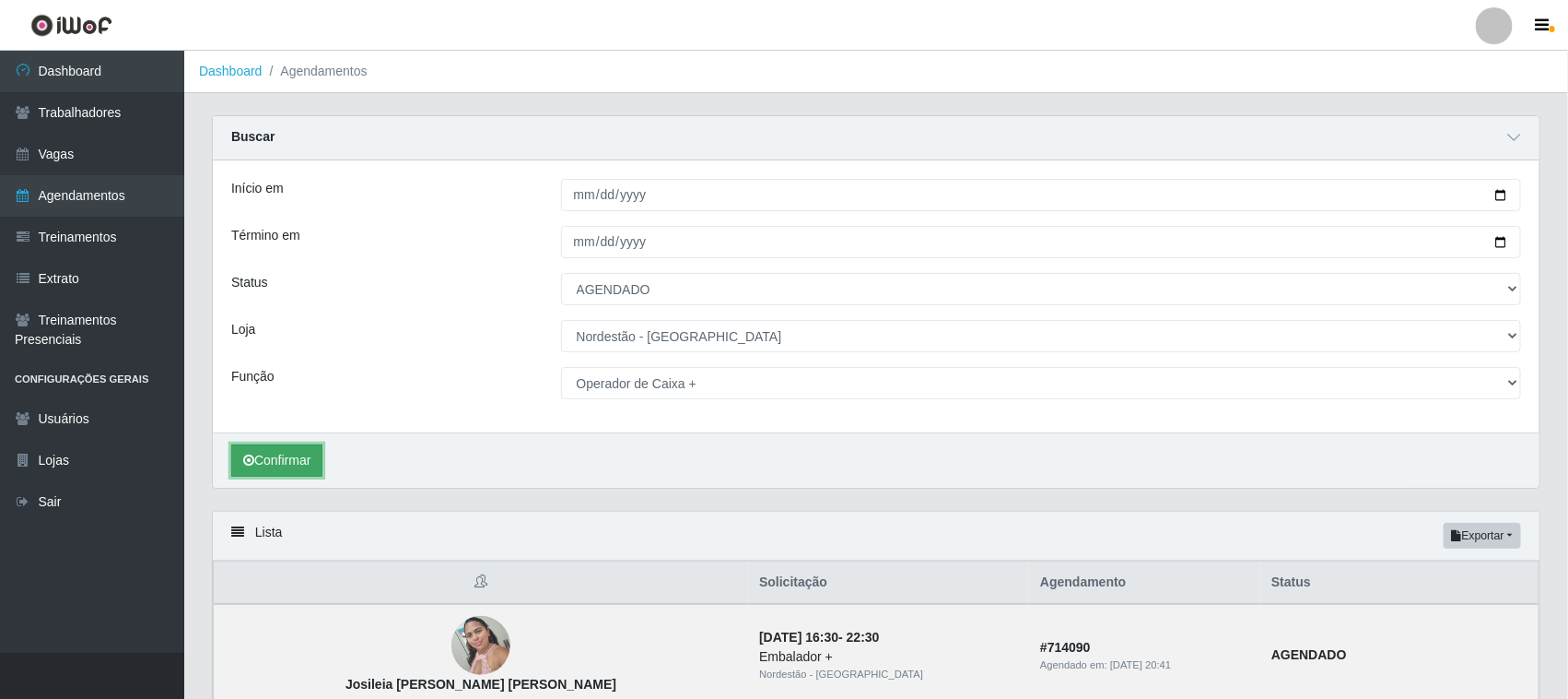
click at [288, 465] on button "Confirmar" at bounding box center [277, 460] width 92 height 33
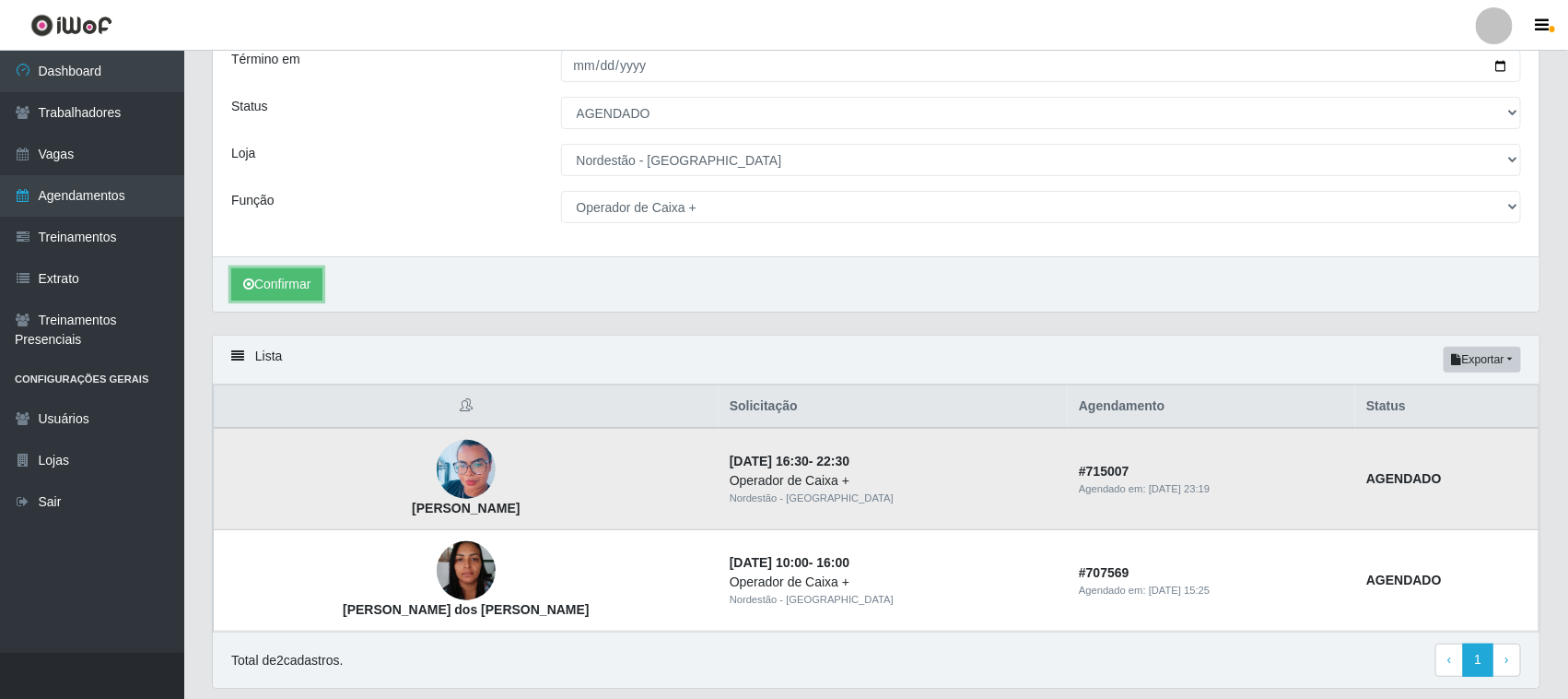
scroll to position [121, 0]
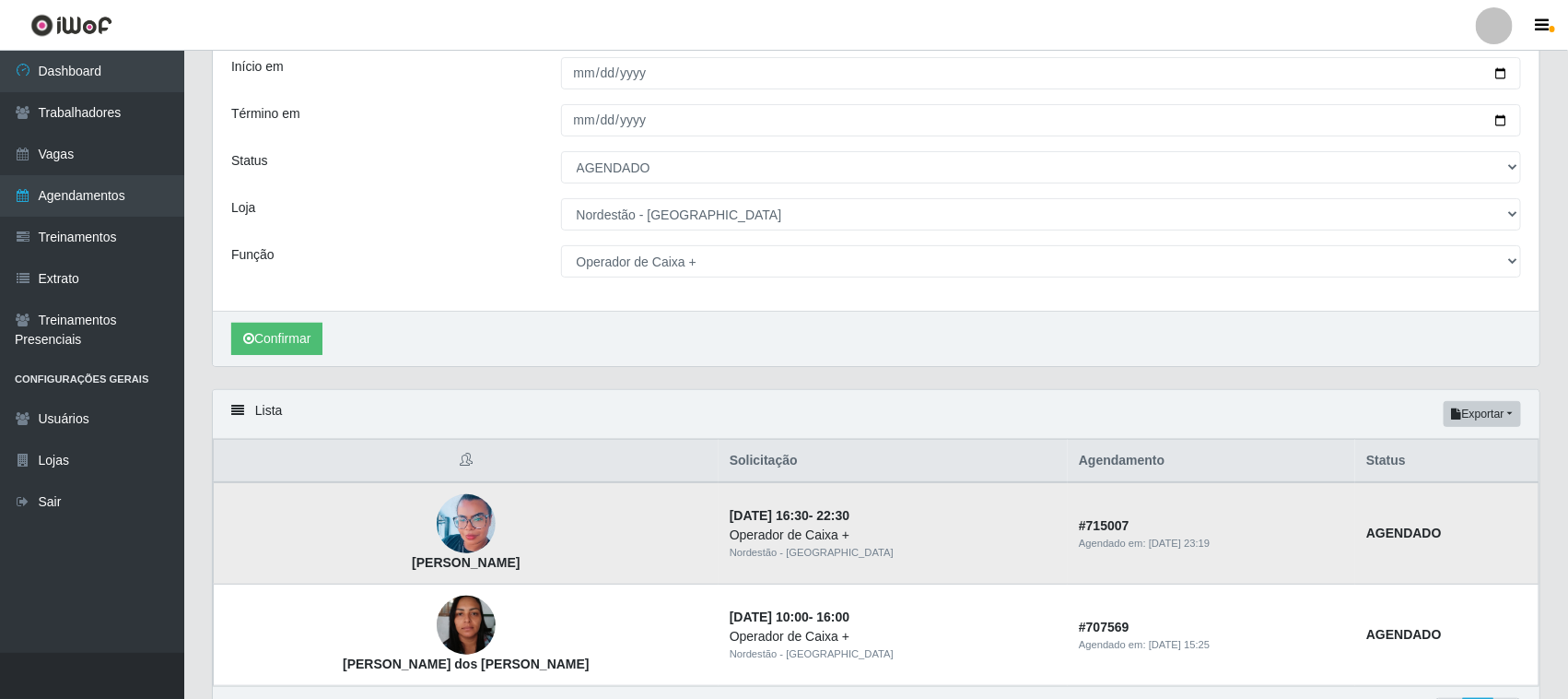
click at [444, 515] on img at bounding box center [466, 524] width 59 height 75
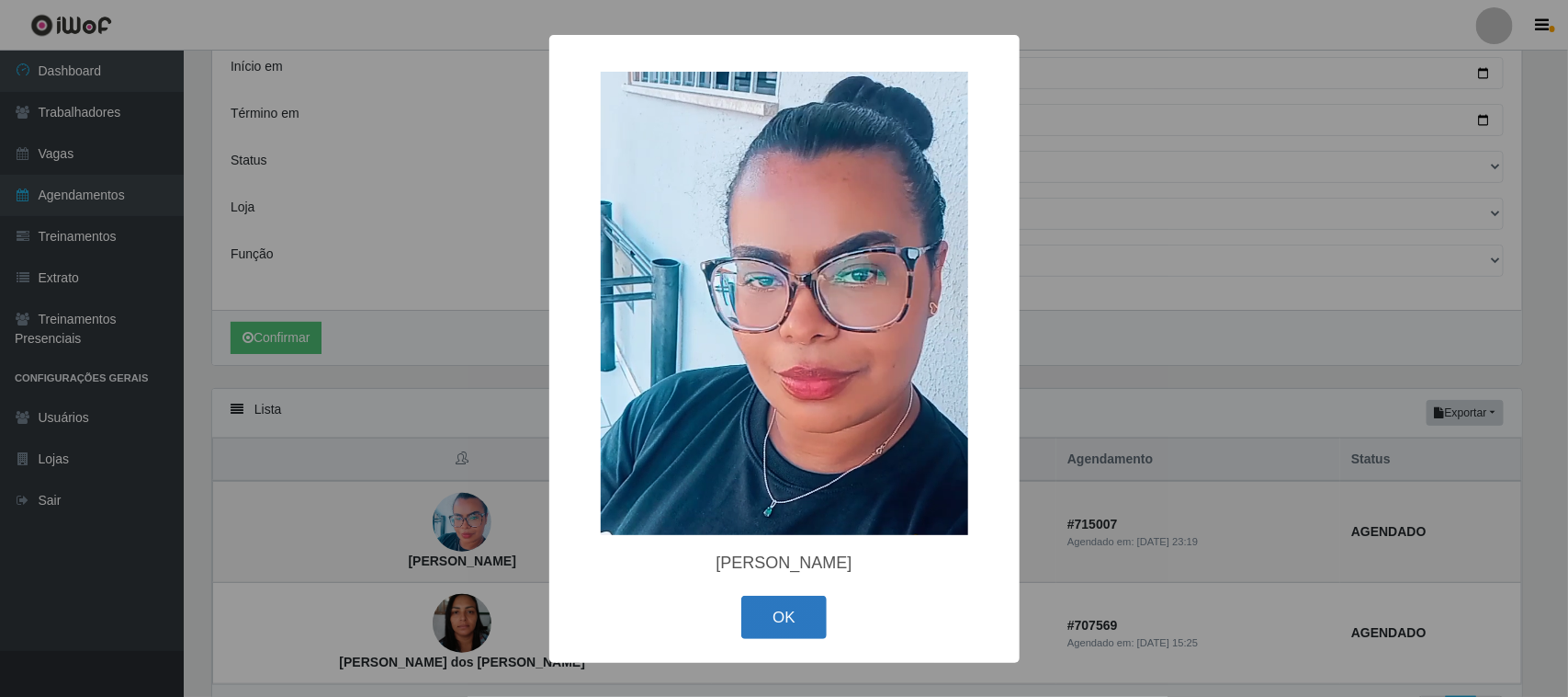
click at [790, 616] on button "OK" at bounding box center [783, 617] width 85 height 43
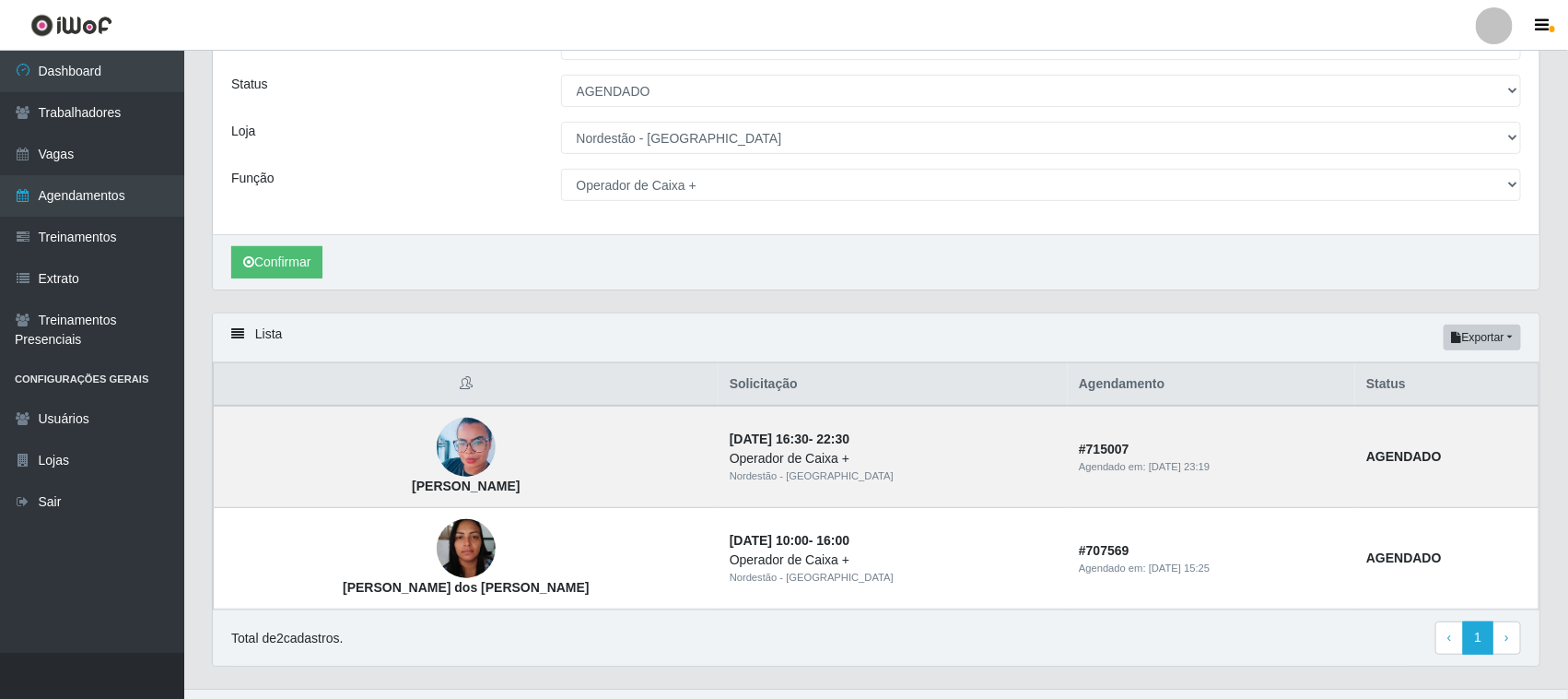
scroll to position [237, 0]
